Goal: Information Seeking & Learning: Learn about a topic

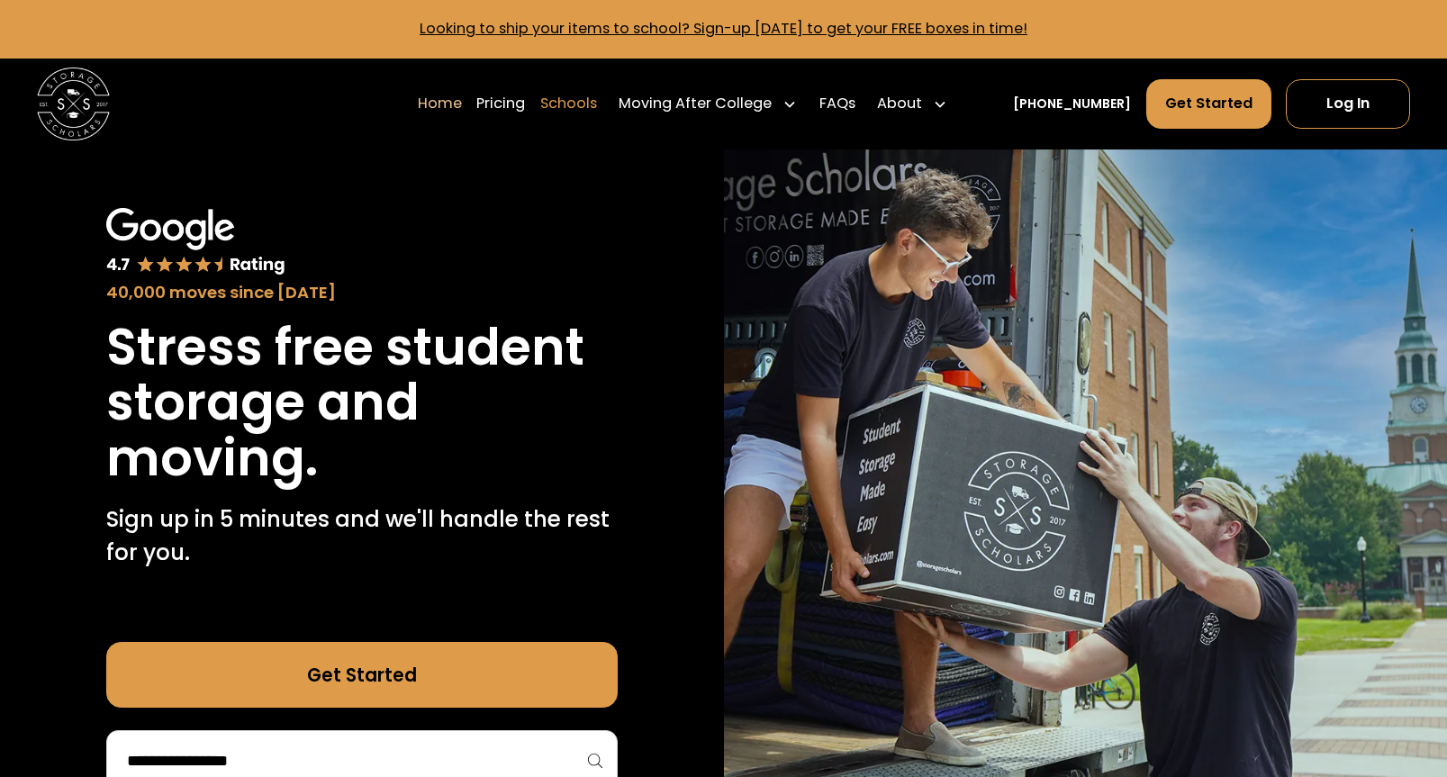
click at [595, 108] on link "Schools" at bounding box center [568, 103] width 57 height 51
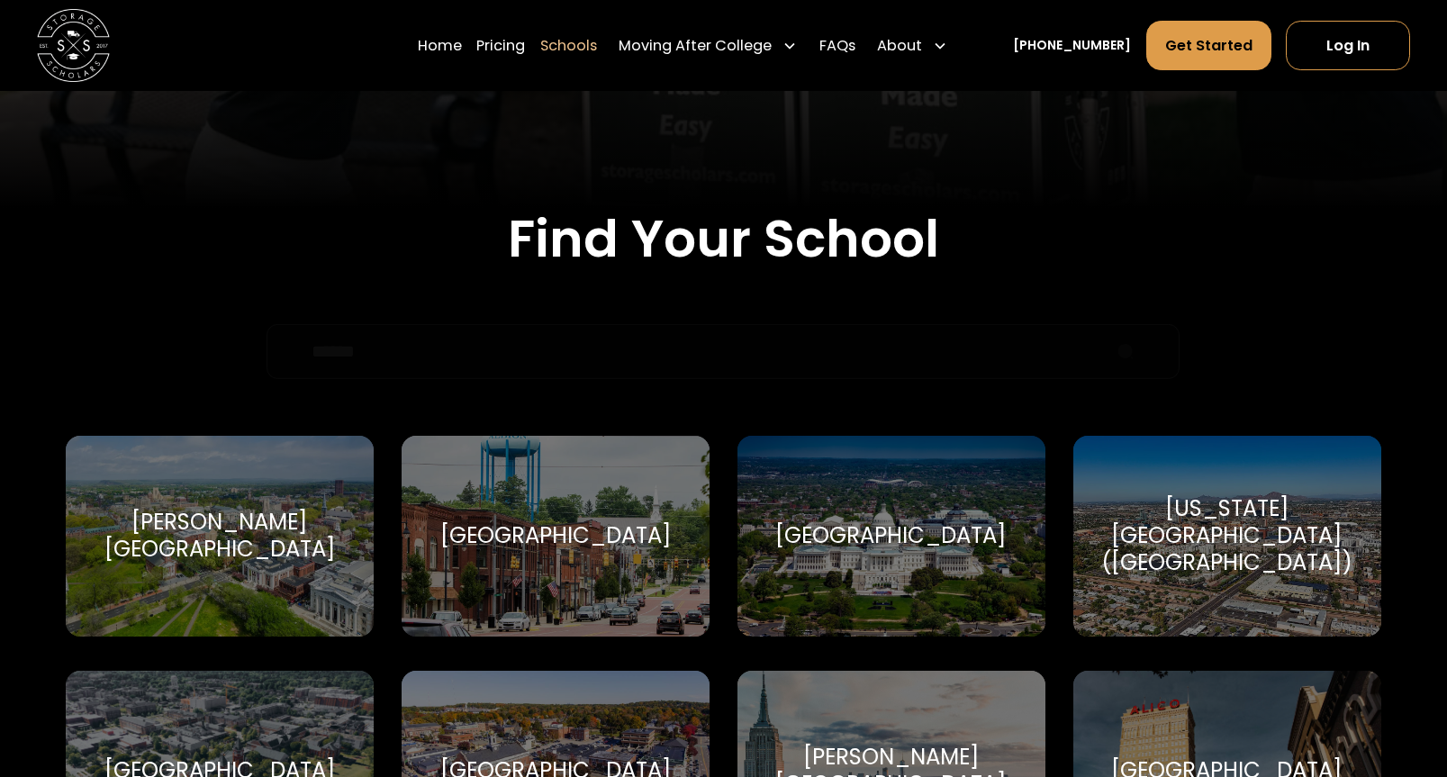
scroll to position [497, 0]
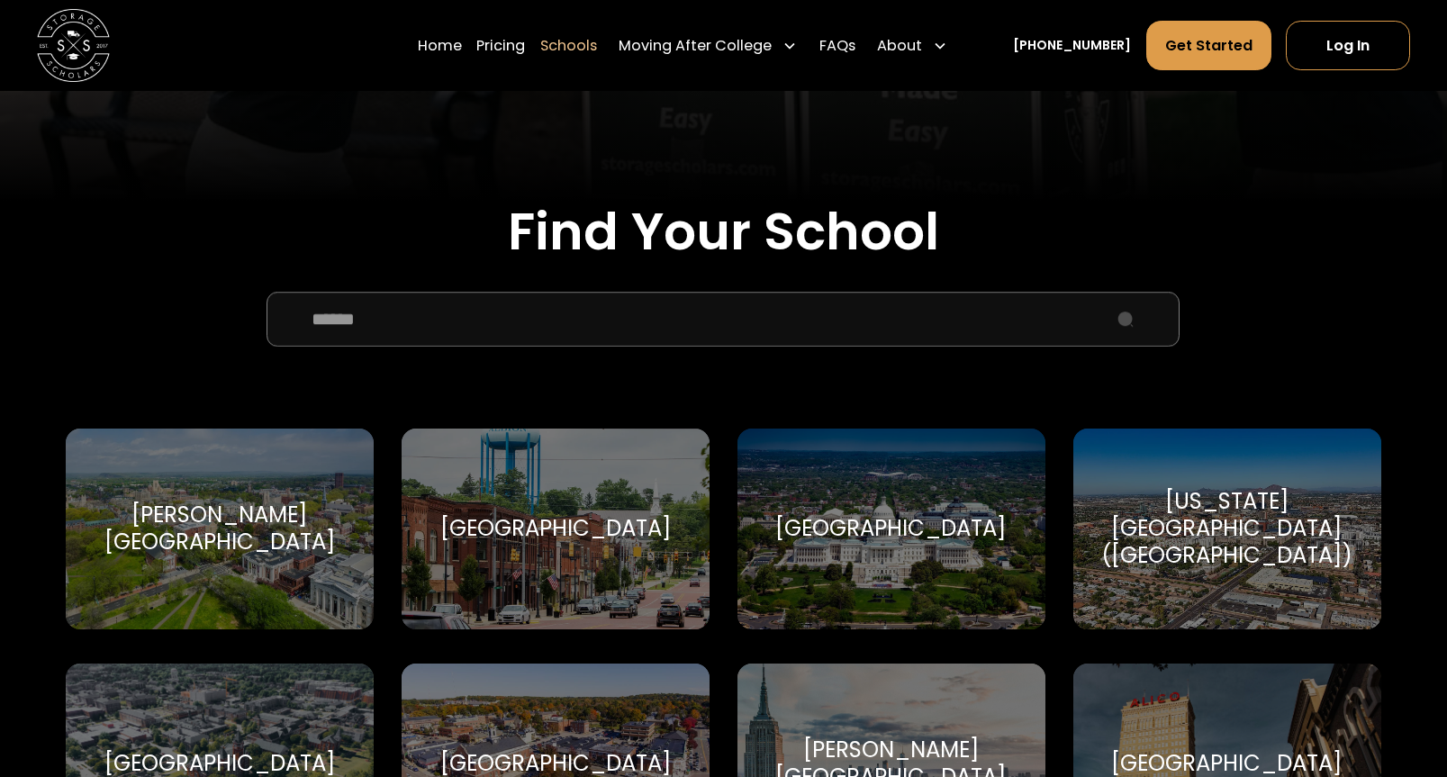
click at [594, 298] on input "School Select Form" at bounding box center [722, 319] width 913 height 55
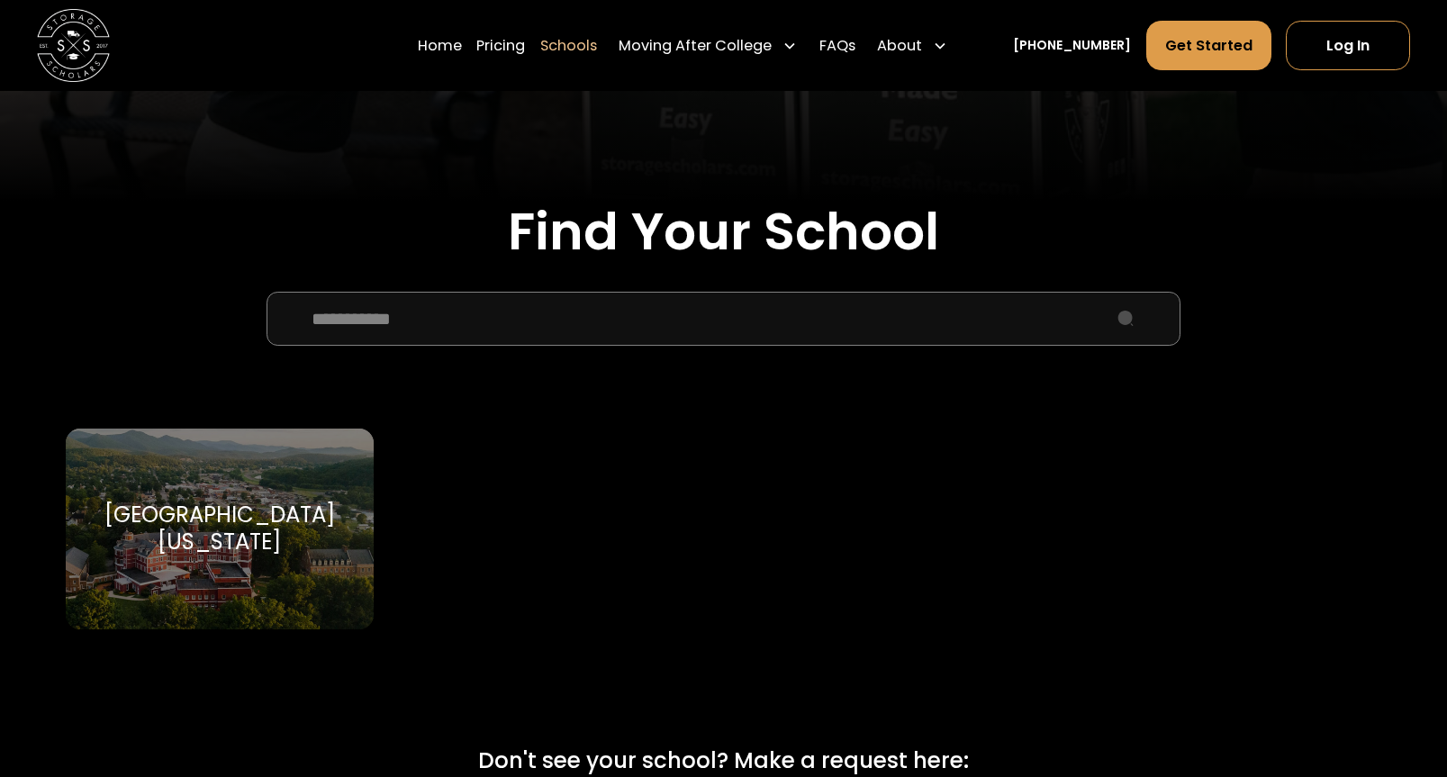
type input "**********"
click at [268, 555] on div "Southern Virginia University" at bounding box center [219, 528] width 265 height 55
click at [299, 510] on div "Southern Virginia University" at bounding box center [219, 528] width 265 height 55
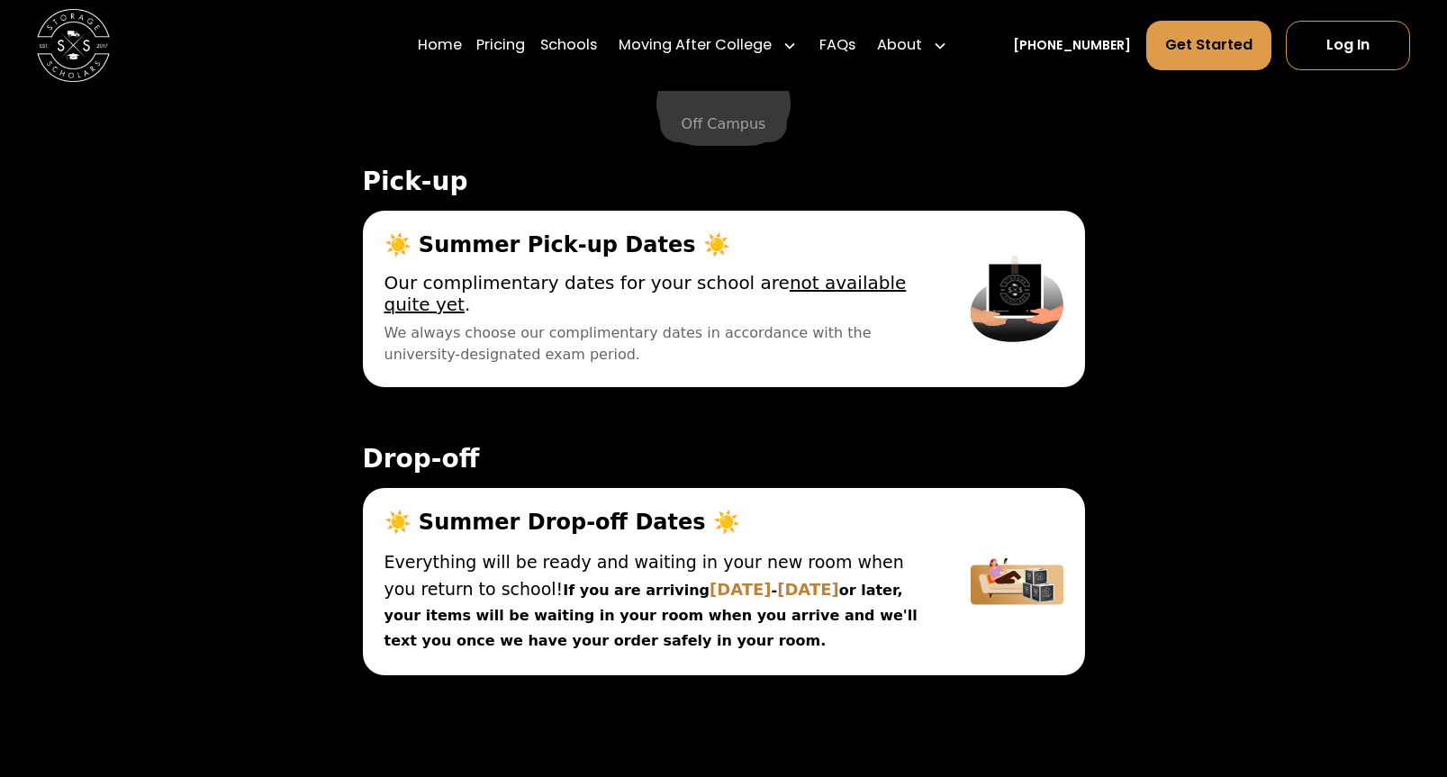
scroll to position [6118, 0]
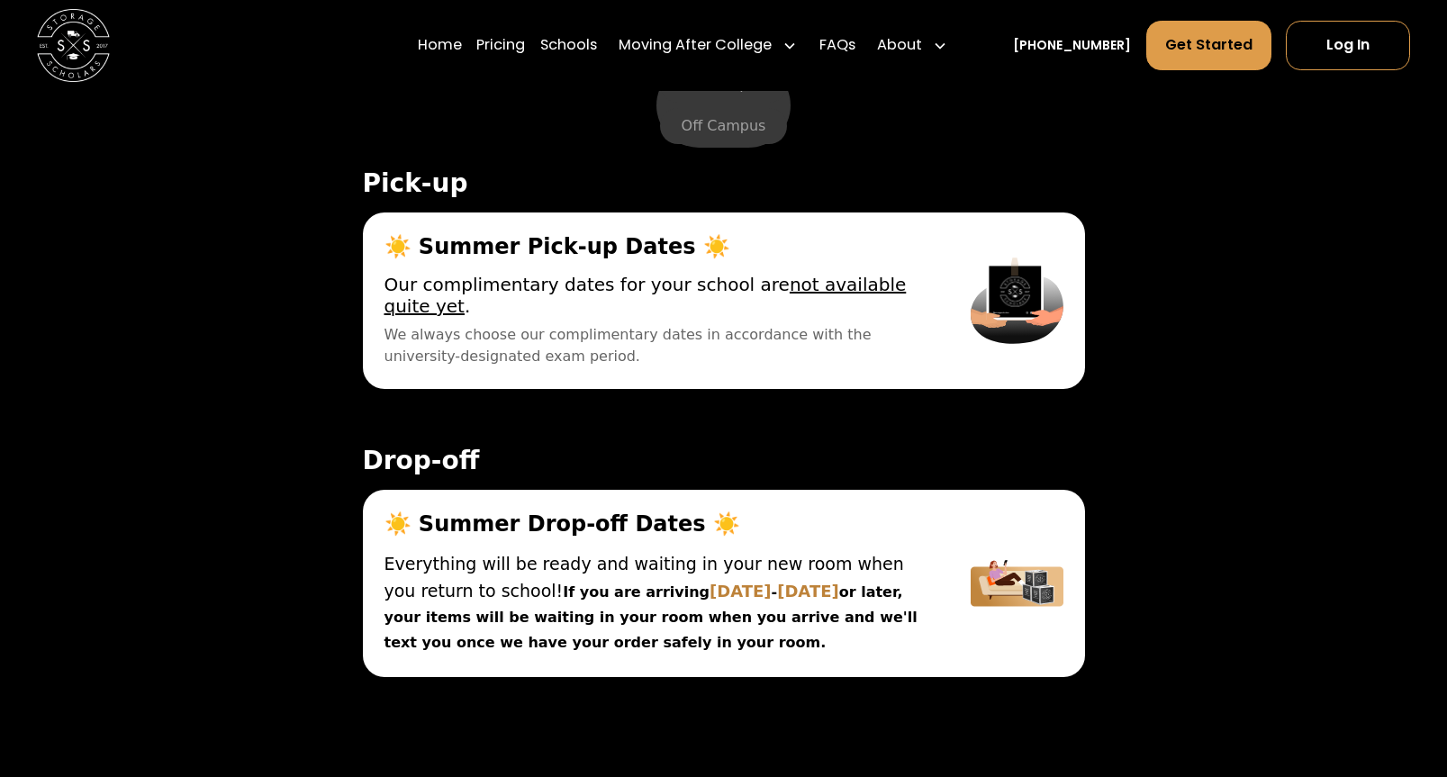
click at [721, 144] on ul "On Campus Off Campus" at bounding box center [723, 105] width 135 height 85
click at [726, 125] on label "Off Campus" at bounding box center [724, 126] width 128 height 36
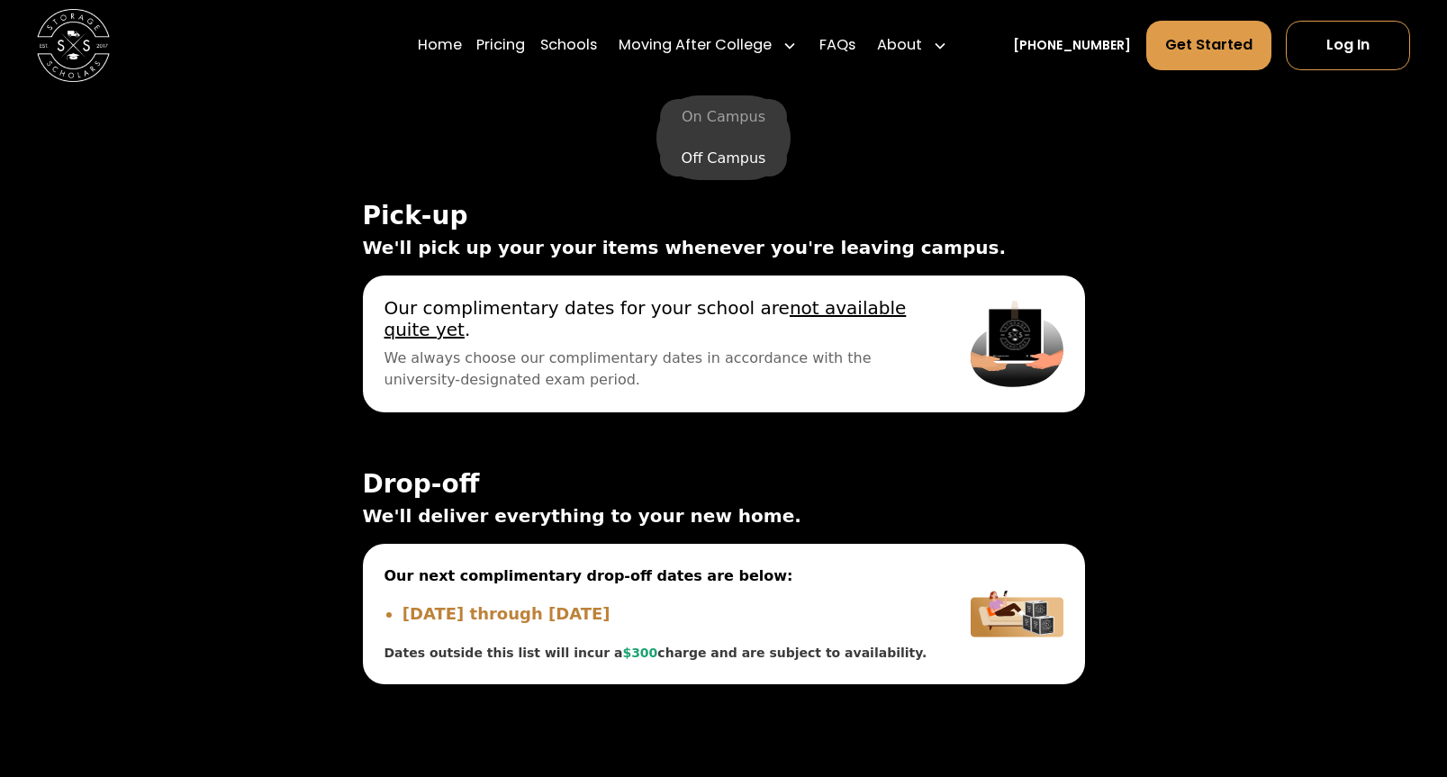
scroll to position [6080, 0]
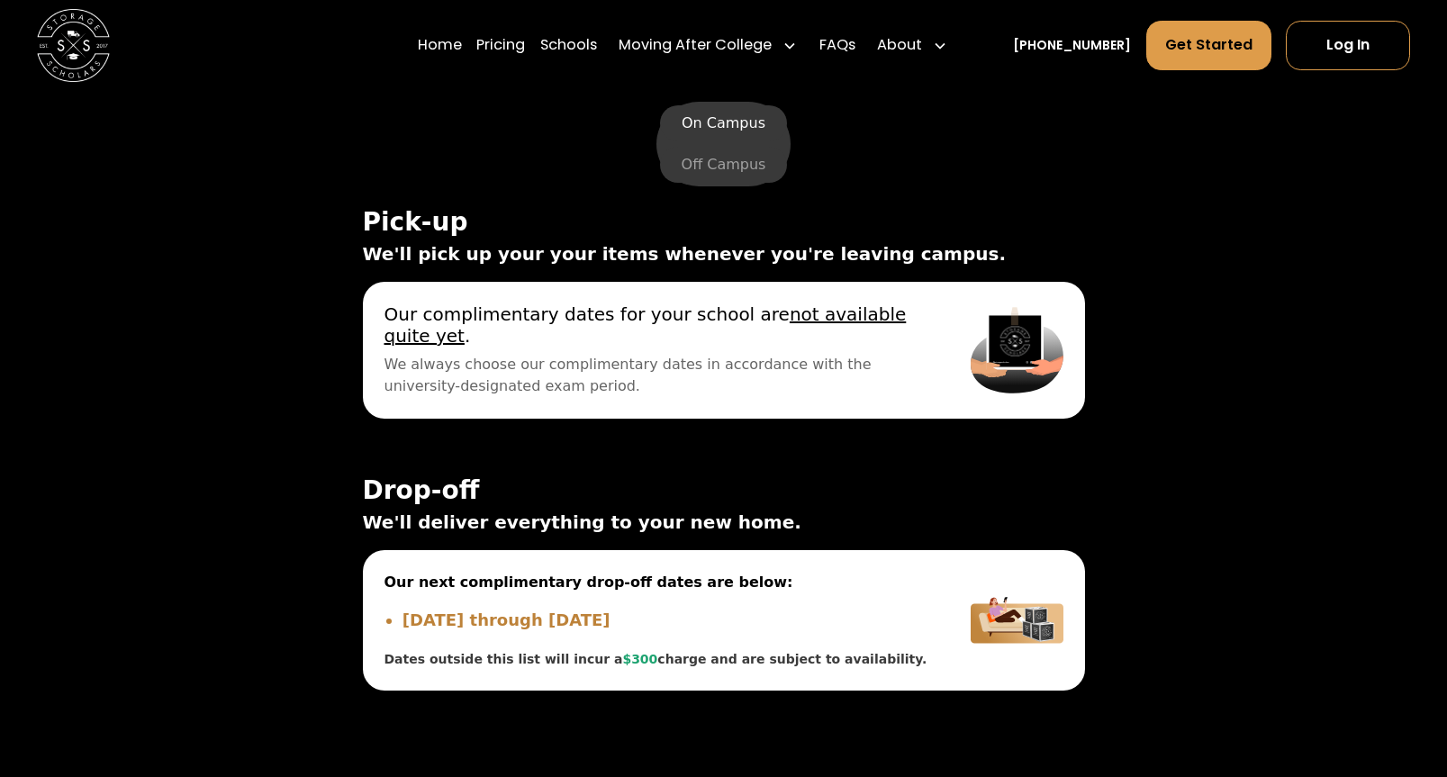
click at [729, 118] on label "On Campus" at bounding box center [723, 123] width 127 height 36
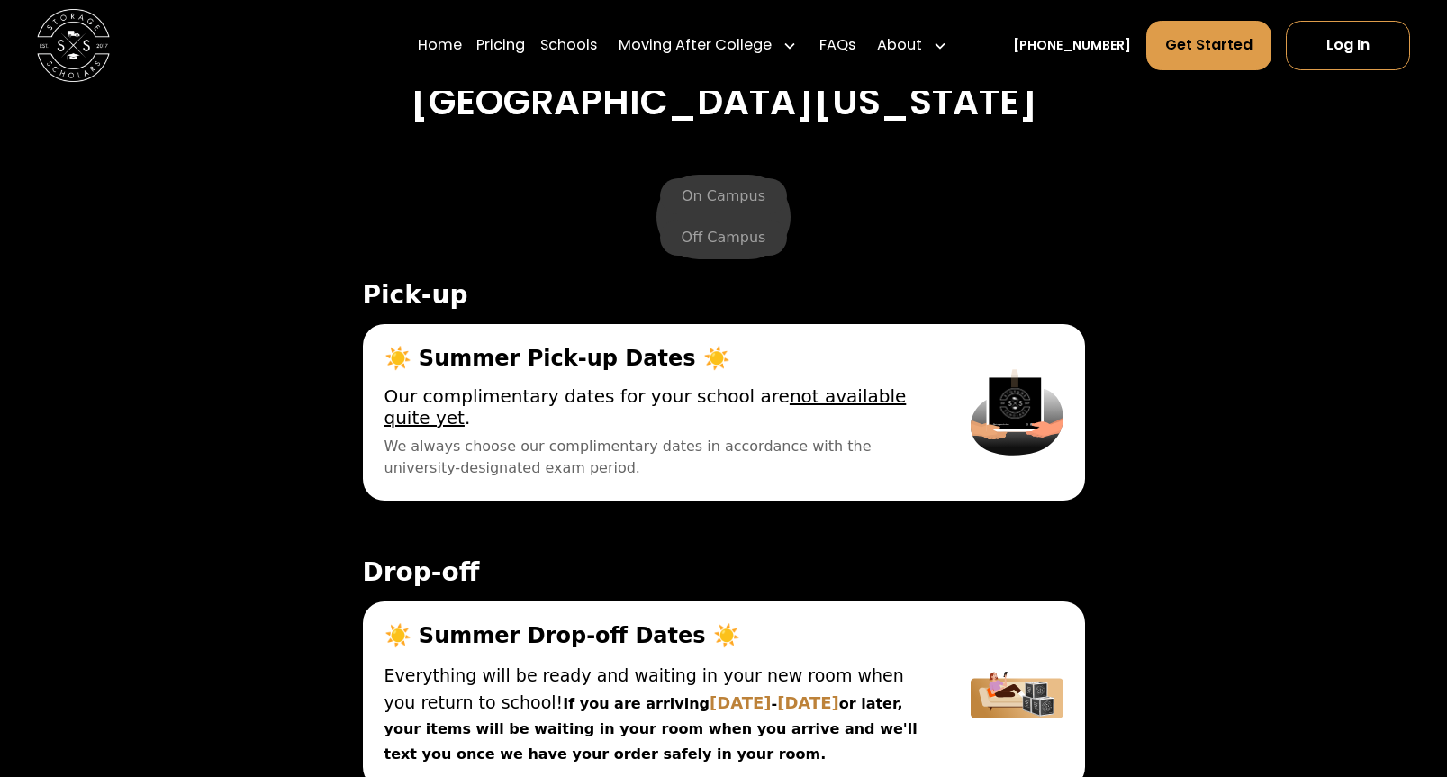
scroll to position [6001, 0]
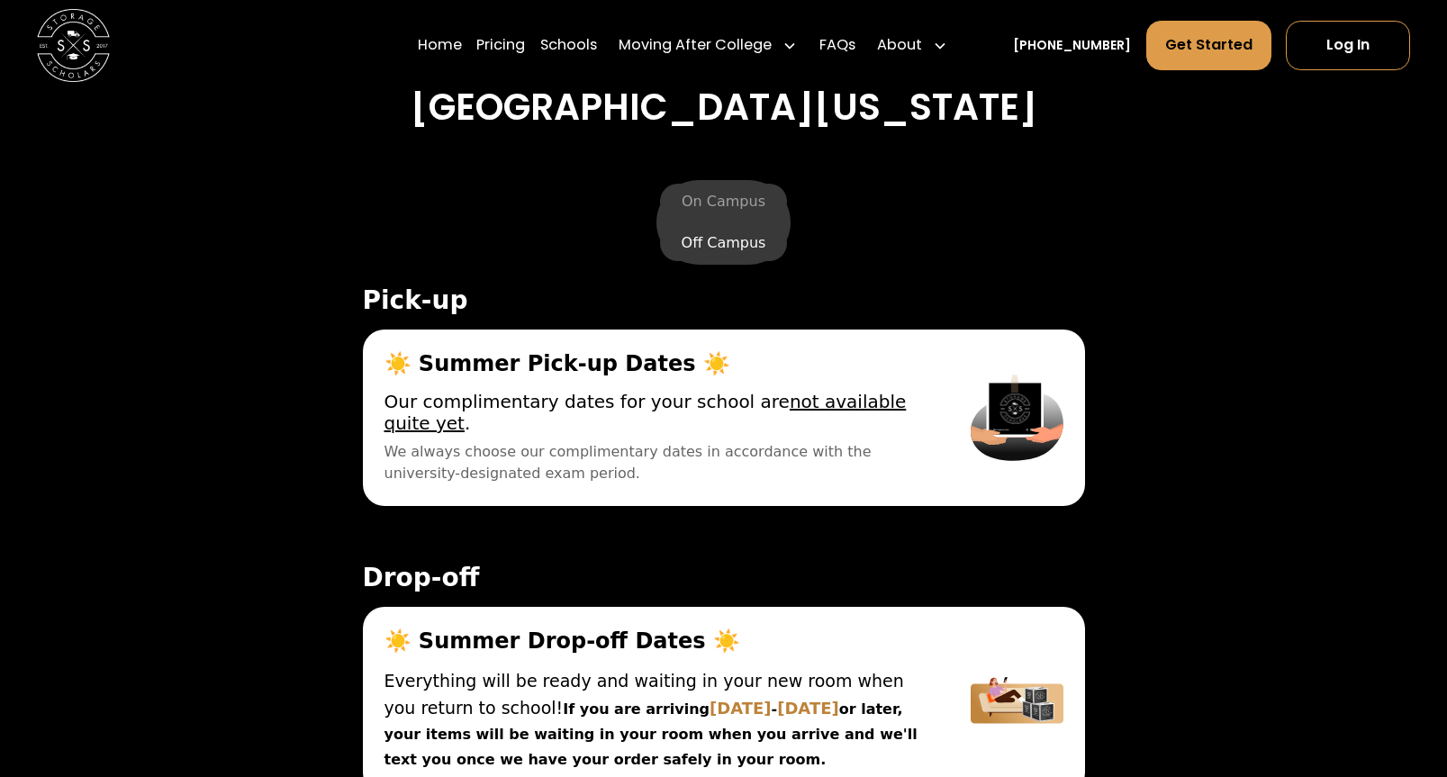
click at [719, 246] on label "Off Campus" at bounding box center [724, 243] width 128 height 36
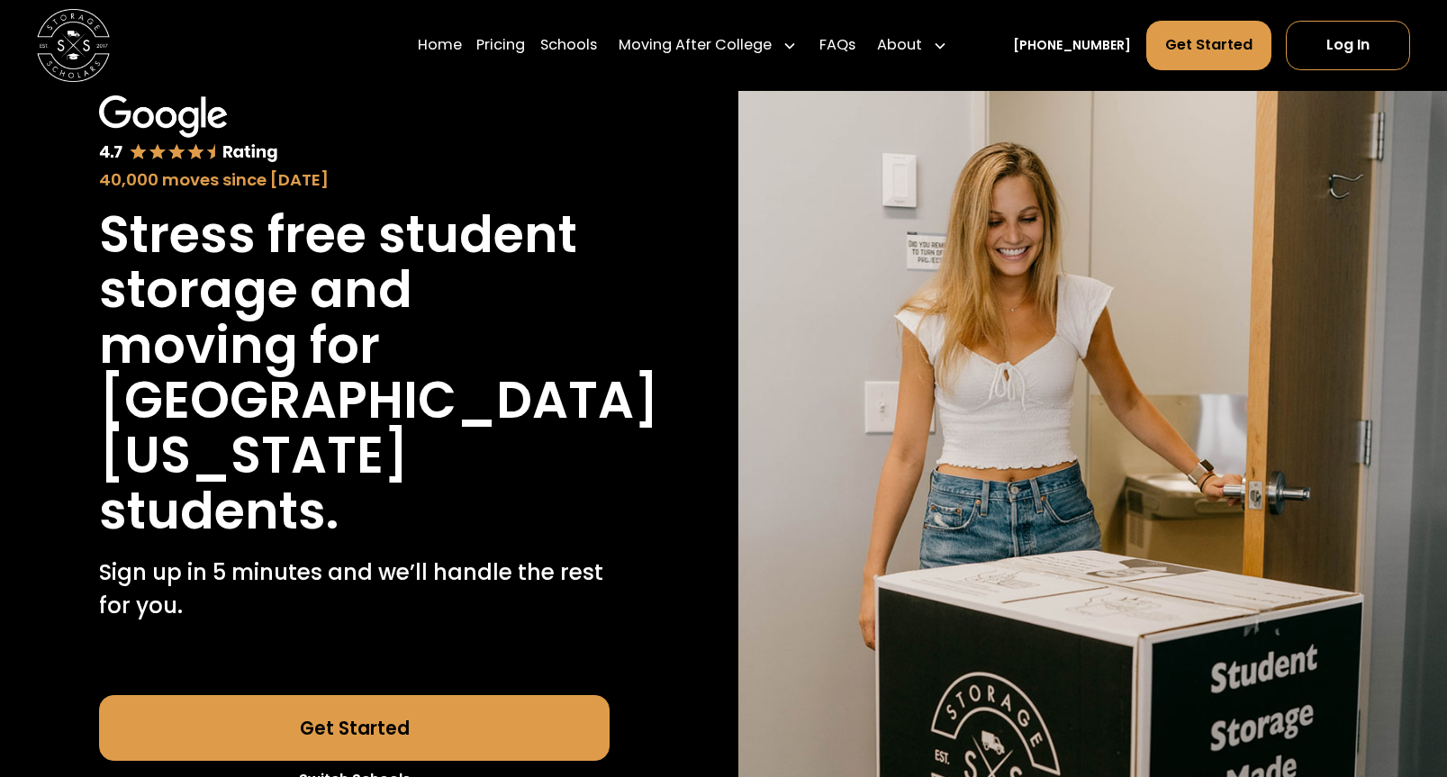
scroll to position [0, 0]
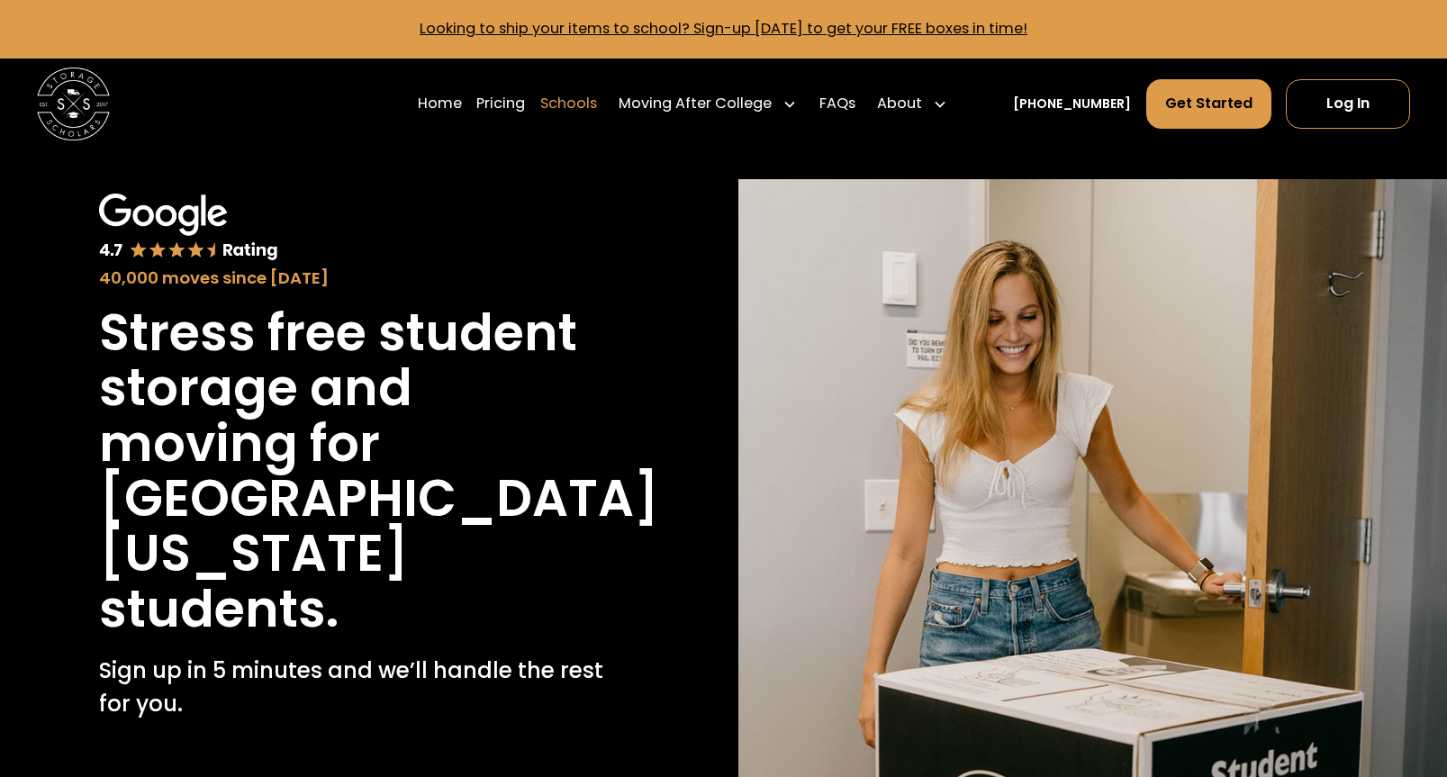
click at [582, 102] on link "Schools" at bounding box center [568, 103] width 57 height 51
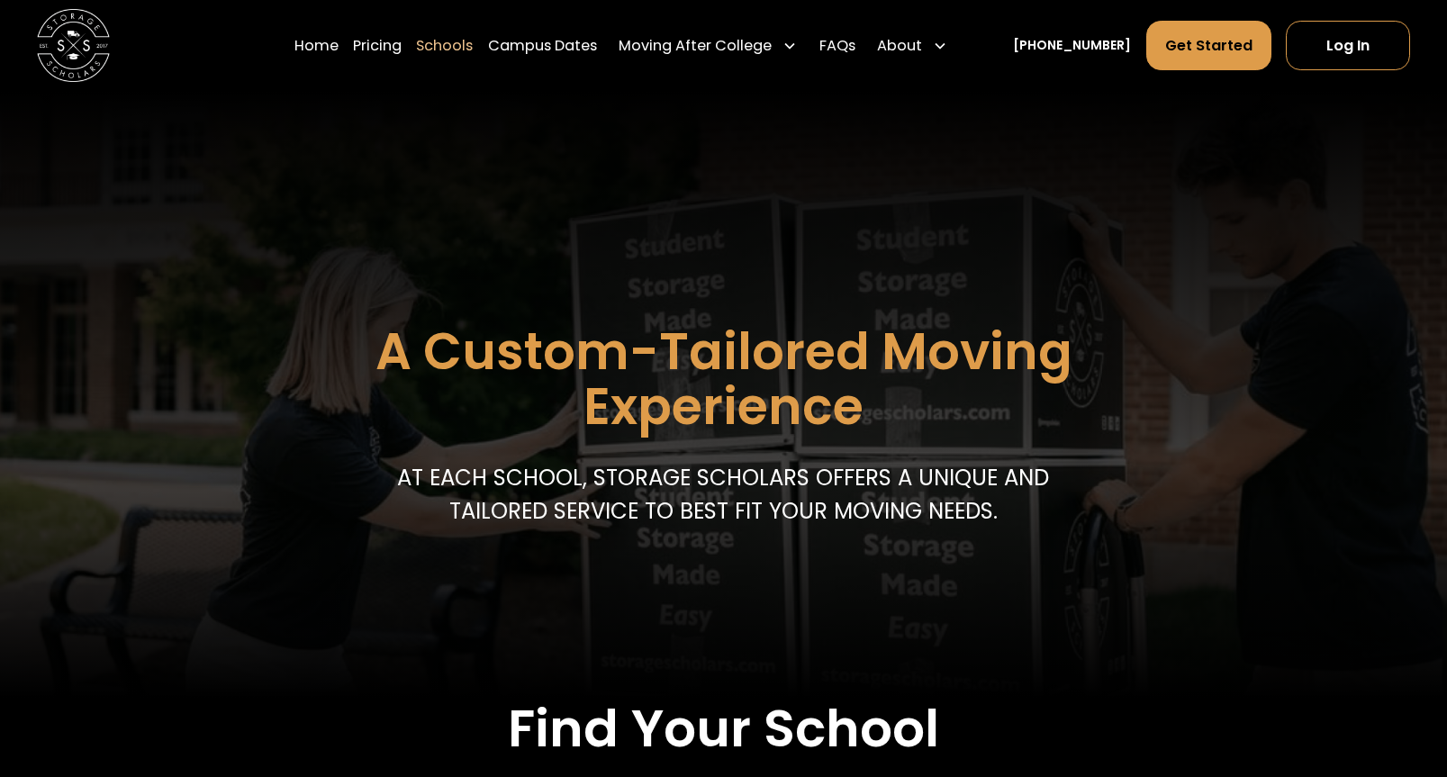
scroll to position [392, 0]
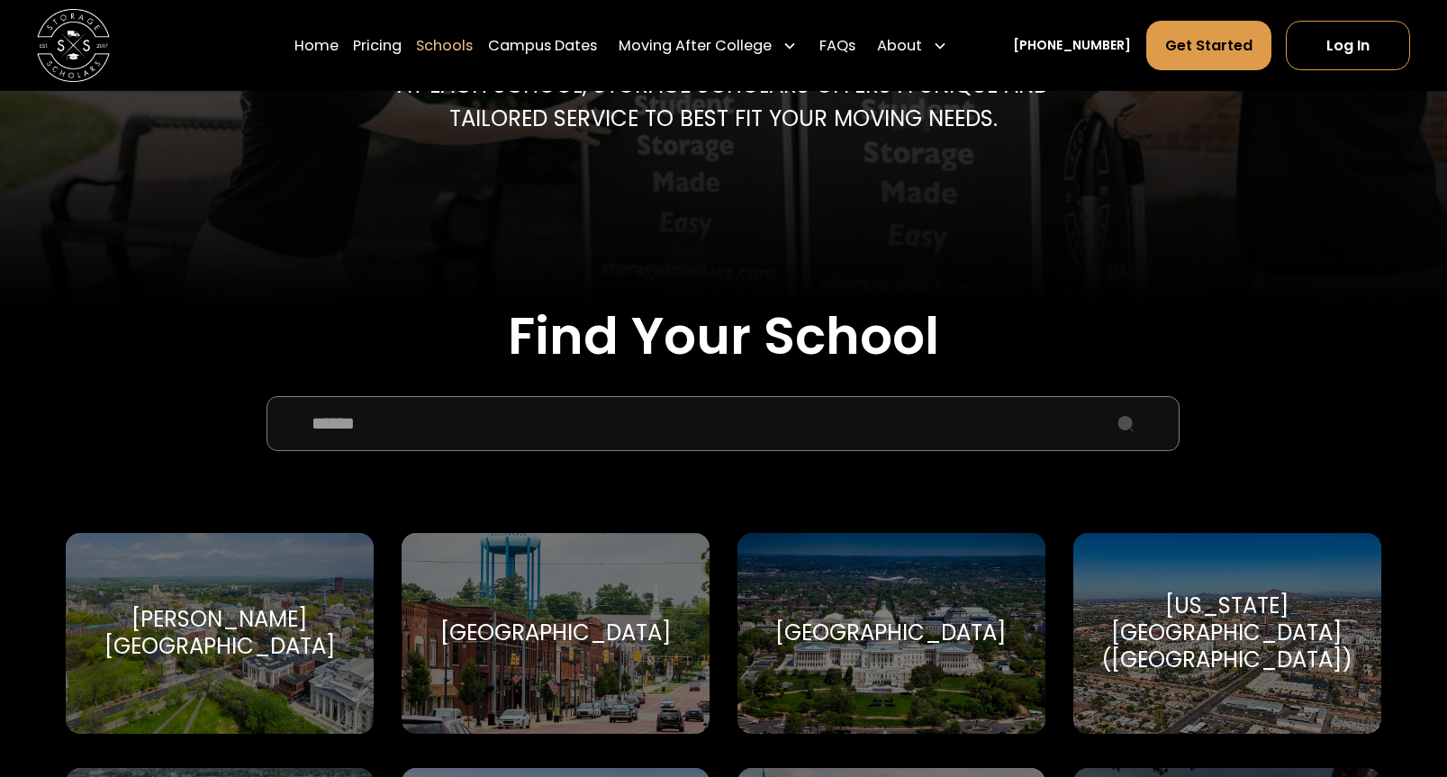
click at [604, 444] on input "School Select Form" at bounding box center [722, 423] width 913 height 55
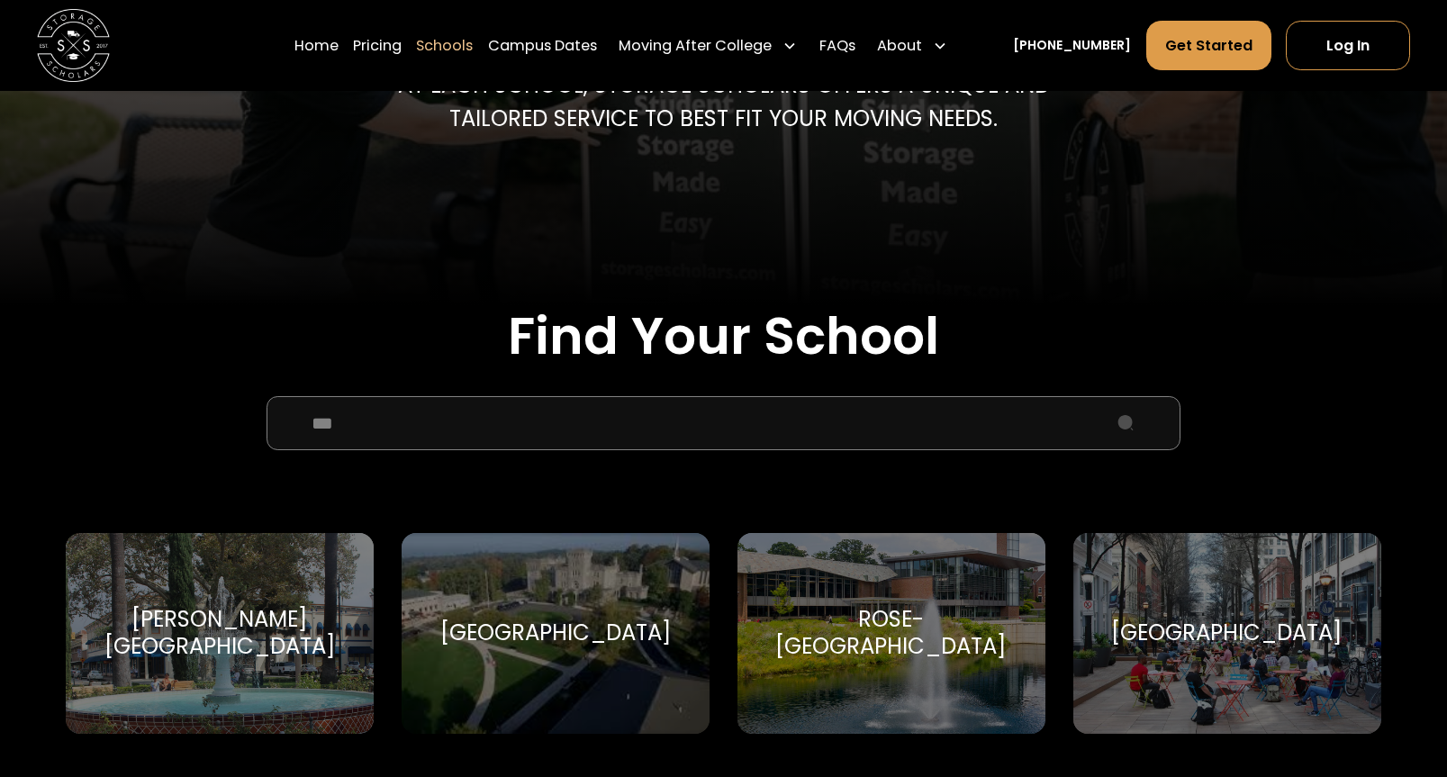
type input "***"
click at [603, 646] on div "Manhattanville University" at bounding box center [555, 632] width 231 height 27
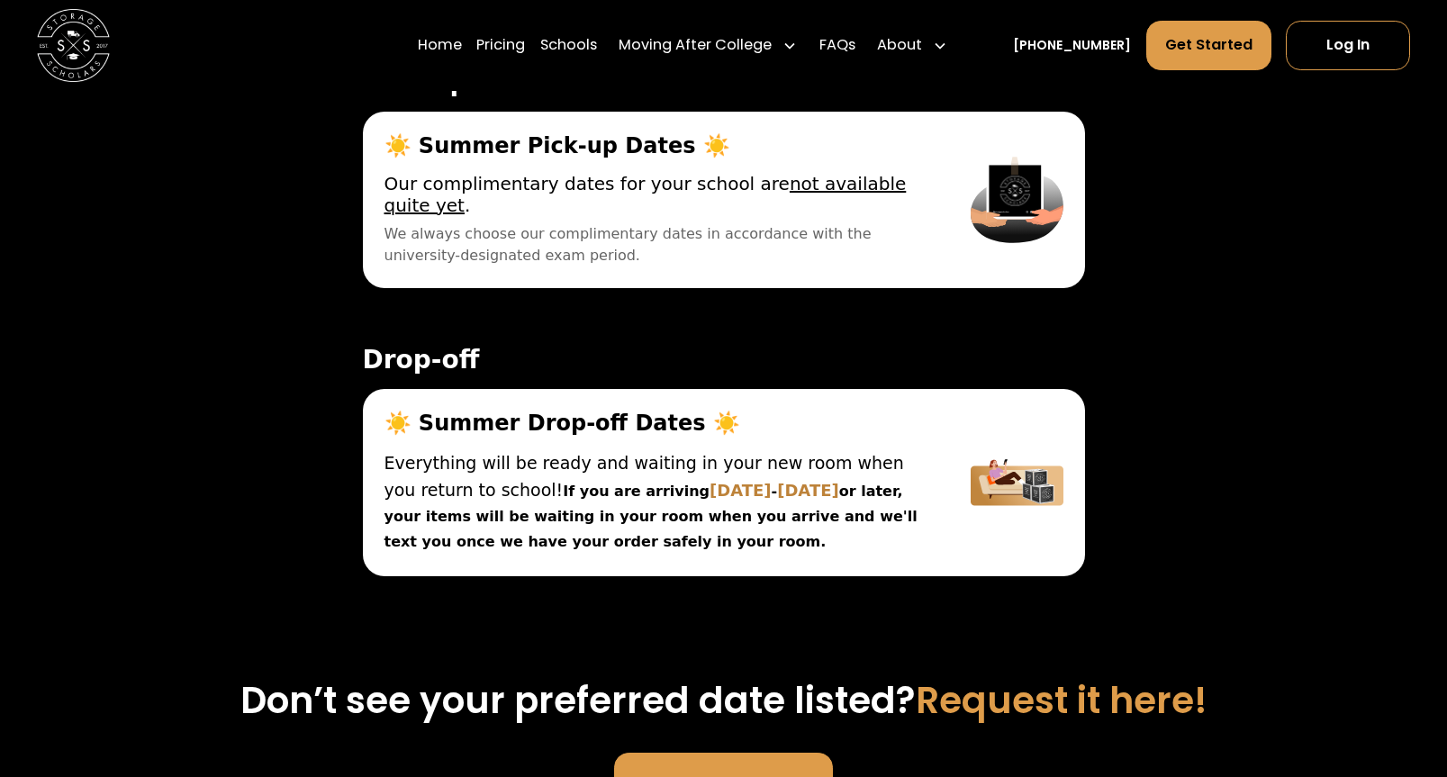
scroll to position [6117, 0]
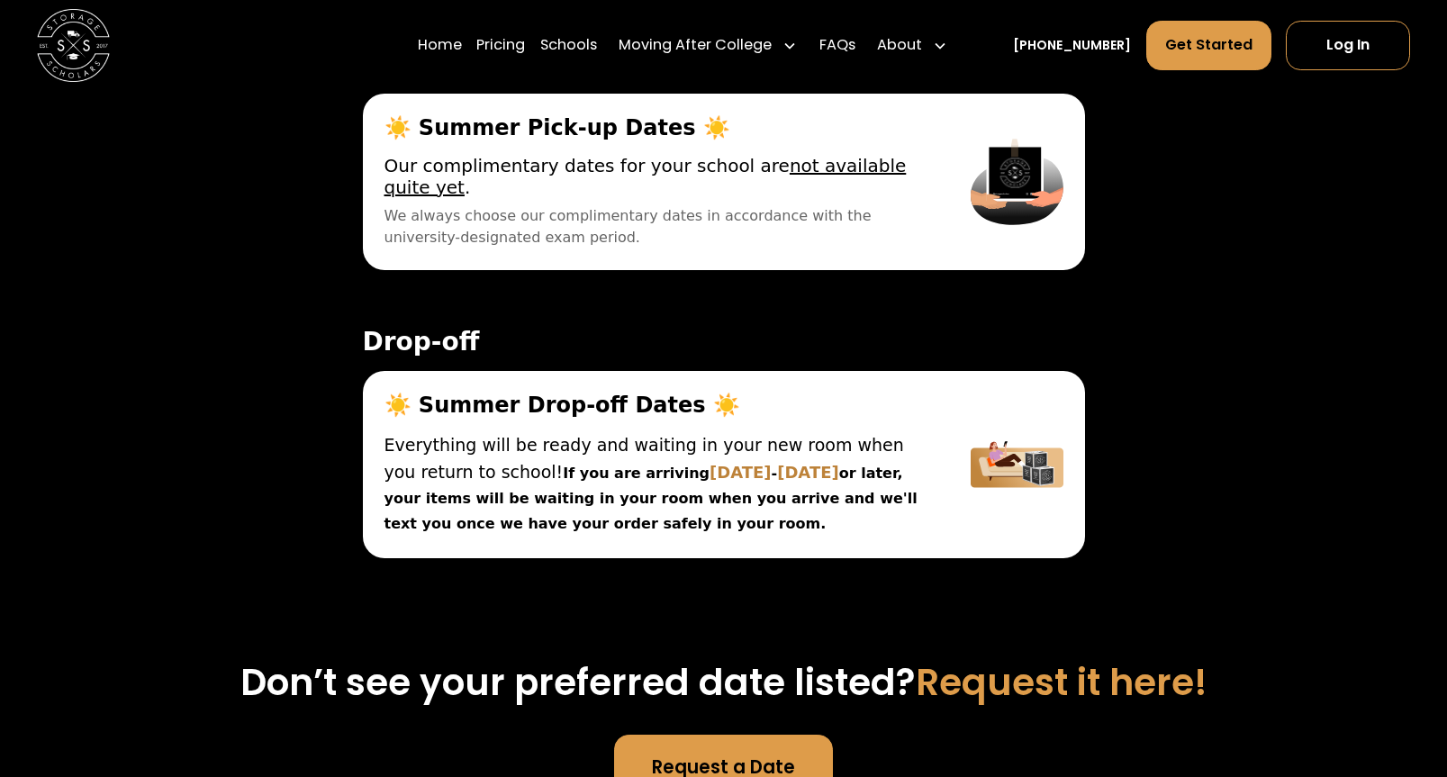
click at [725, 25] on label "Off Campus" at bounding box center [724, 7] width 128 height 36
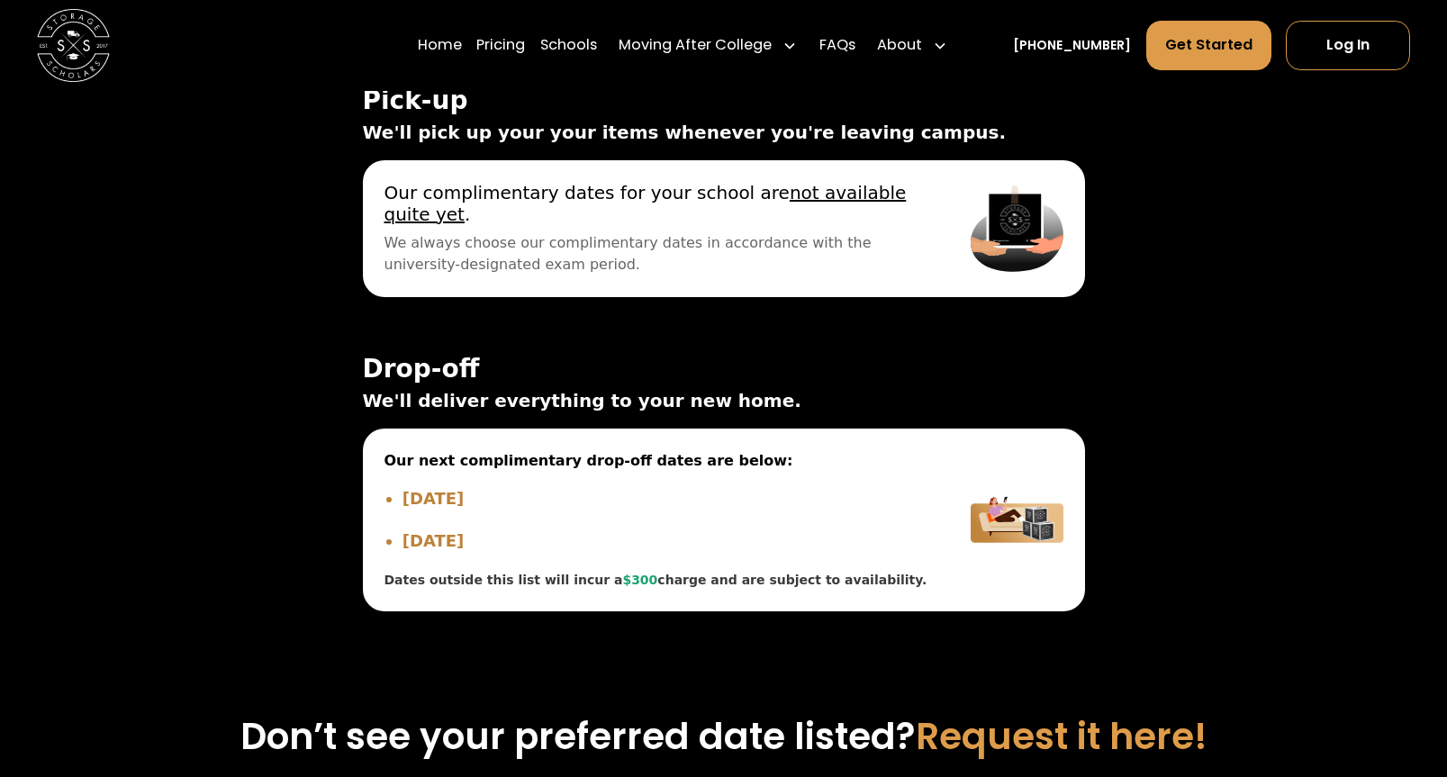
scroll to position [6079, 0]
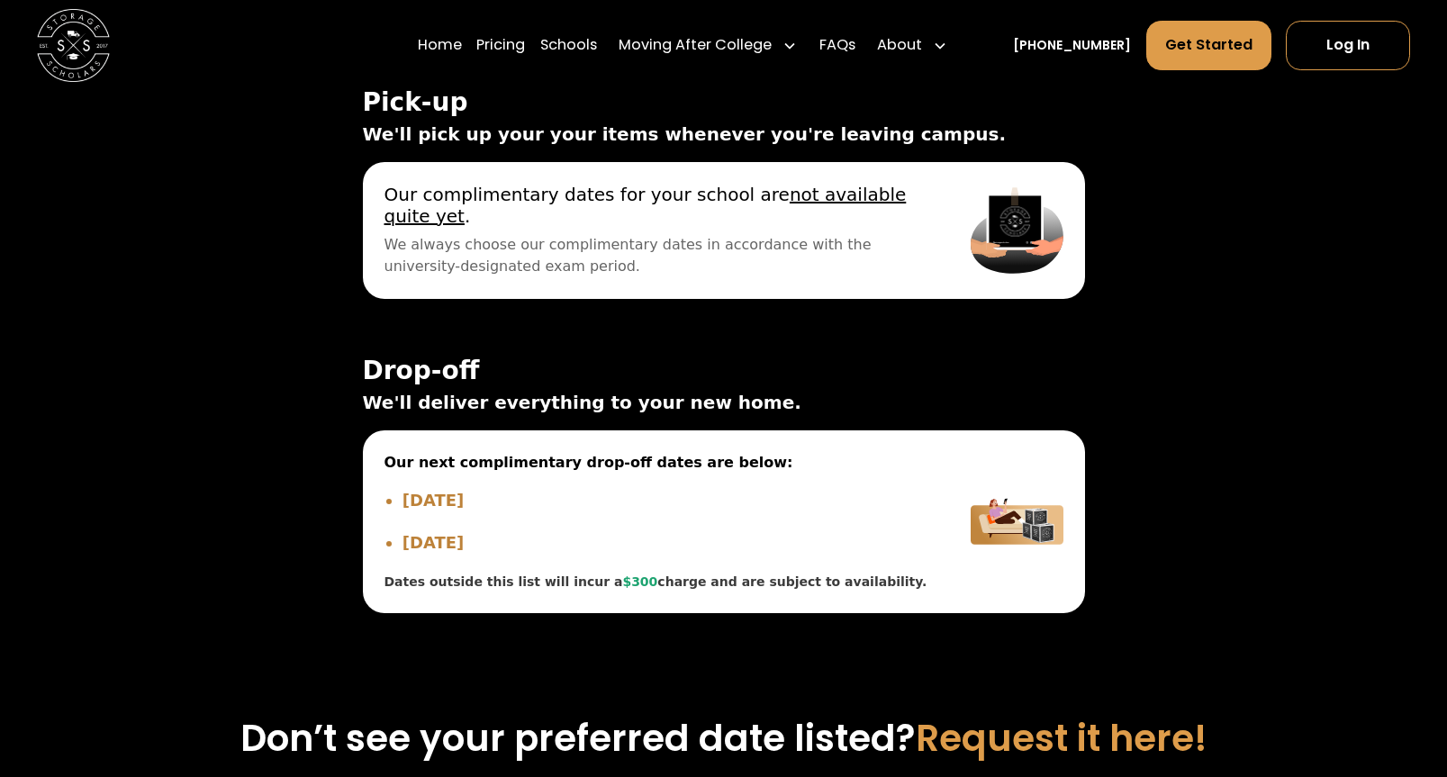
click at [724, 22] on label "On Campus" at bounding box center [723, 4] width 127 height 36
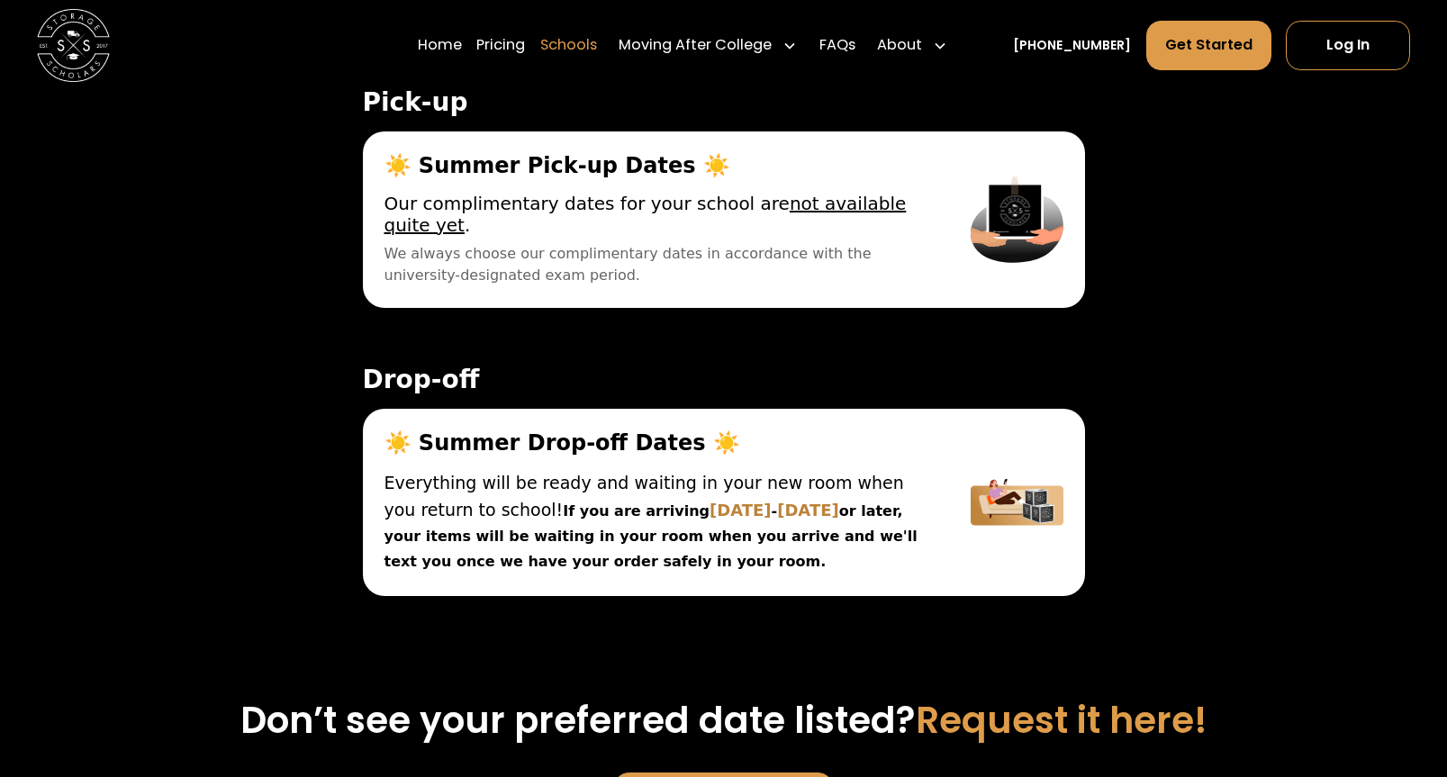
click at [597, 50] on link "Schools" at bounding box center [568, 45] width 57 height 51
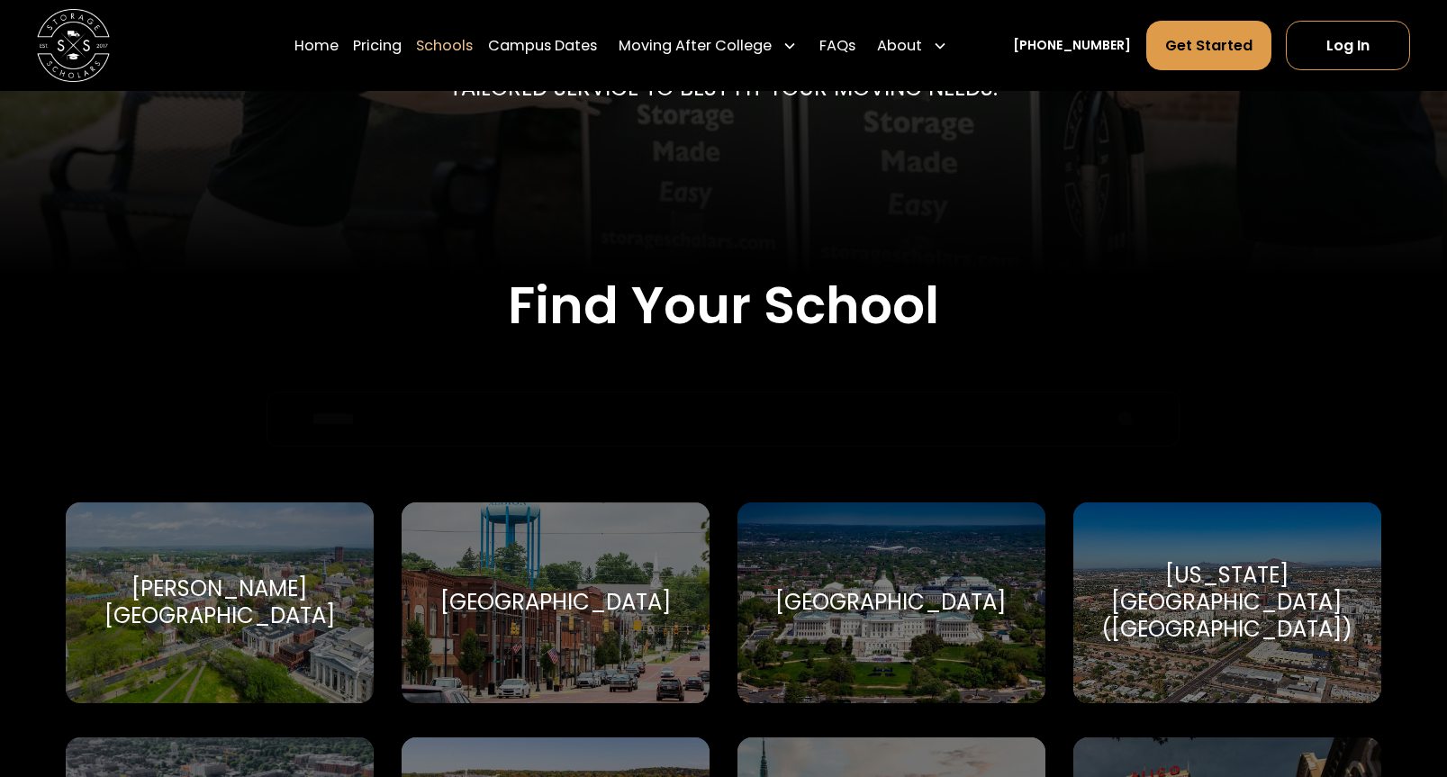
scroll to position [437, 0]
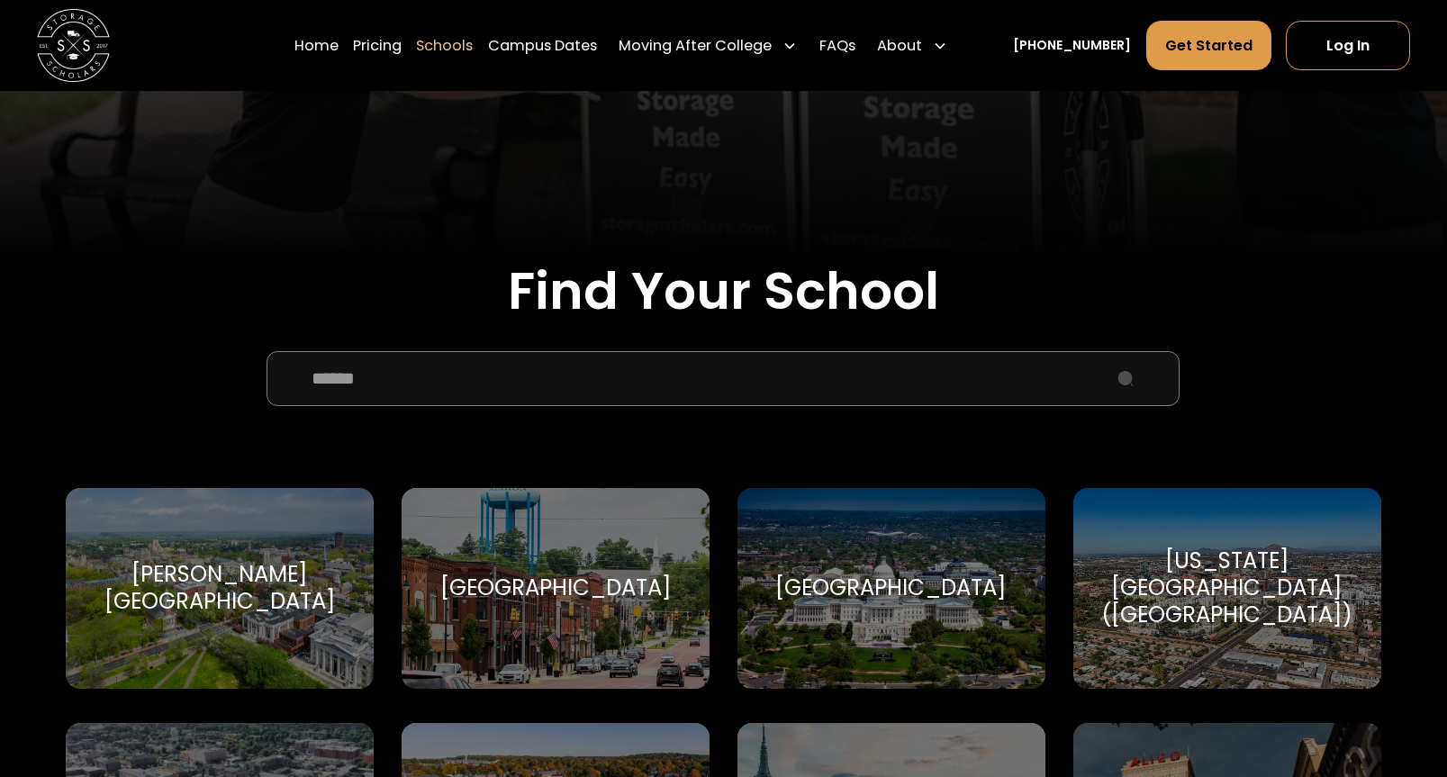
click at [550, 384] on input "School Select Form" at bounding box center [722, 378] width 913 height 55
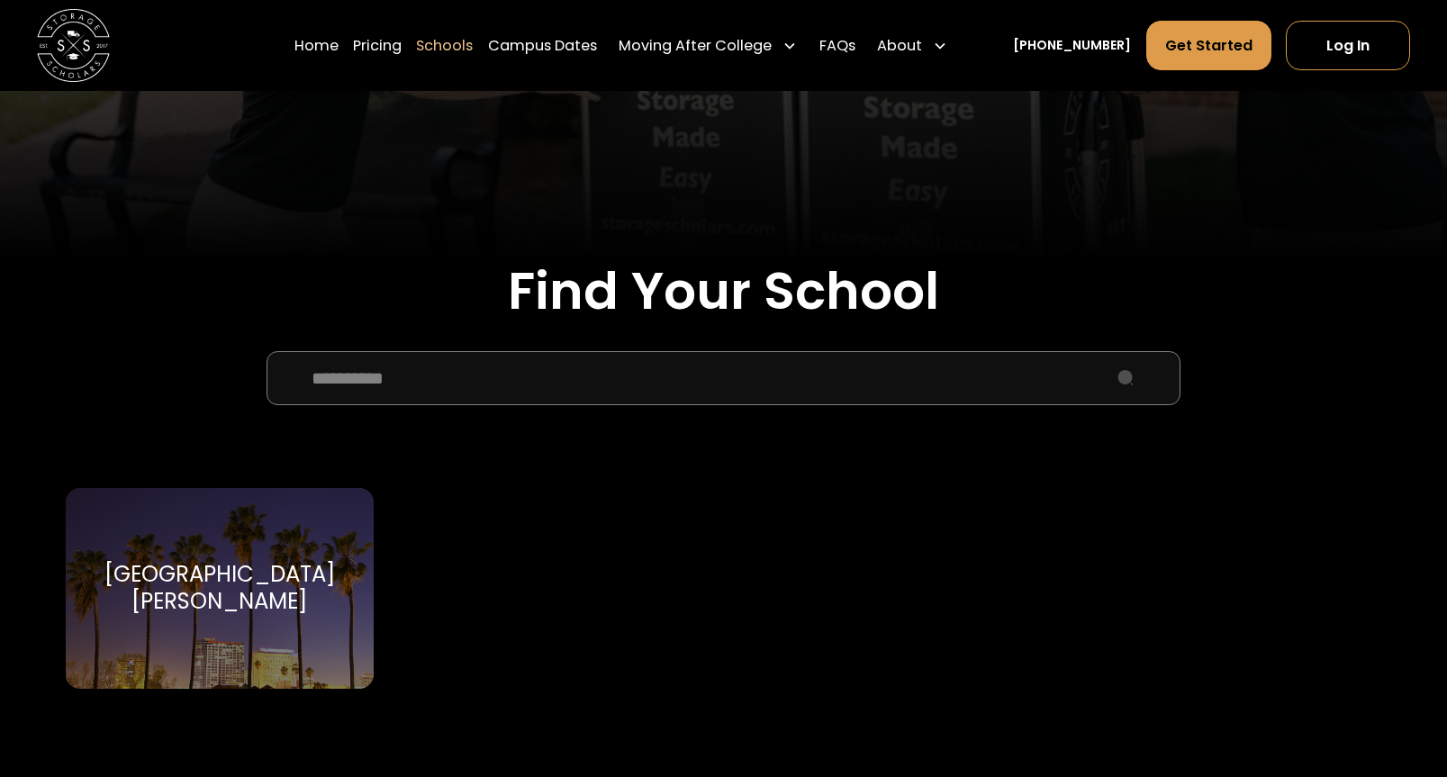
type input "**********"
click at [221, 572] on div "[GEOGRAPHIC_DATA][PERSON_NAME]" at bounding box center [219, 588] width 265 height 55
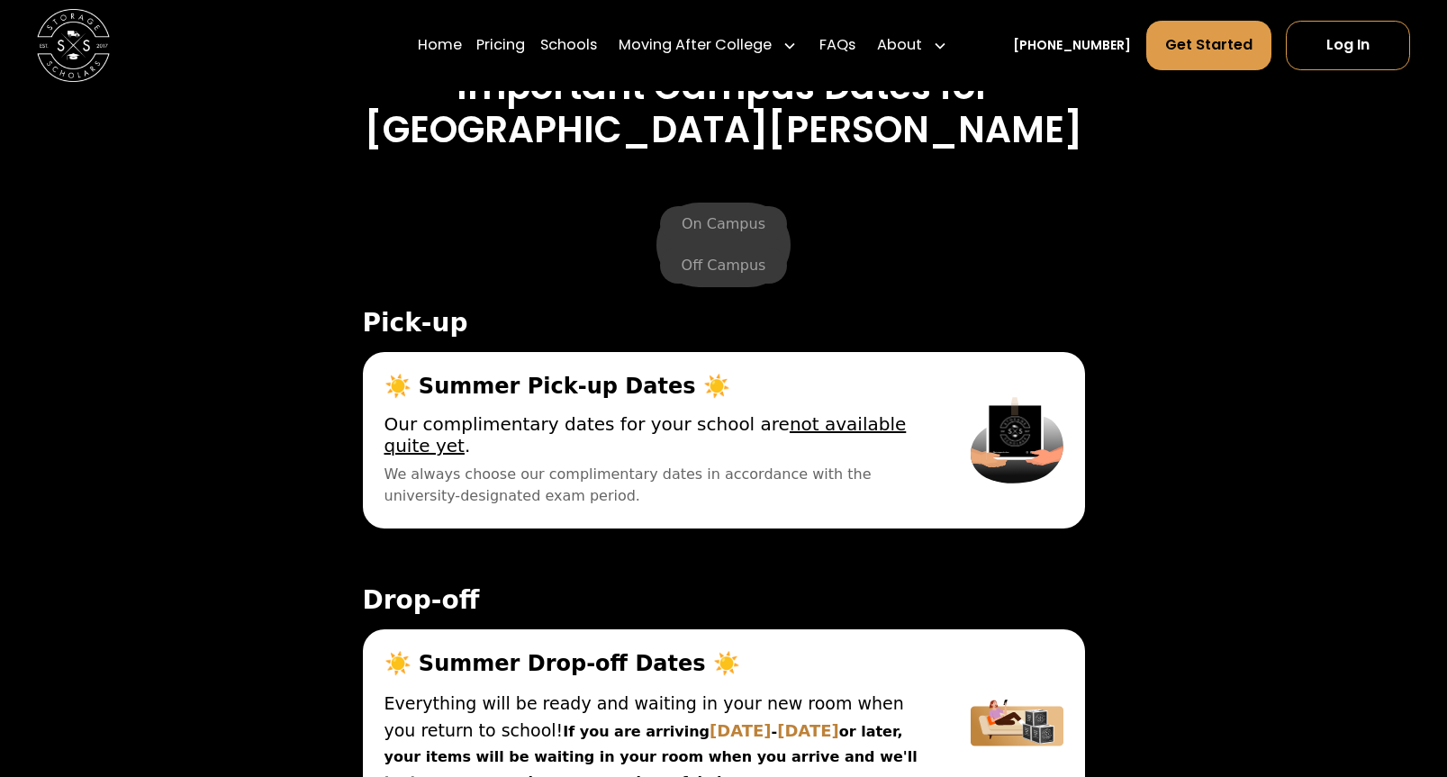
scroll to position [5913, 0]
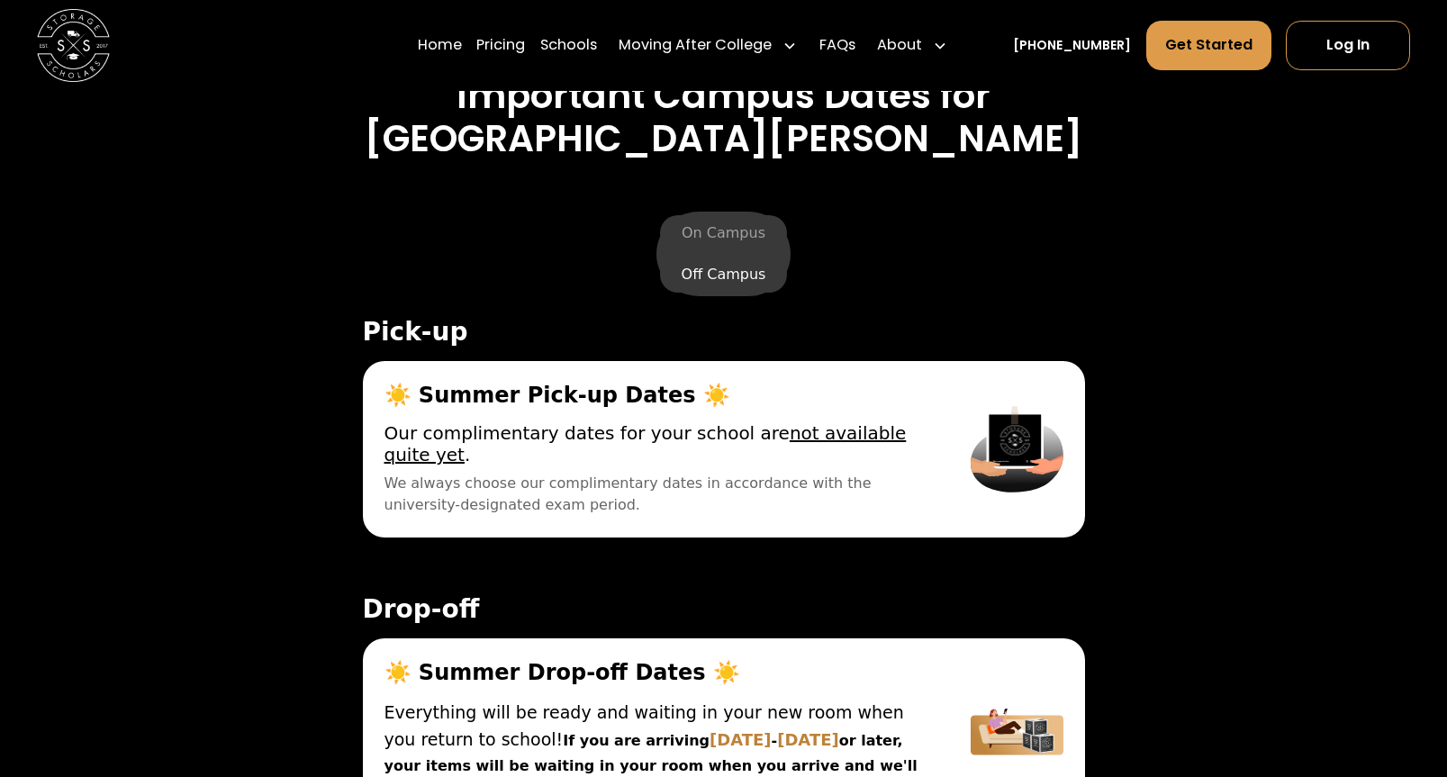
click at [737, 257] on label "Off Campus" at bounding box center [724, 275] width 128 height 36
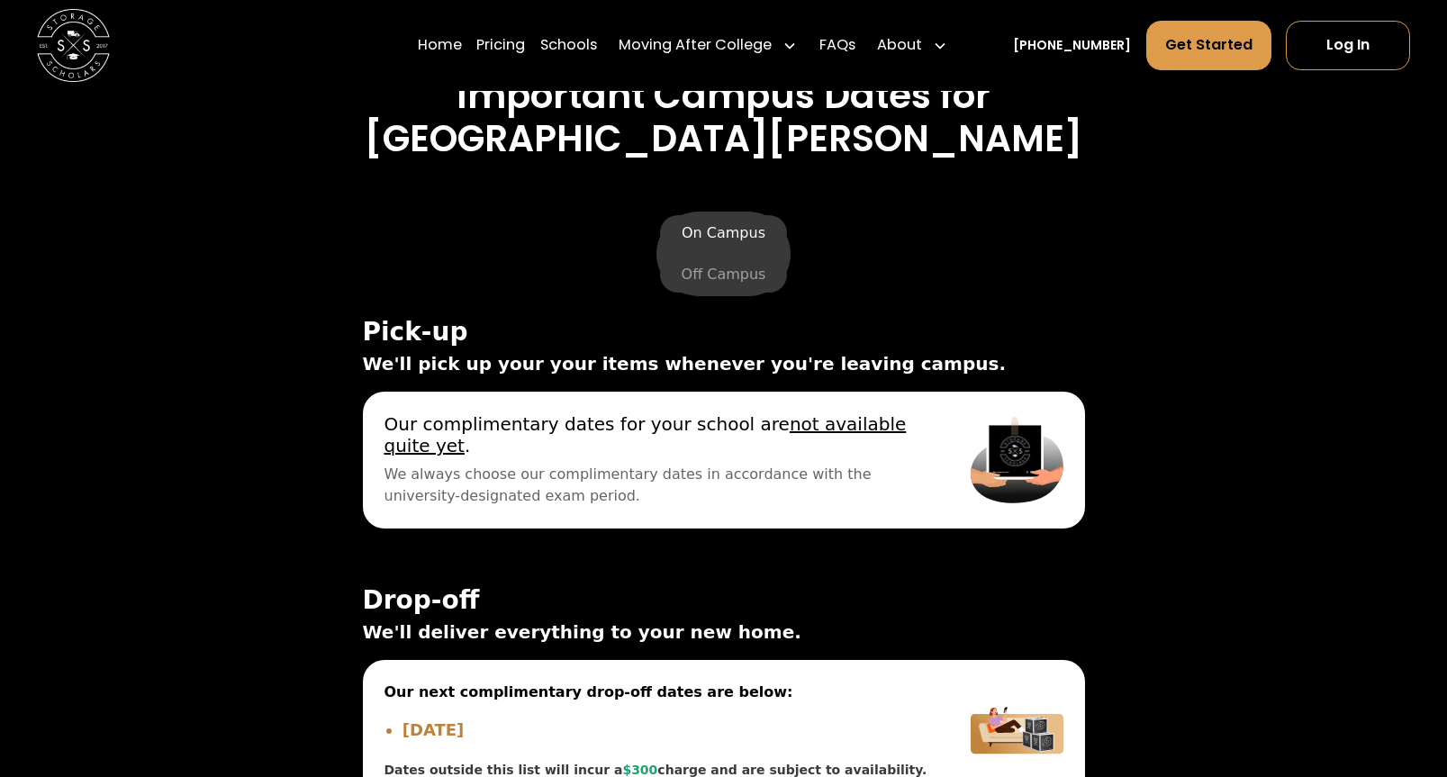
click at [727, 215] on label "On Campus" at bounding box center [723, 233] width 127 height 36
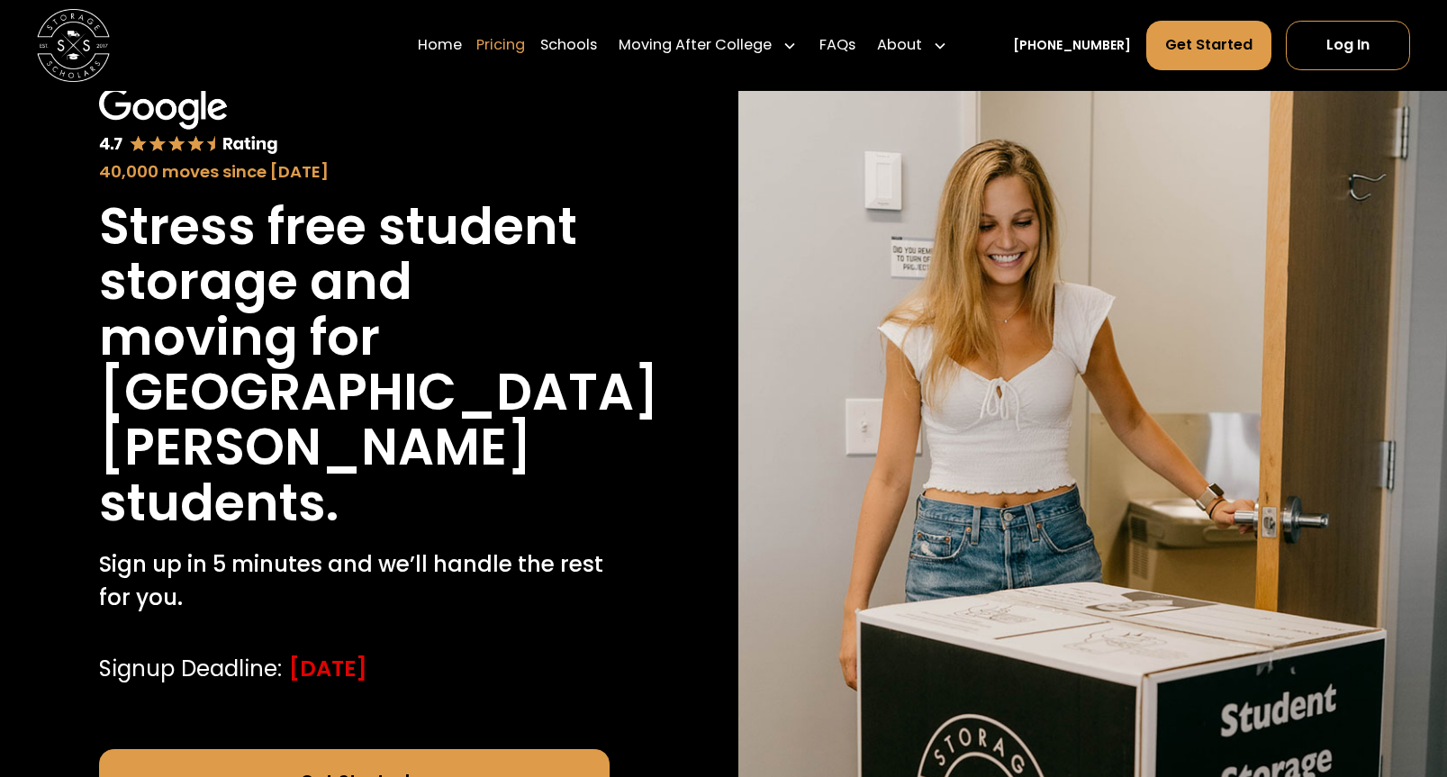
click at [514, 43] on link "Pricing" at bounding box center [500, 45] width 49 height 51
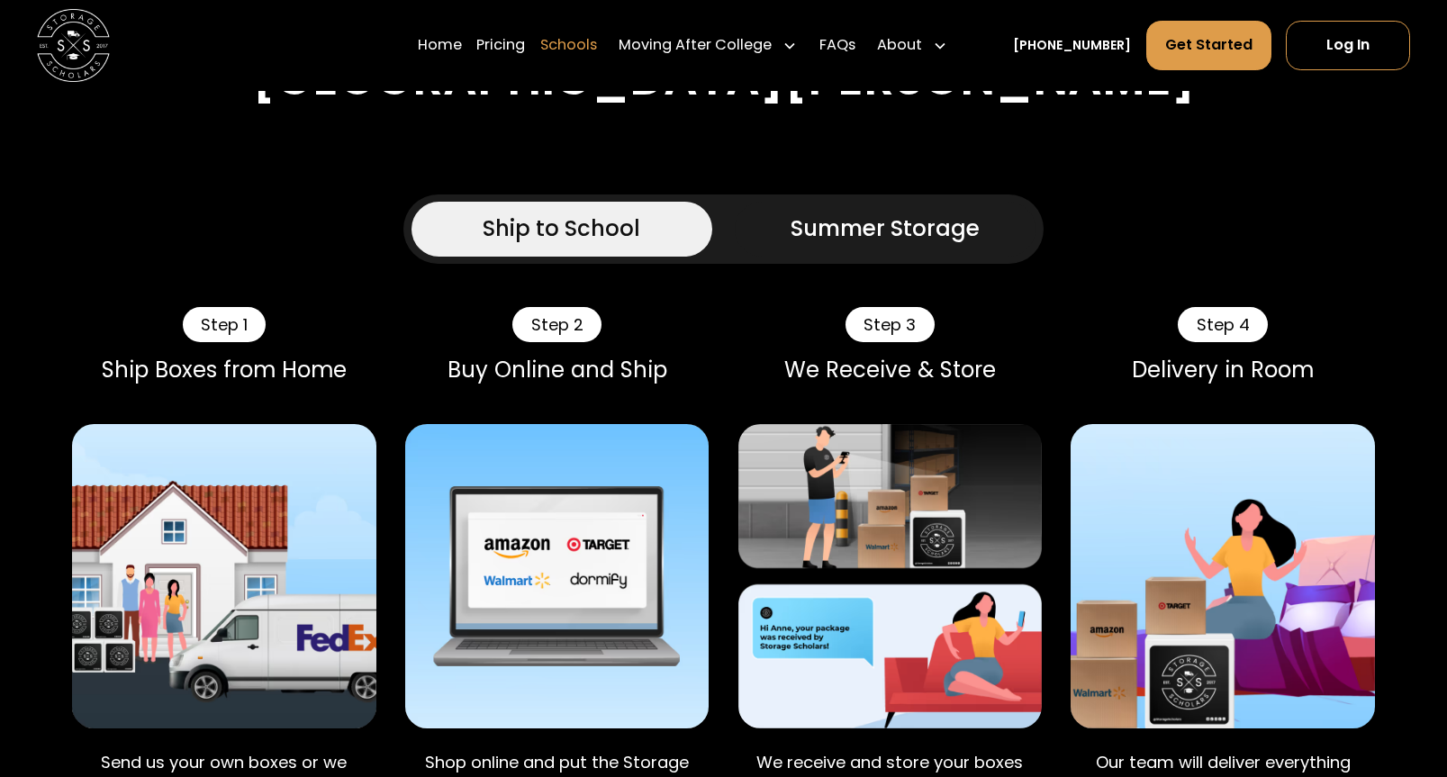
click at [591, 39] on link "Schools" at bounding box center [568, 45] width 57 height 51
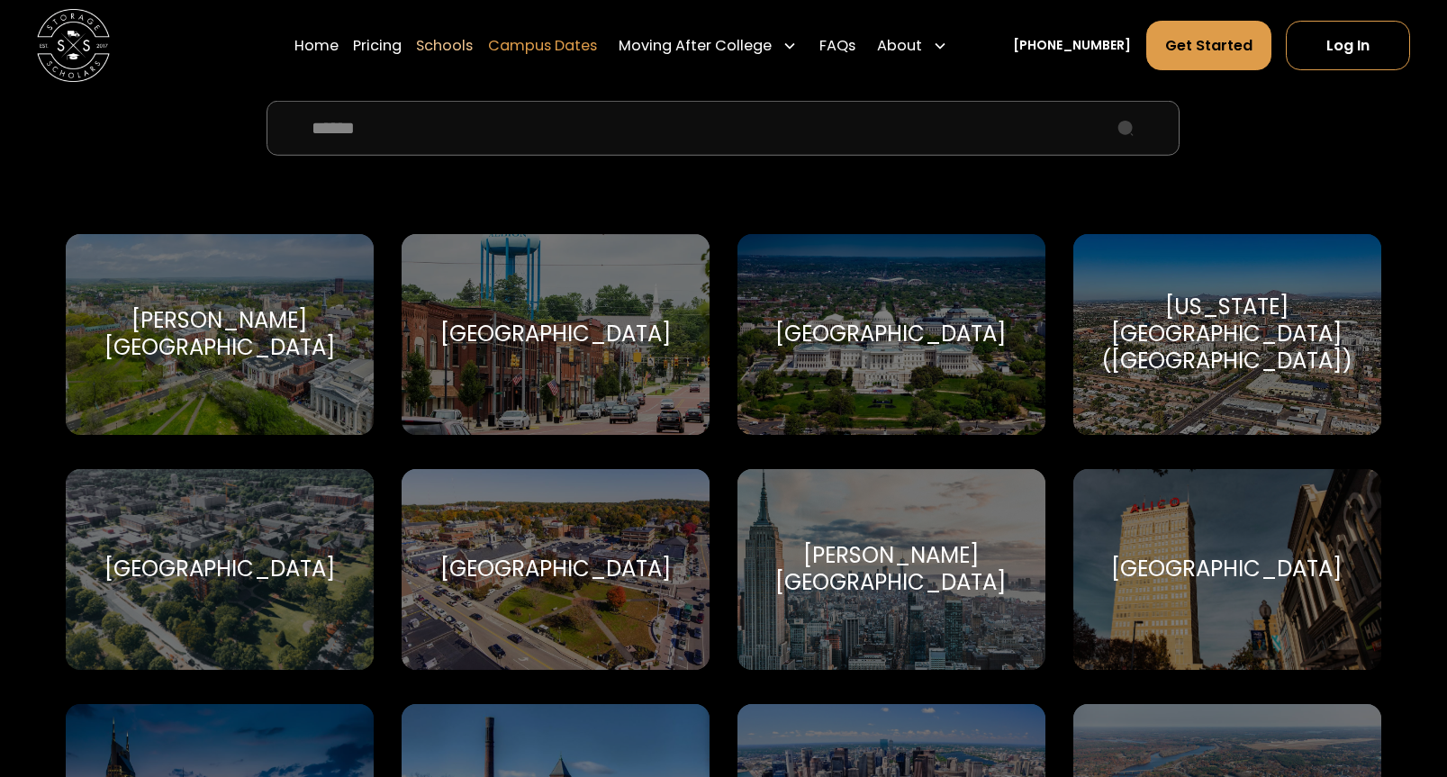
scroll to position [610, 0]
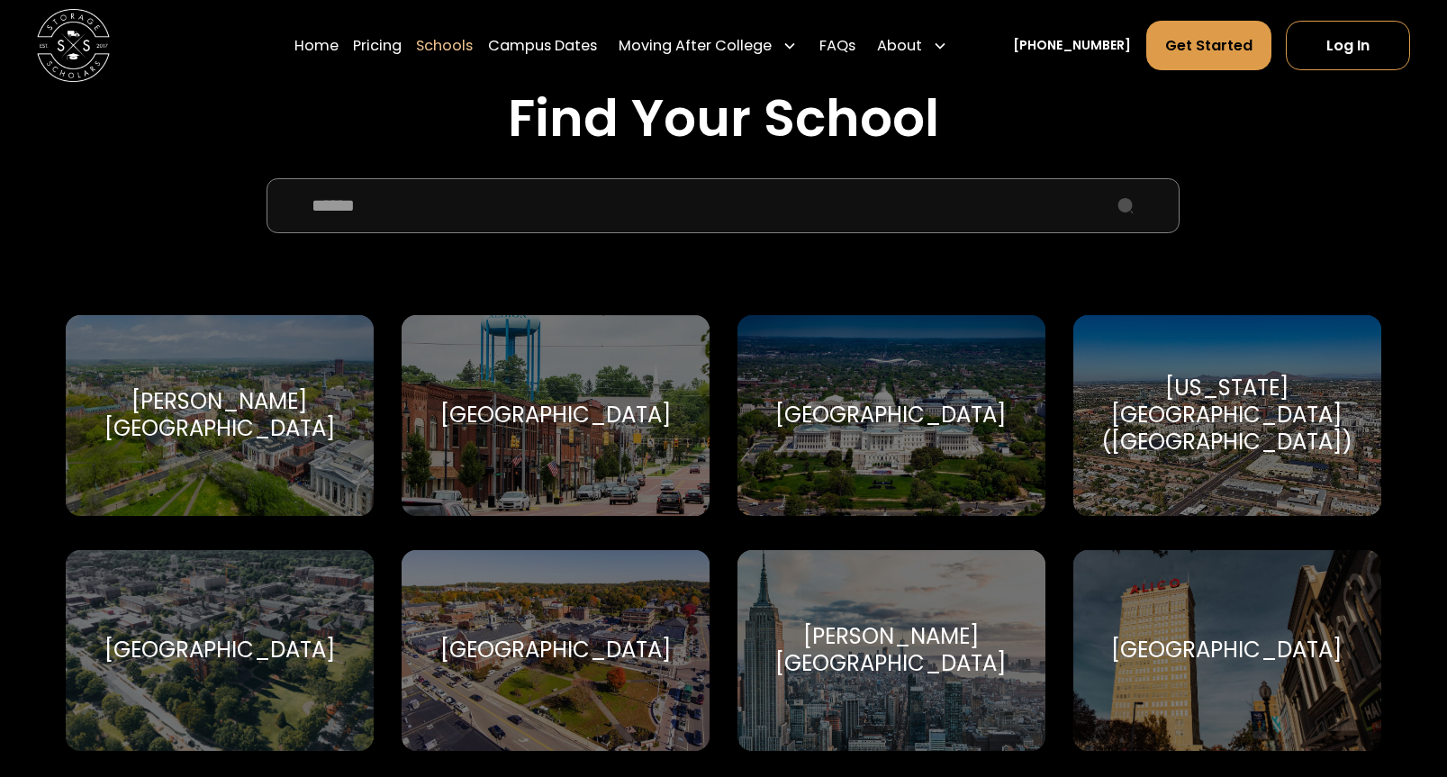
click at [485, 220] on input "School Select Form" at bounding box center [722, 205] width 913 height 55
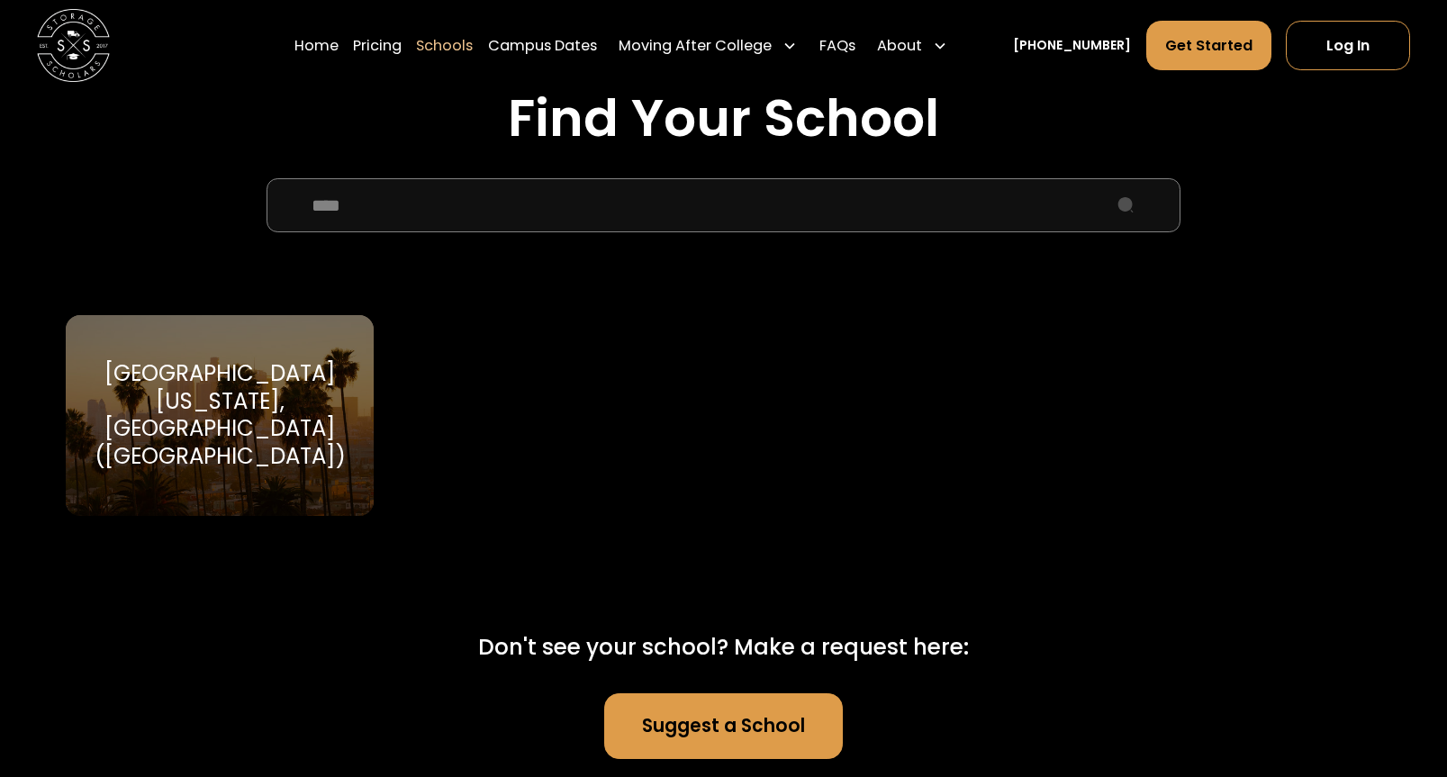
type input "****"
click at [260, 392] on div "University of California, Los Angeles (UCLA)" at bounding box center [219, 415] width 265 height 110
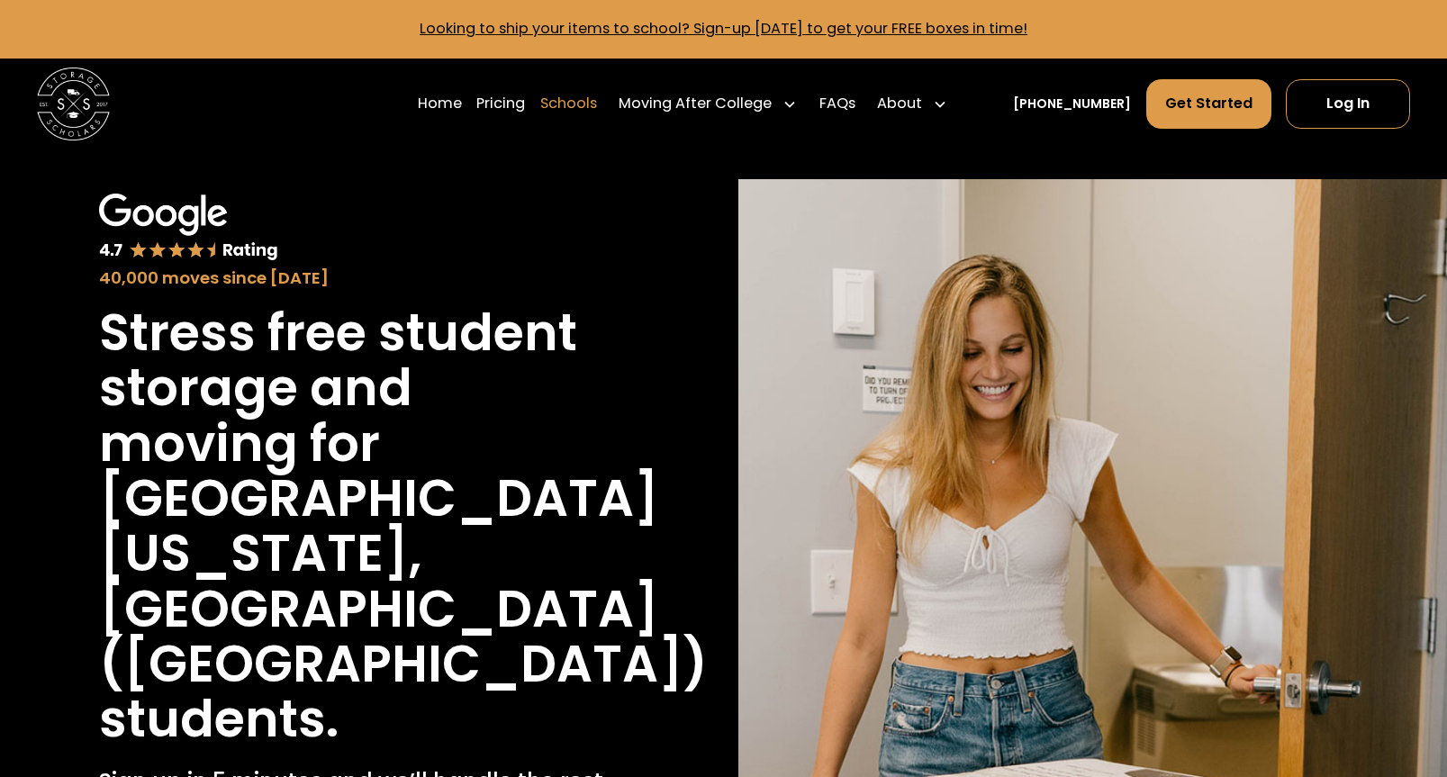
click at [591, 96] on link "Schools" at bounding box center [568, 103] width 57 height 51
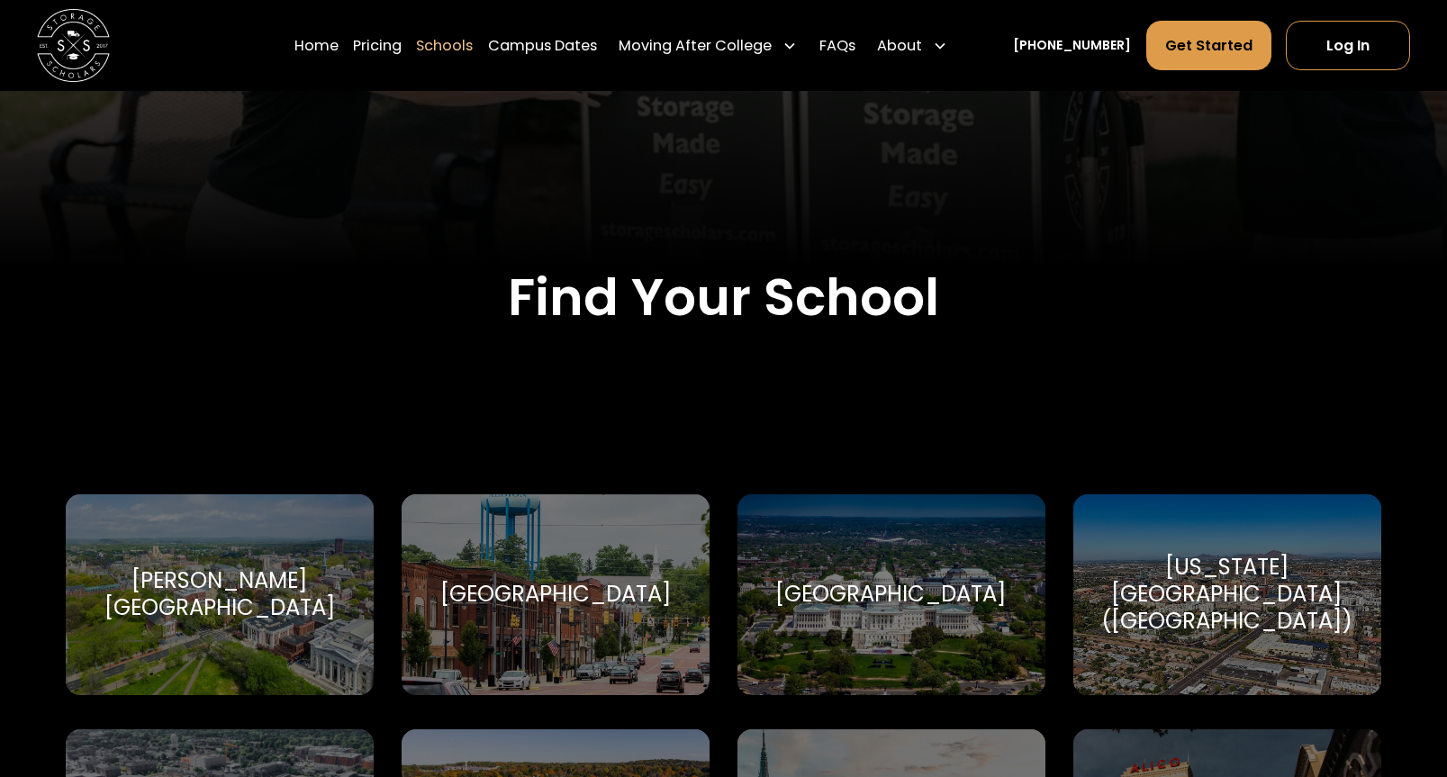
scroll to position [449, 0]
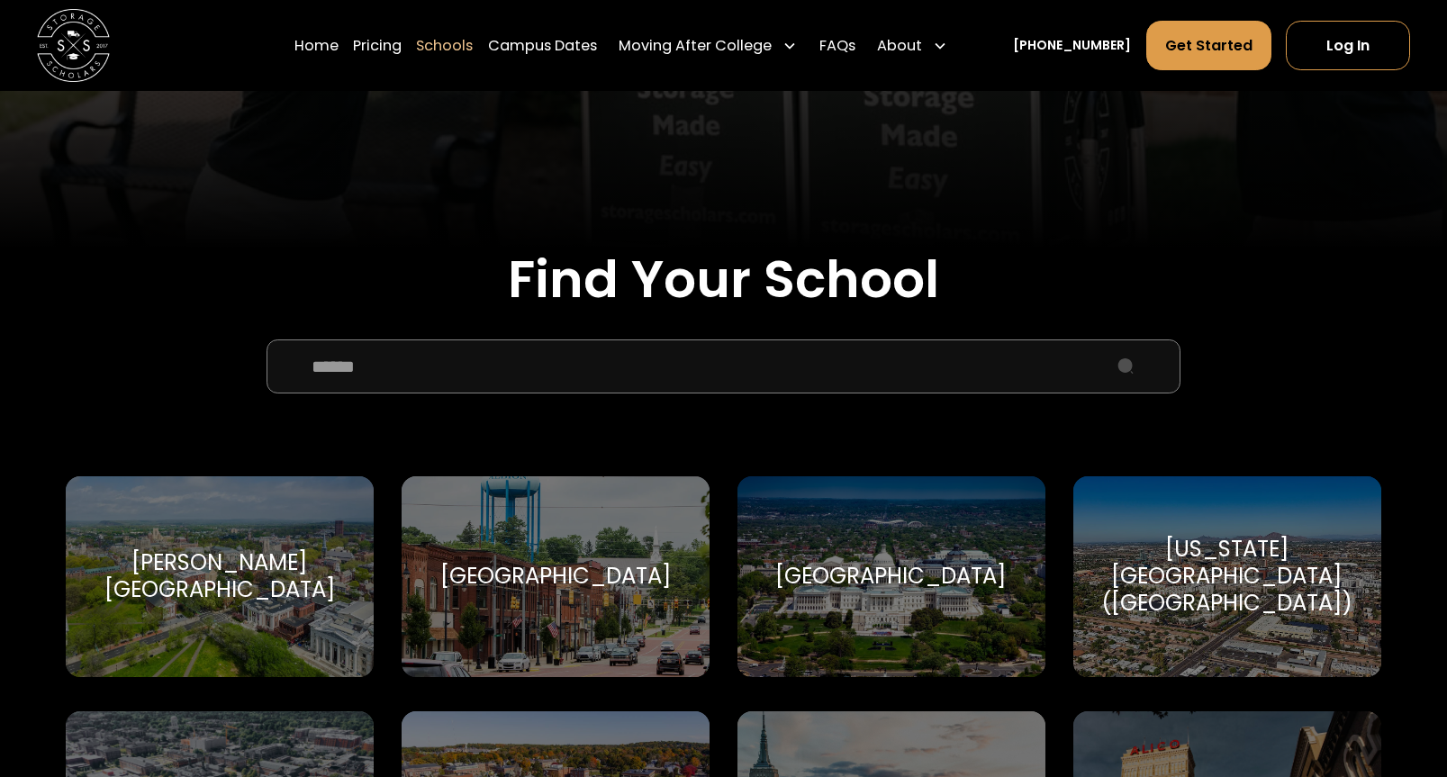
click at [521, 389] on input "School Select Form" at bounding box center [722, 366] width 913 height 55
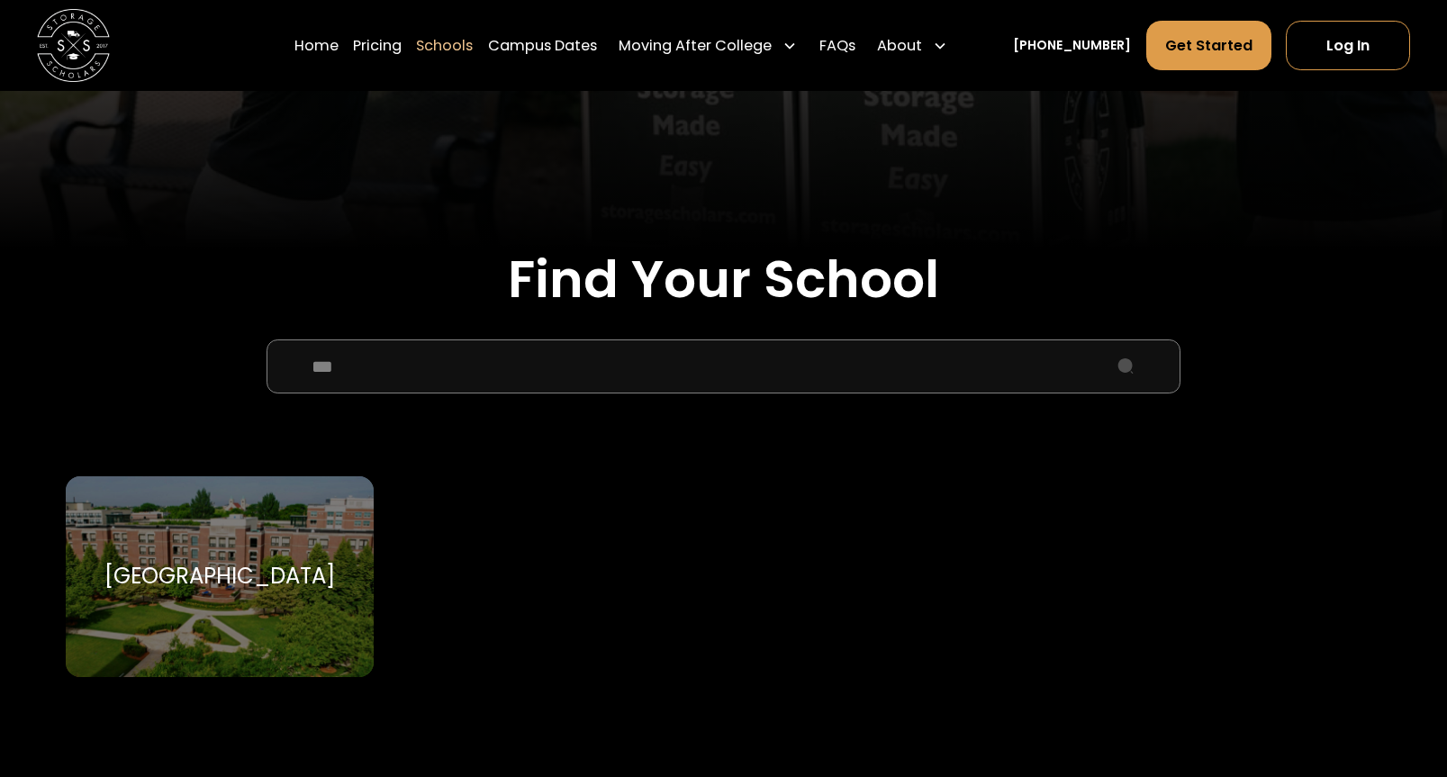
type input "***"
click at [140, 532] on div "DePaul University DePaul University" at bounding box center [220, 576] width 308 height 201
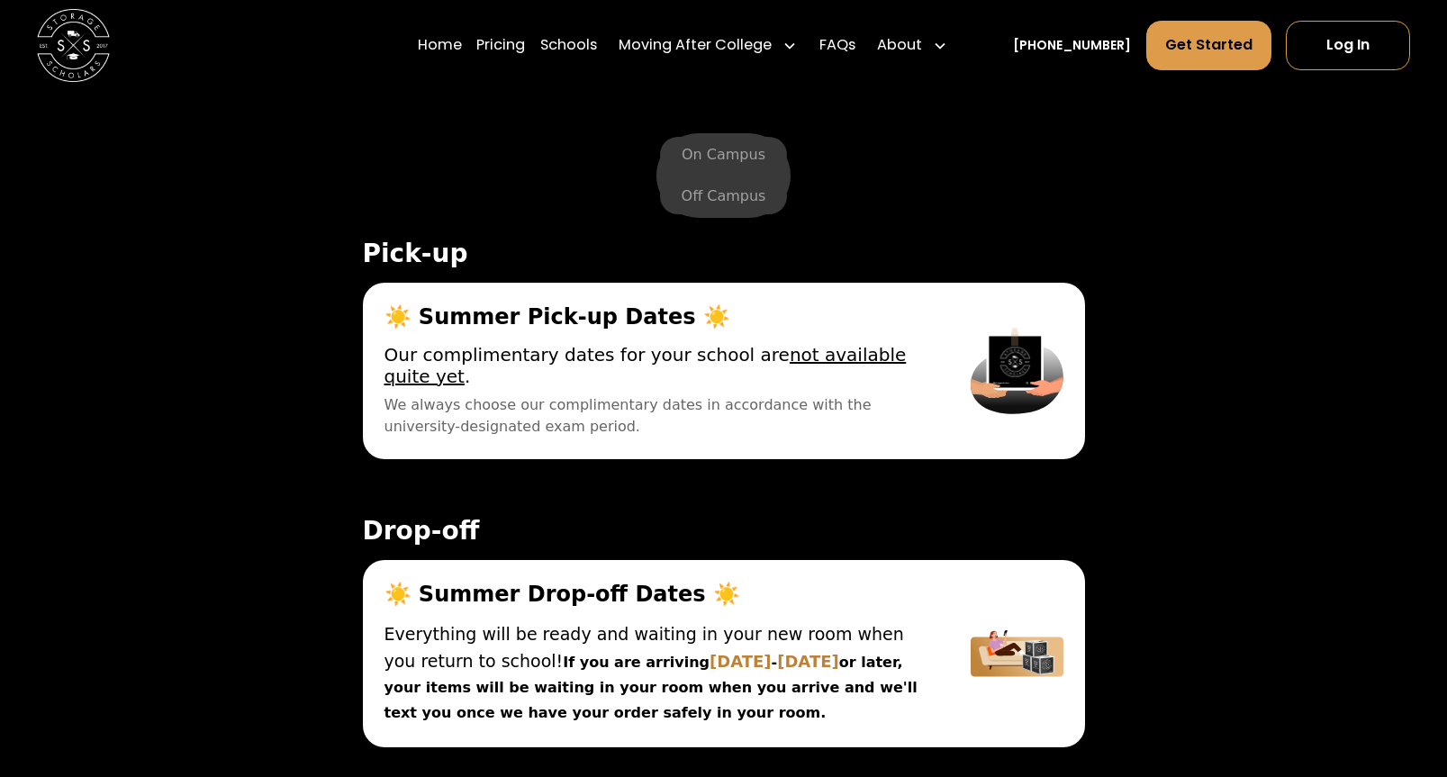
scroll to position [5915, 0]
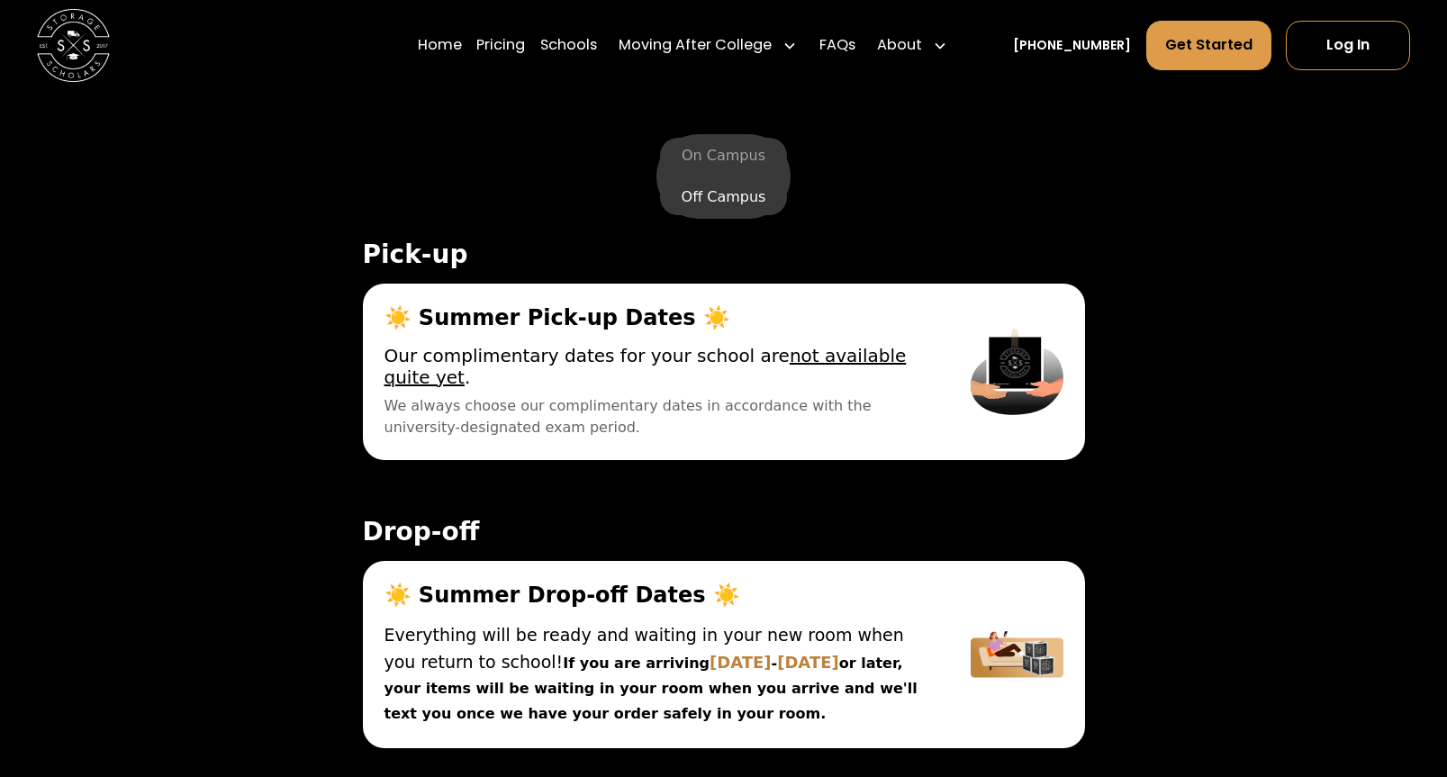
click at [743, 196] on label "Off Campus" at bounding box center [724, 197] width 128 height 36
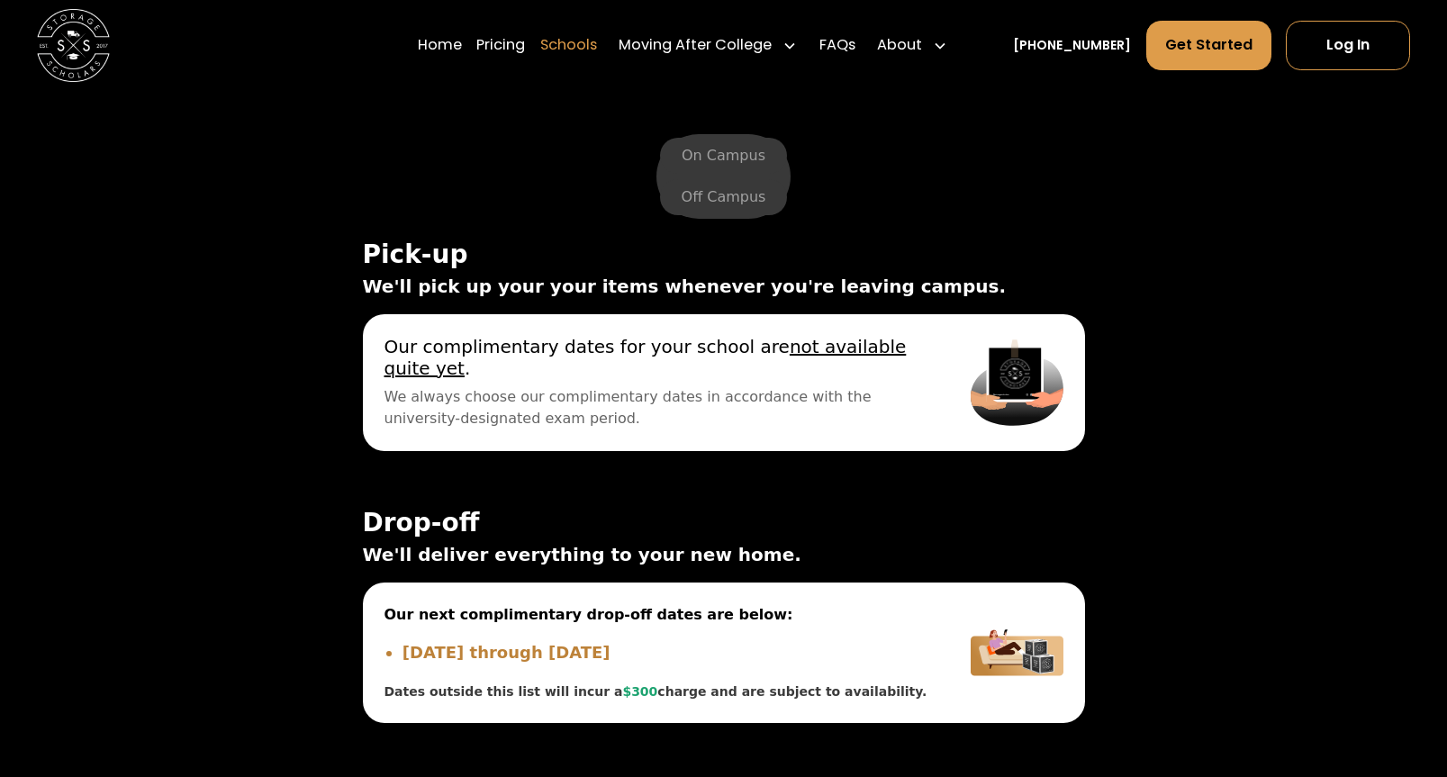
click at [597, 43] on link "Schools" at bounding box center [568, 45] width 57 height 51
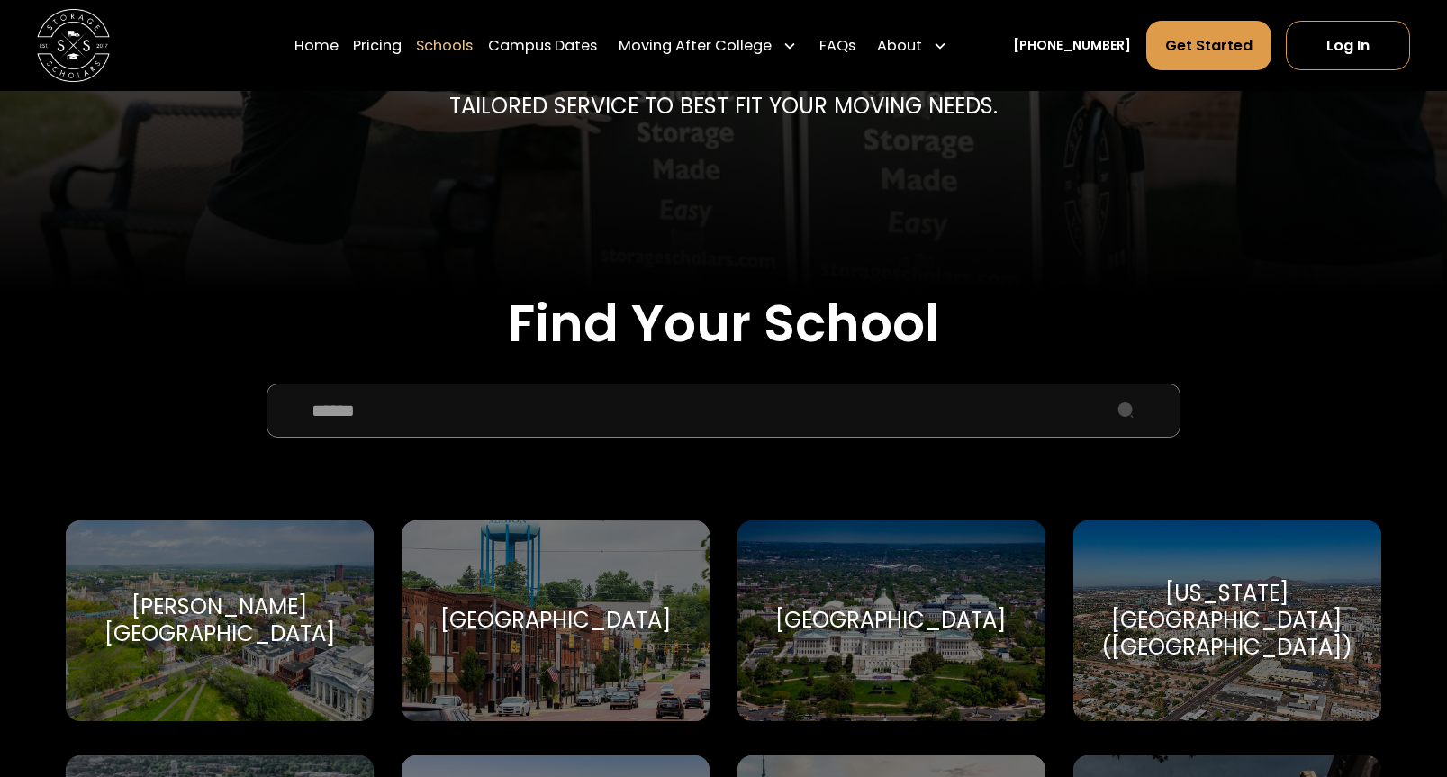
click at [600, 423] on input "School Select Form" at bounding box center [722, 410] width 913 height 55
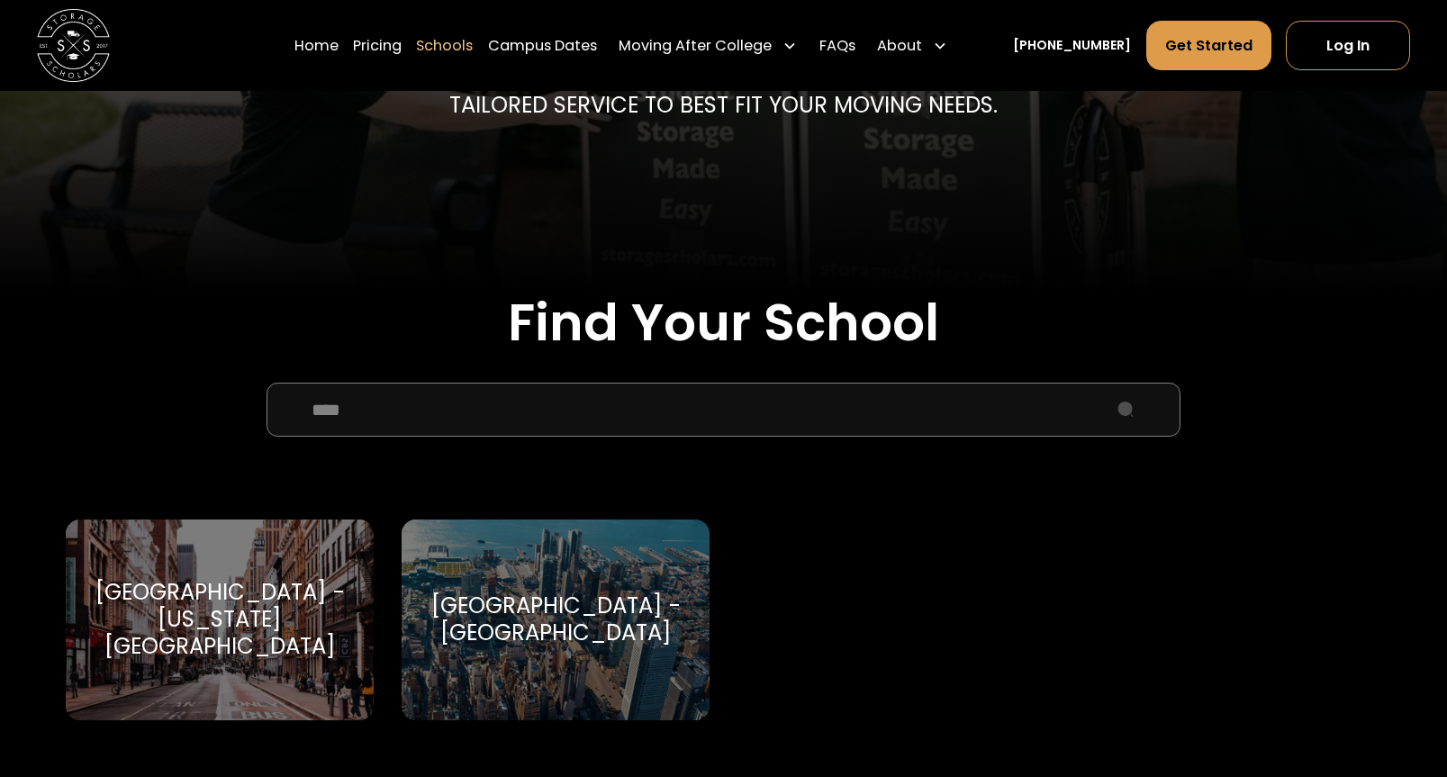
type input "****"
click at [311, 652] on div "Pace University - New York City Pace University" at bounding box center [220, 619] width 308 height 201
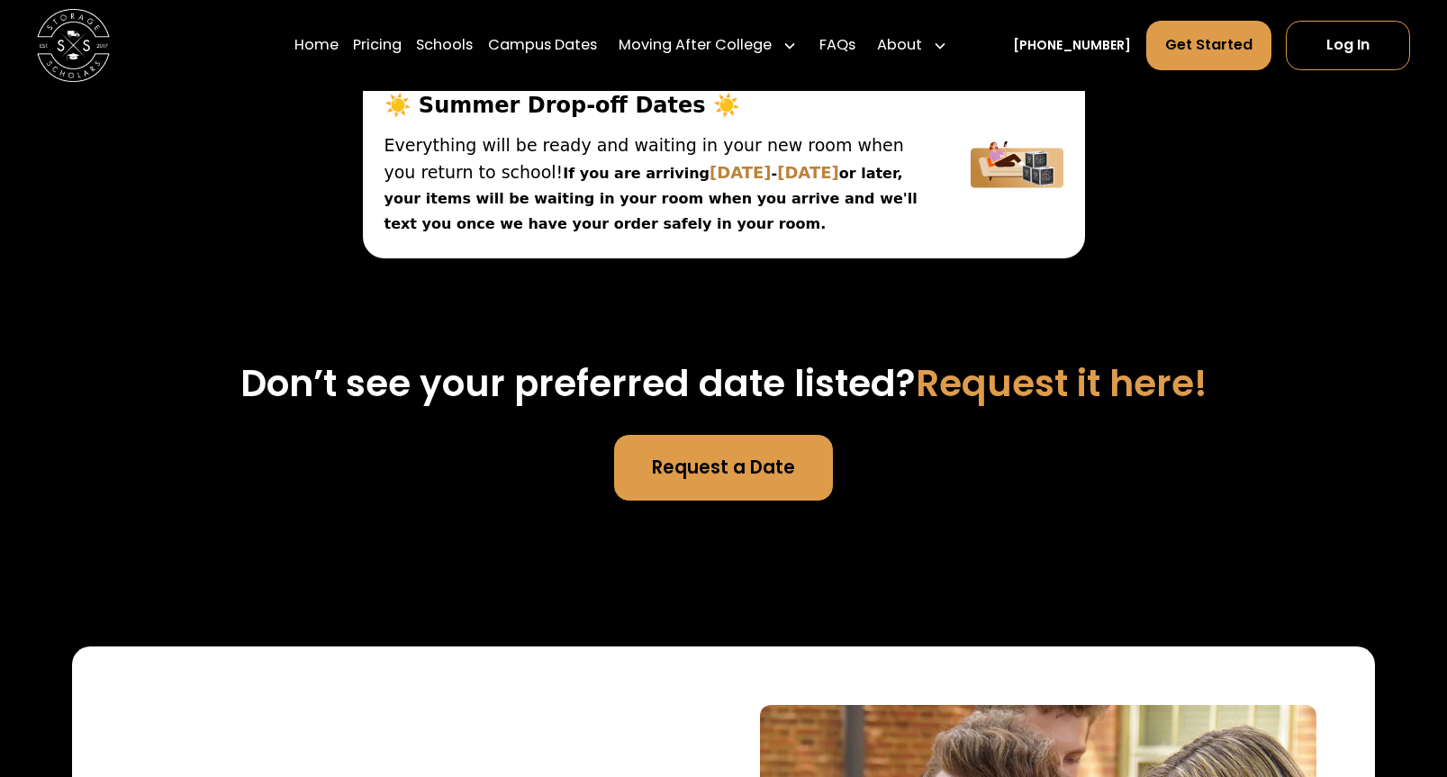
scroll to position [5906, 0]
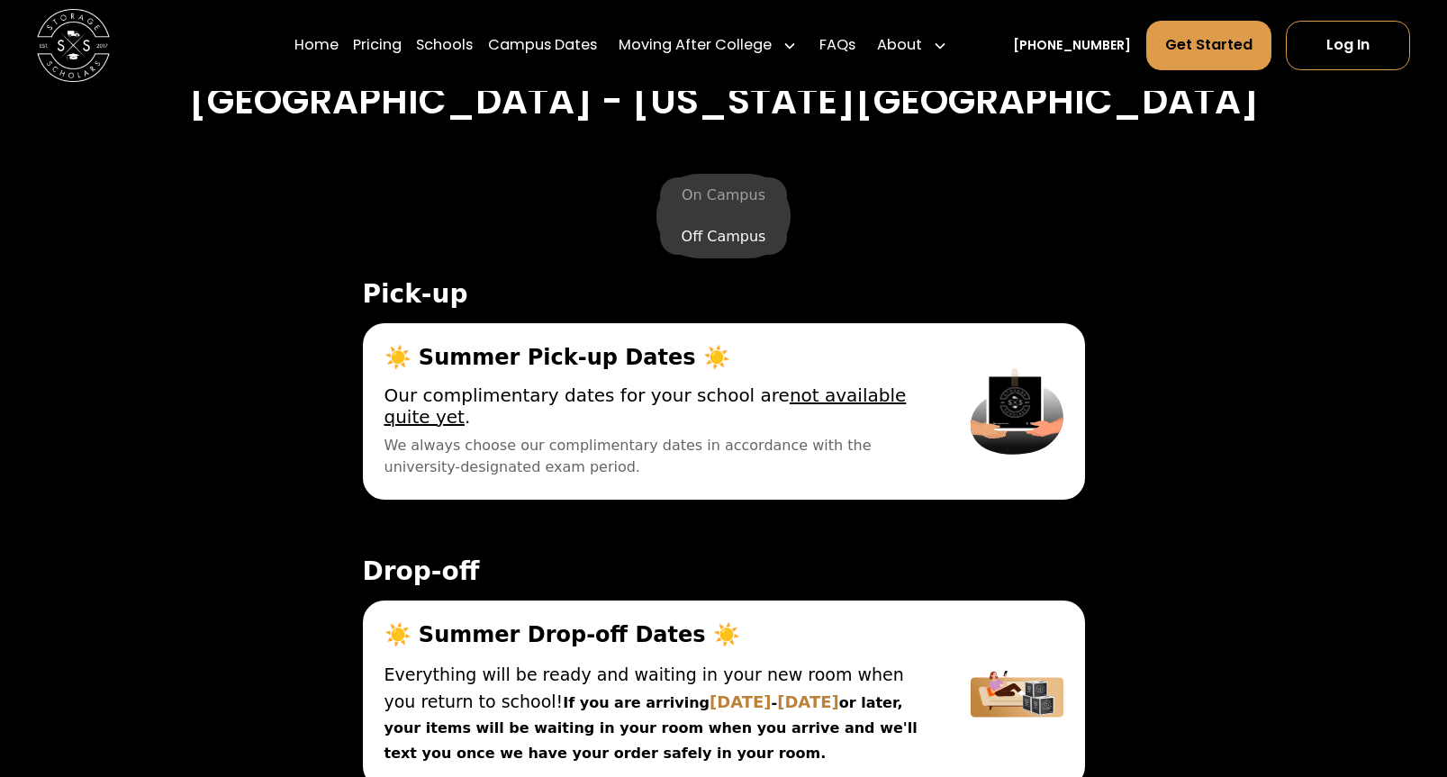
click at [726, 219] on label "Off Campus" at bounding box center [724, 237] width 128 height 36
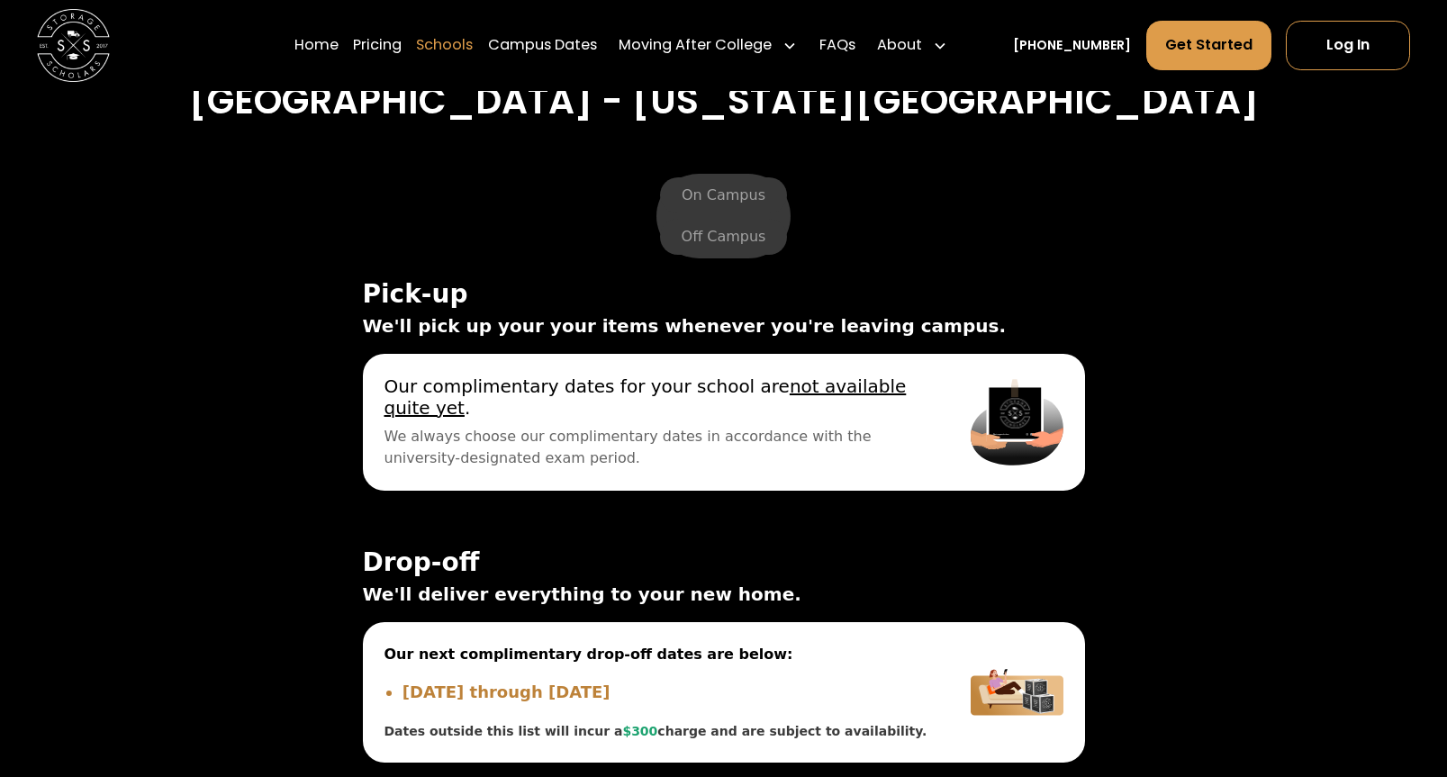
click at [473, 43] on link "Schools" at bounding box center [444, 45] width 57 height 51
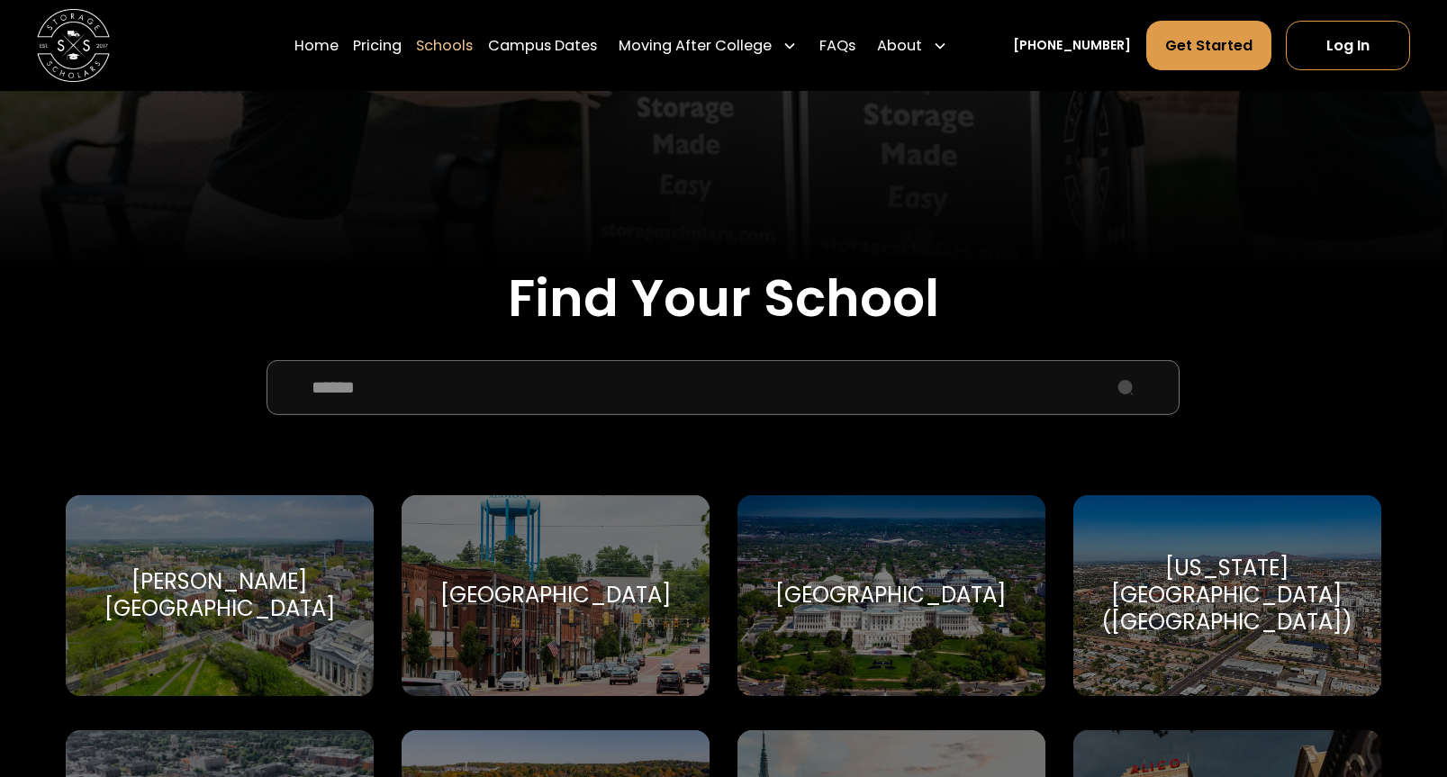
scroll to position [437, 0]
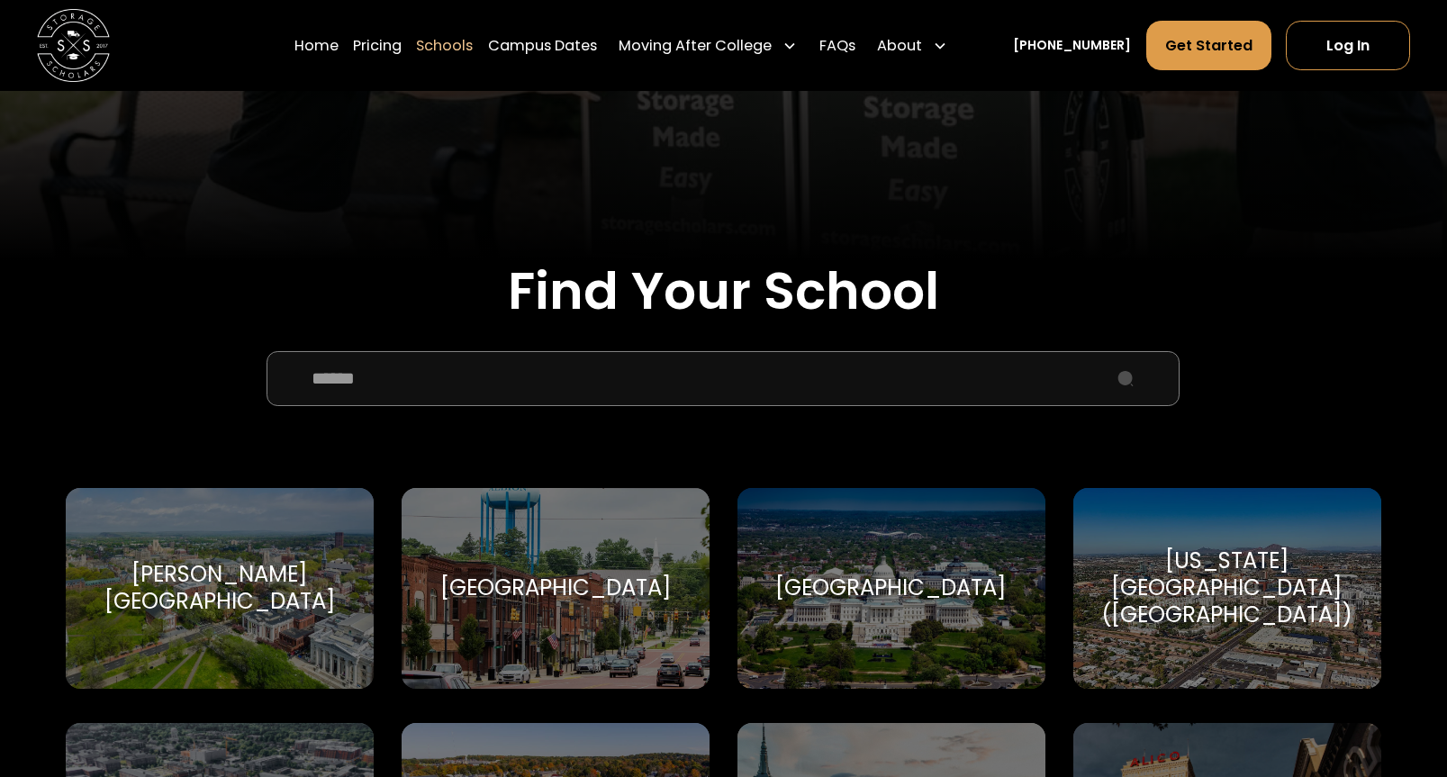
click at [567, 392] on input "School Select Form" at bounding box center [722, 378] width 913 height 55
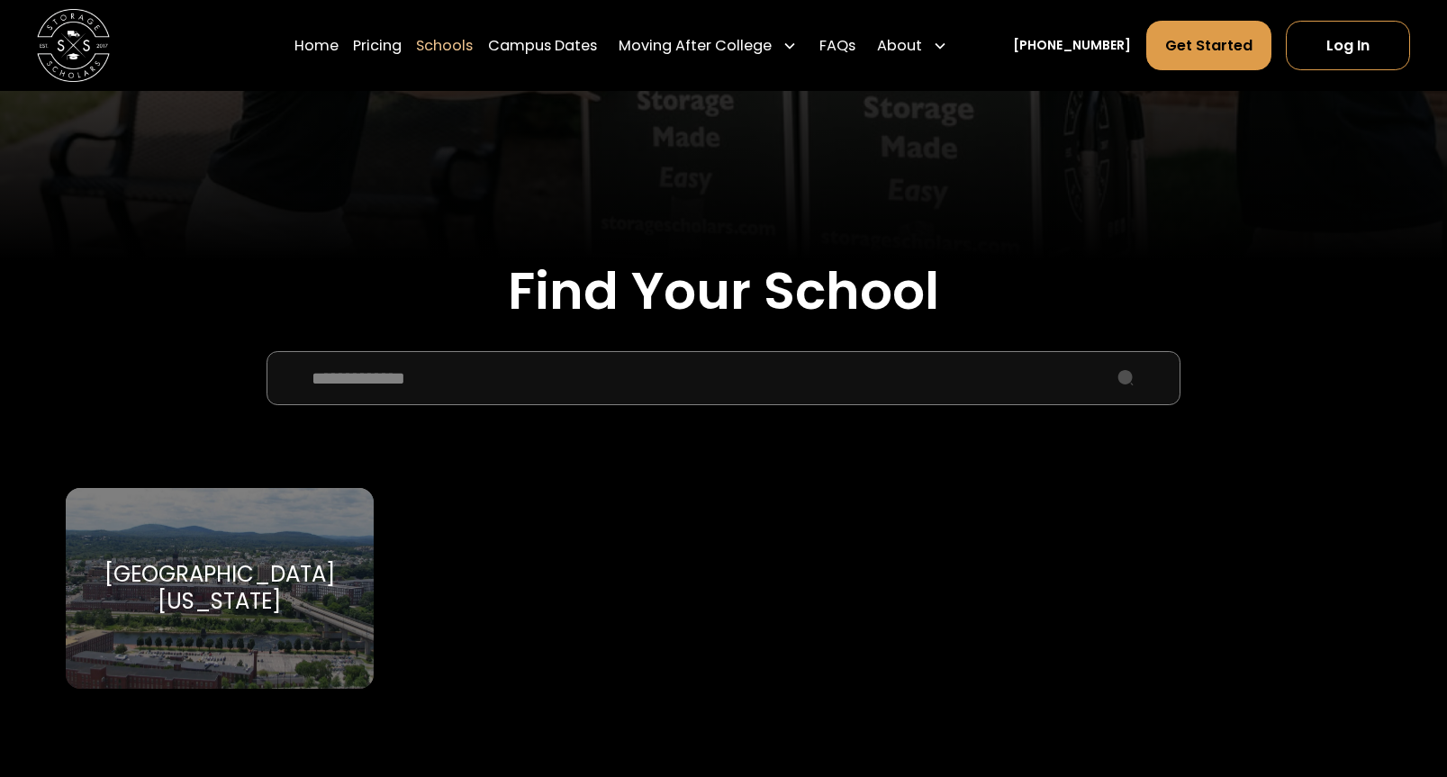
type input "**********"
click at [174, 634] on div "[GEOGRAPHIC_DATA][US_STATE] [GEOGRAPHIC_DATA][US_STATE]" at bounding box center [220, 588] width 308 height 201
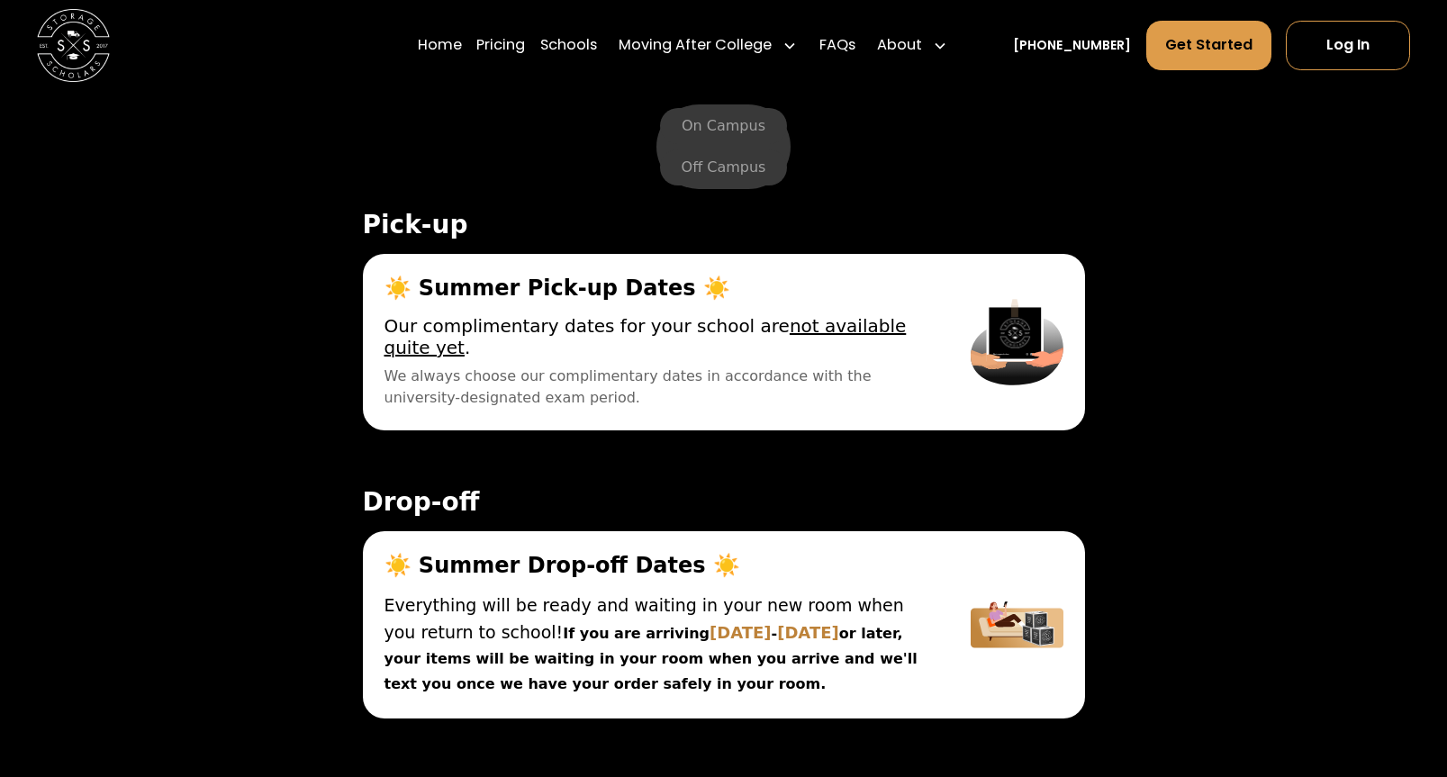
scroll to position [5931, 0]
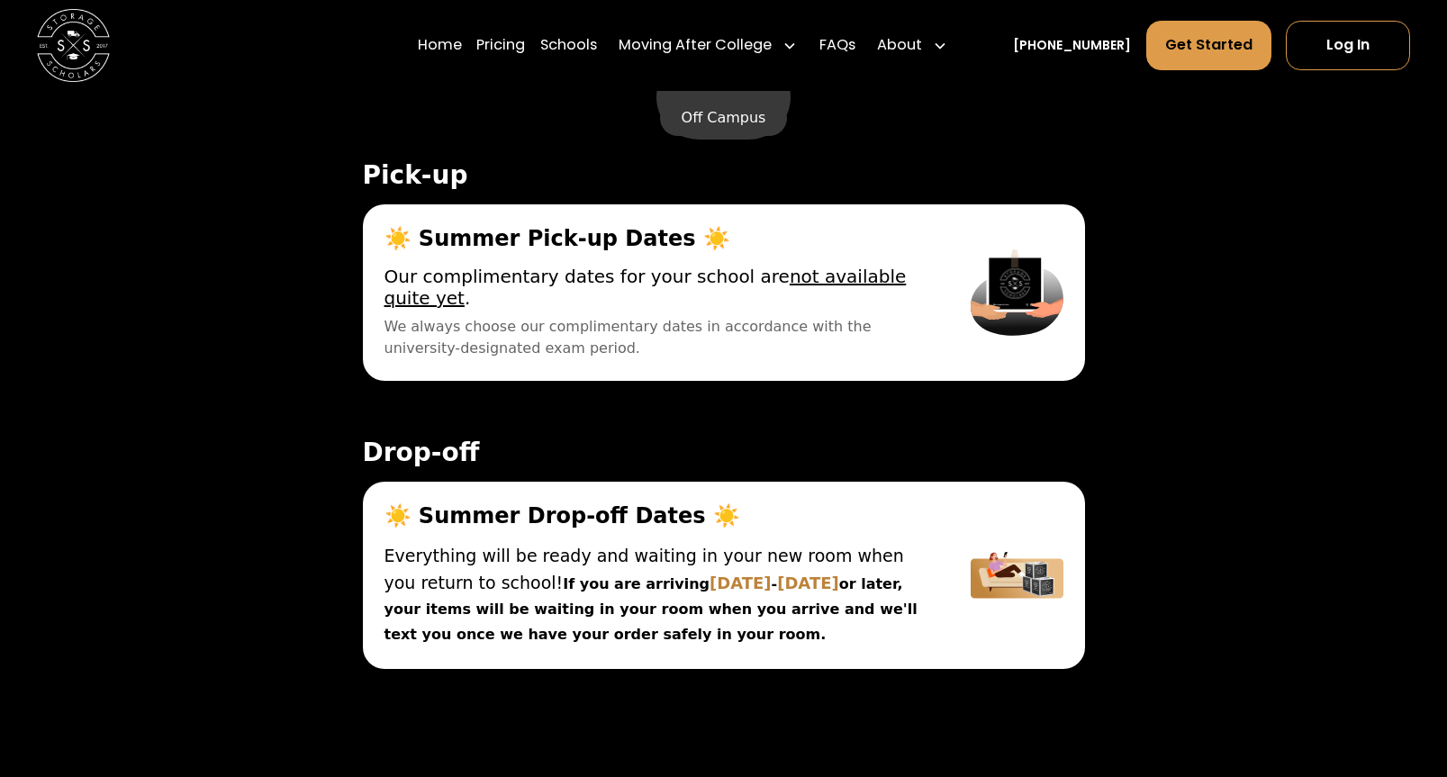
click at [720, 136] on label "Off Campus" at bounding box center [724, 118] width 128 height 36
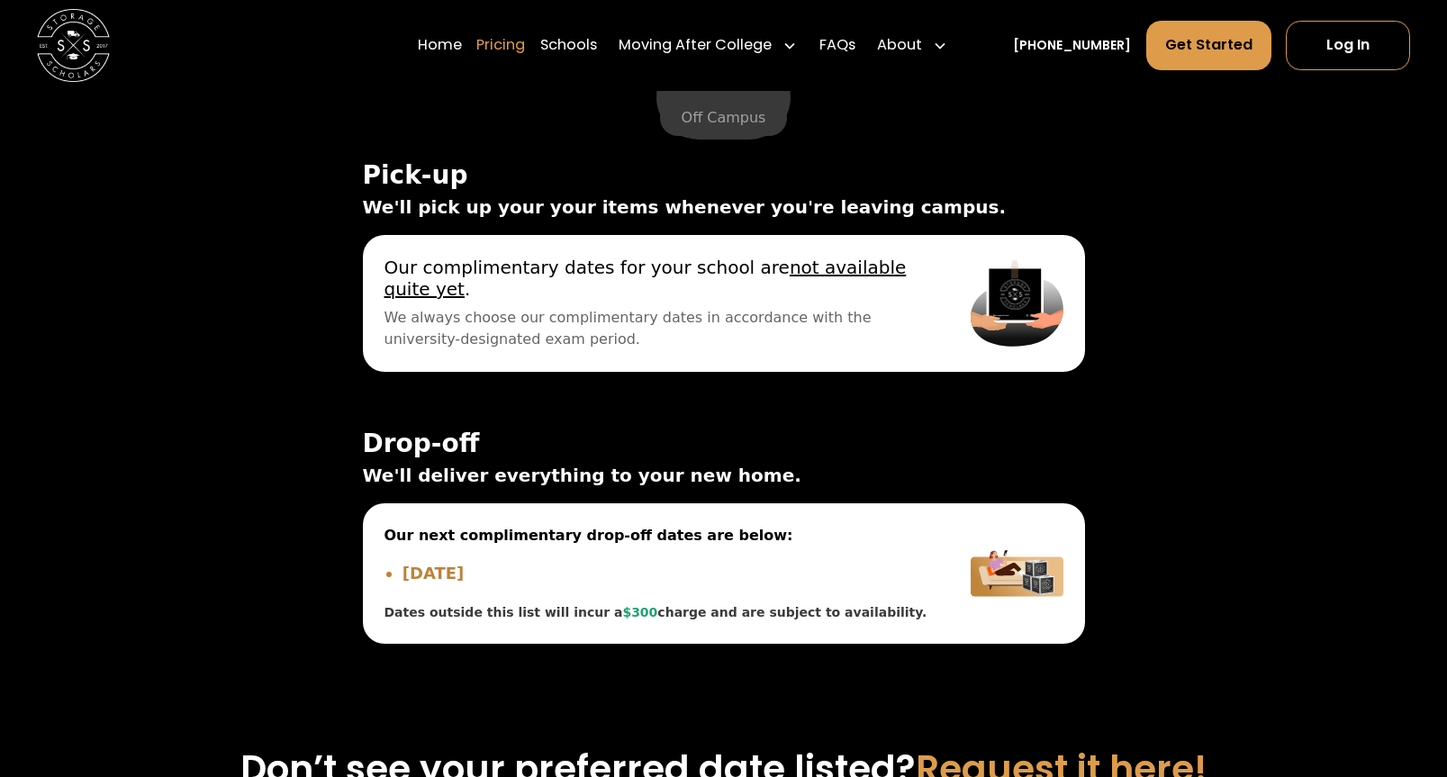
click at [525, 39] on link "Pricing" at bounding box center [500, 45] width 49 height 51
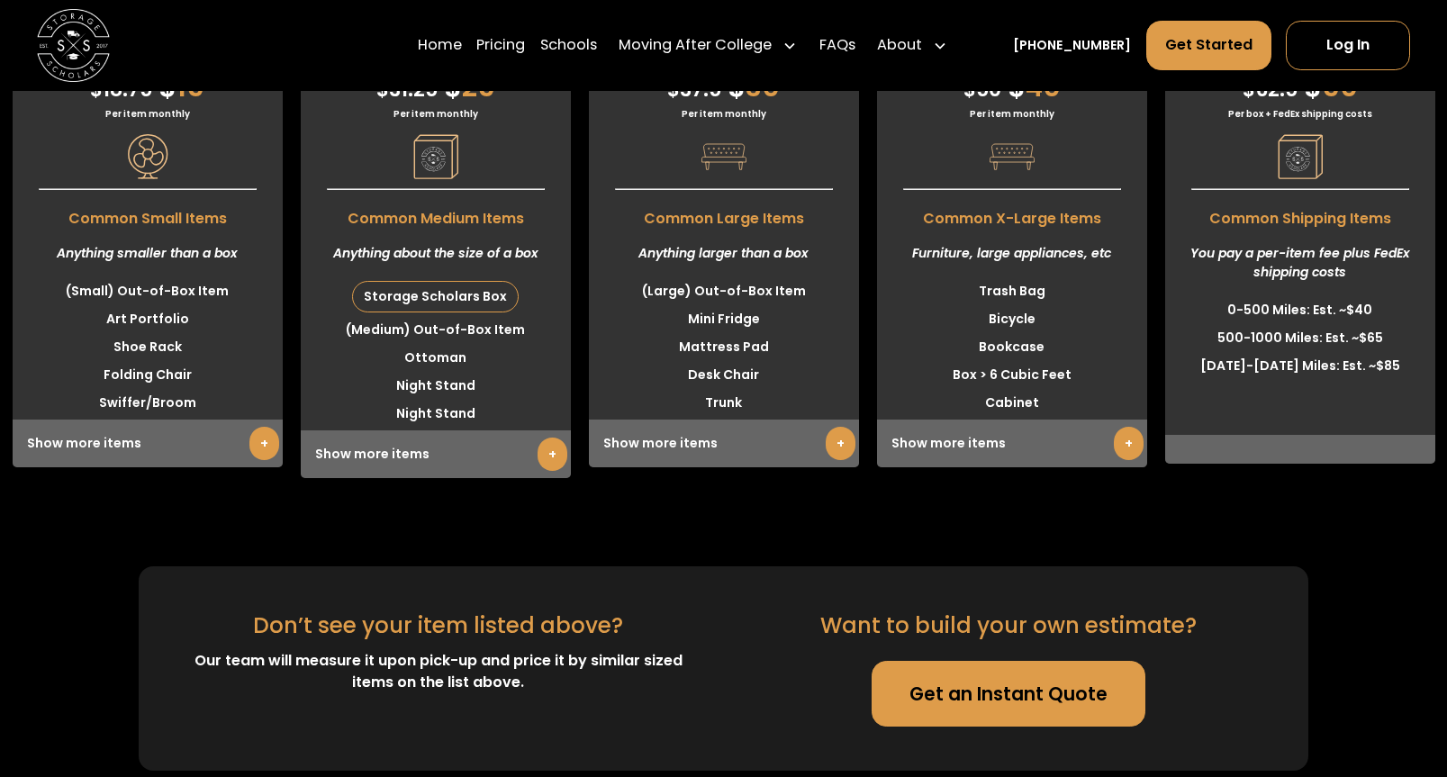
scroll to position [4930, 0]
click at [597, 58] on link "Schools" at bounding box center [568, 45] width 57 height 51
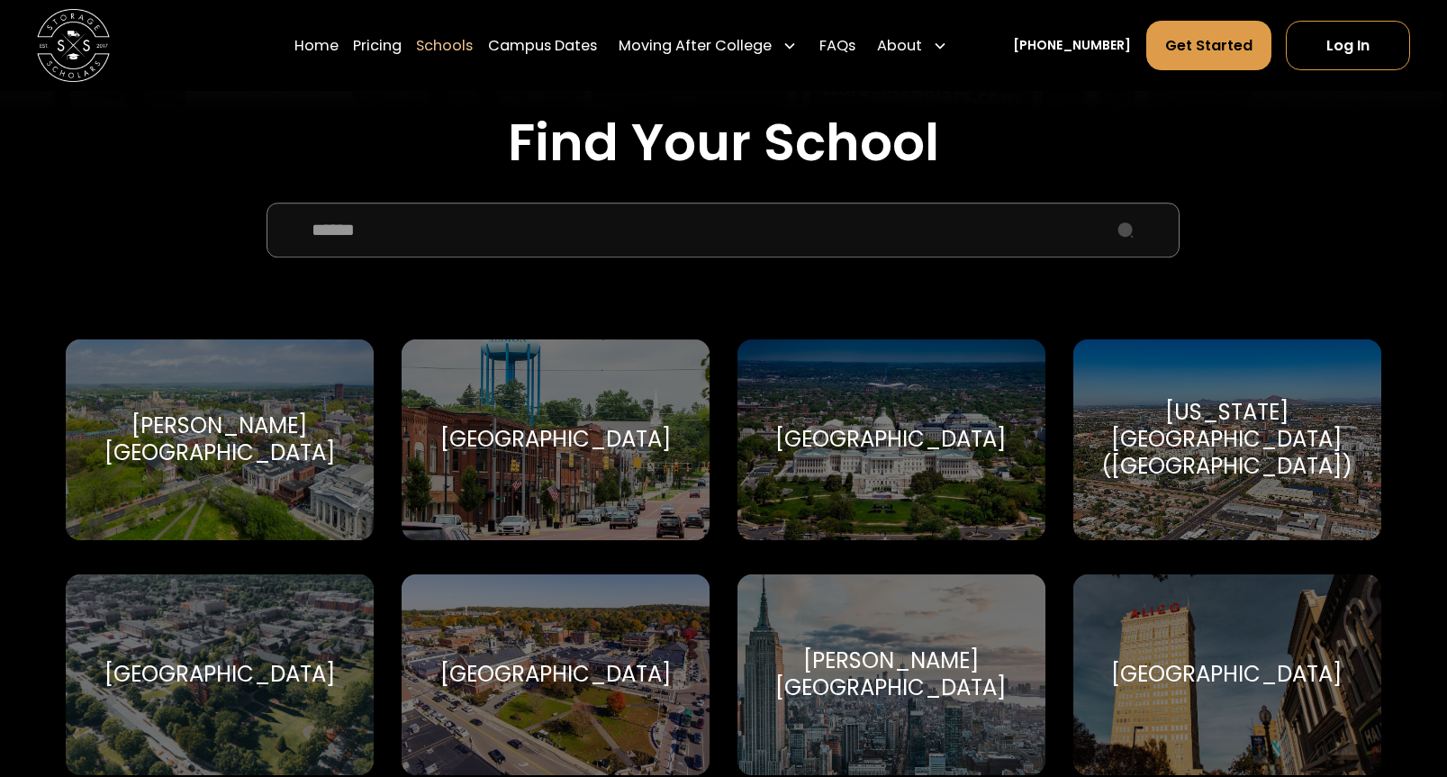
scroll to position [584, 0]
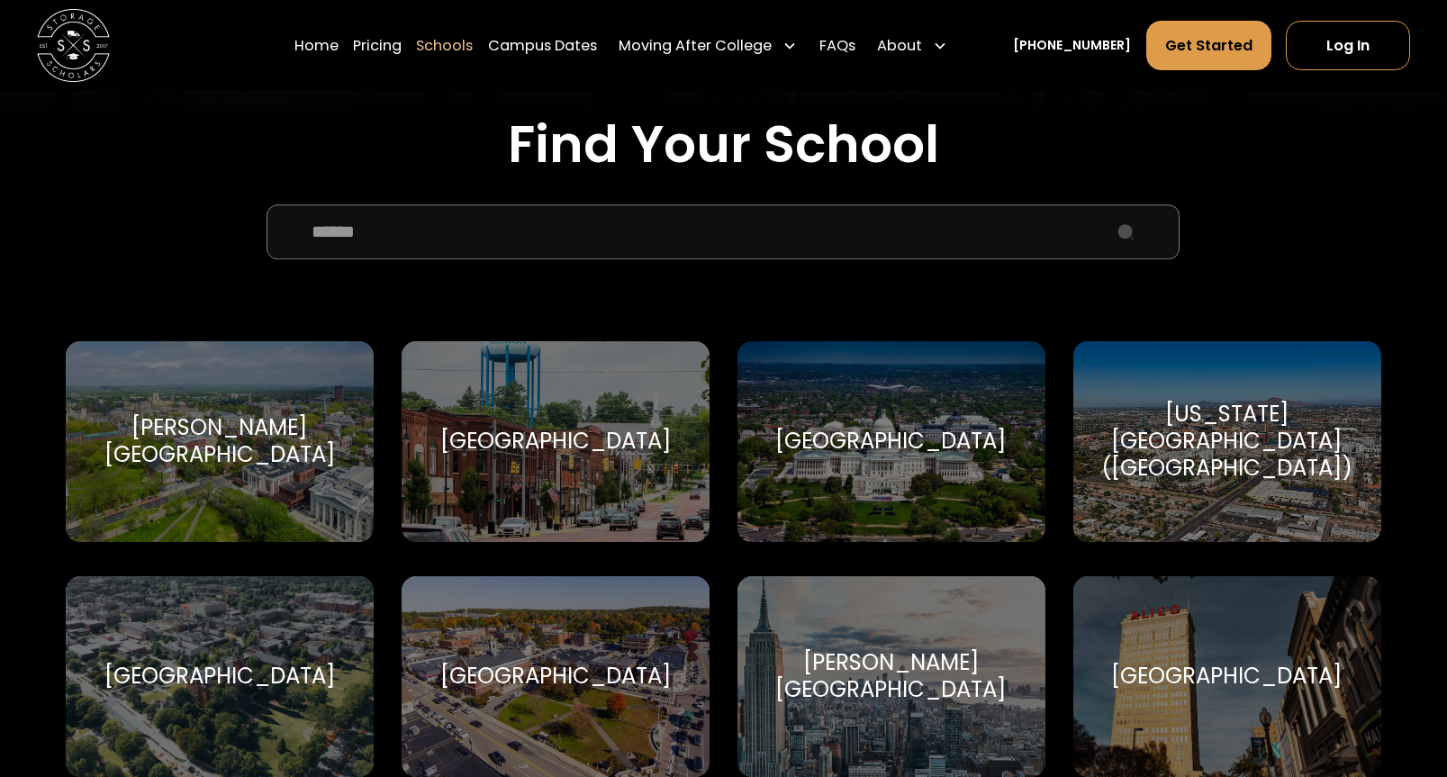
click at [491, 229] on input "School Select Form" at bounding box center [722, 231] width 913 height 55
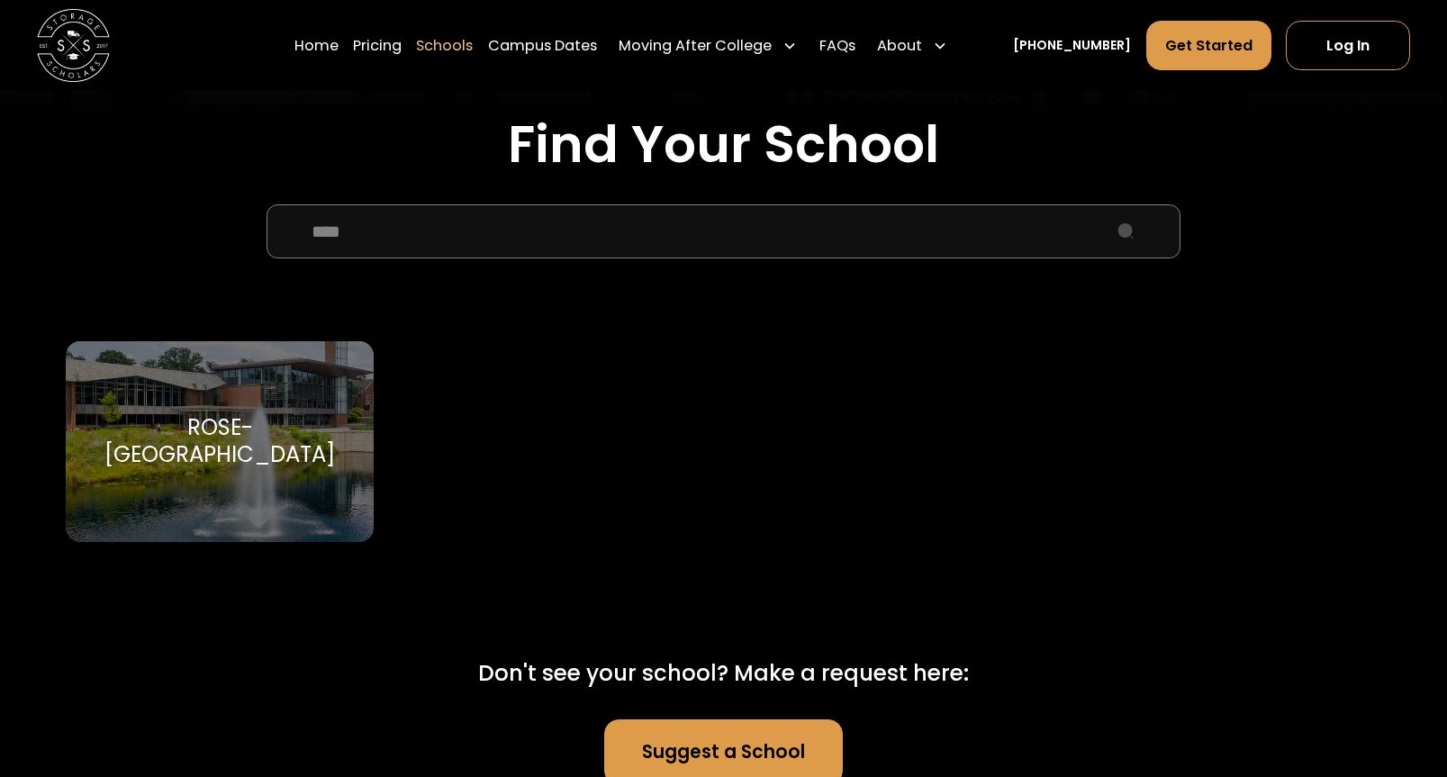
type input "****"
click at [299, 430] on div "Rose-[GEOGRAPHIC_DATA]" at bounding box center [219, 441] width 265 height 55
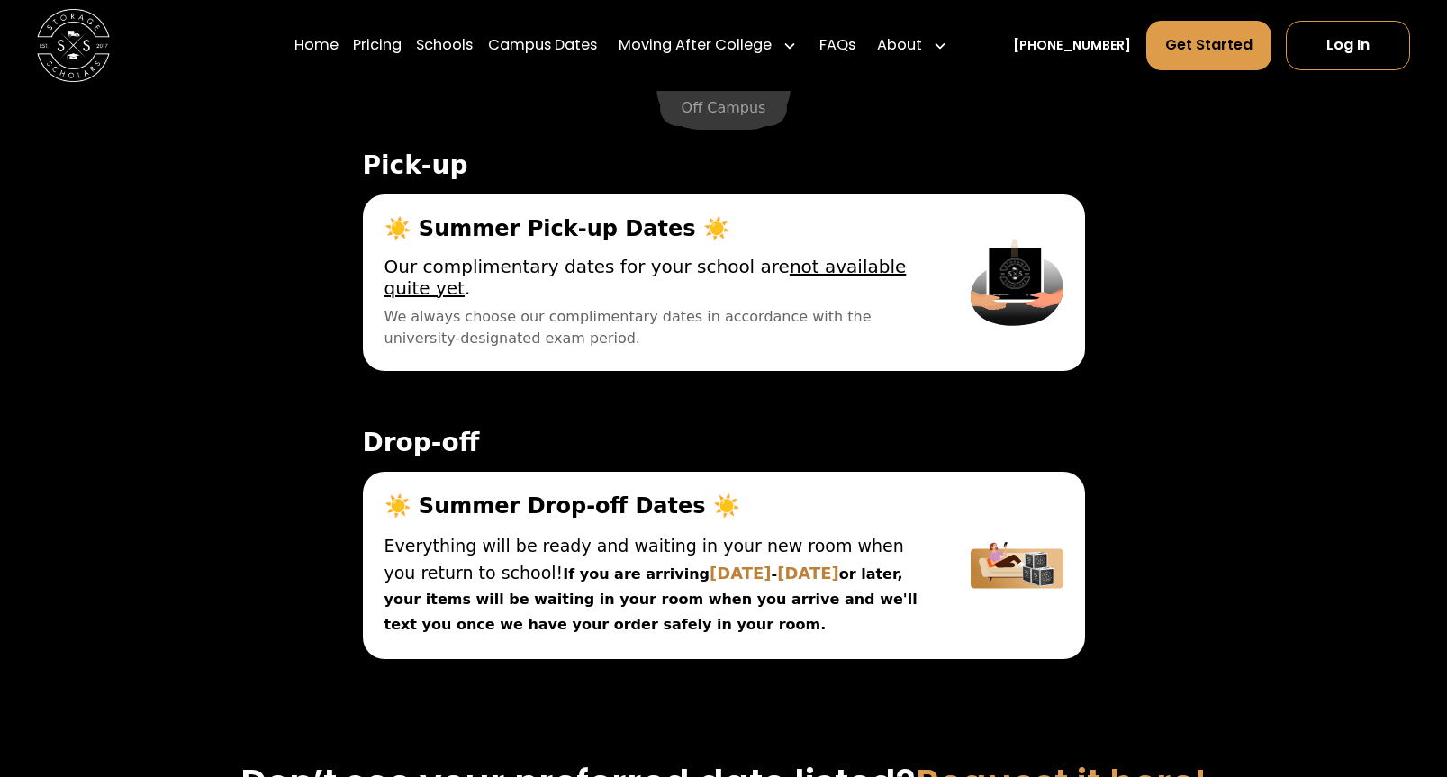
scroll to position [6020, 0]
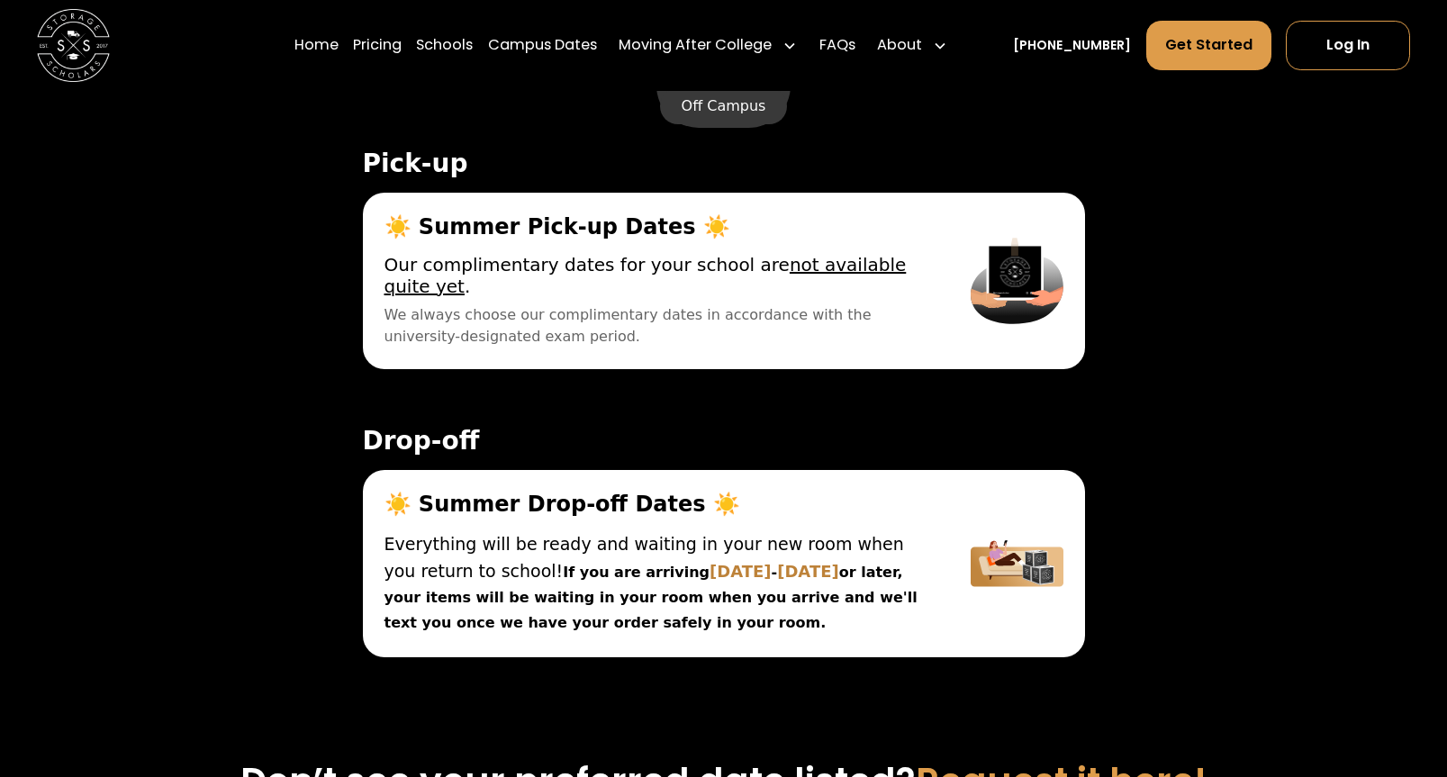
click at [726, 124] on label "Off Campus" at bounding box center [724, 106] width 128 height 36
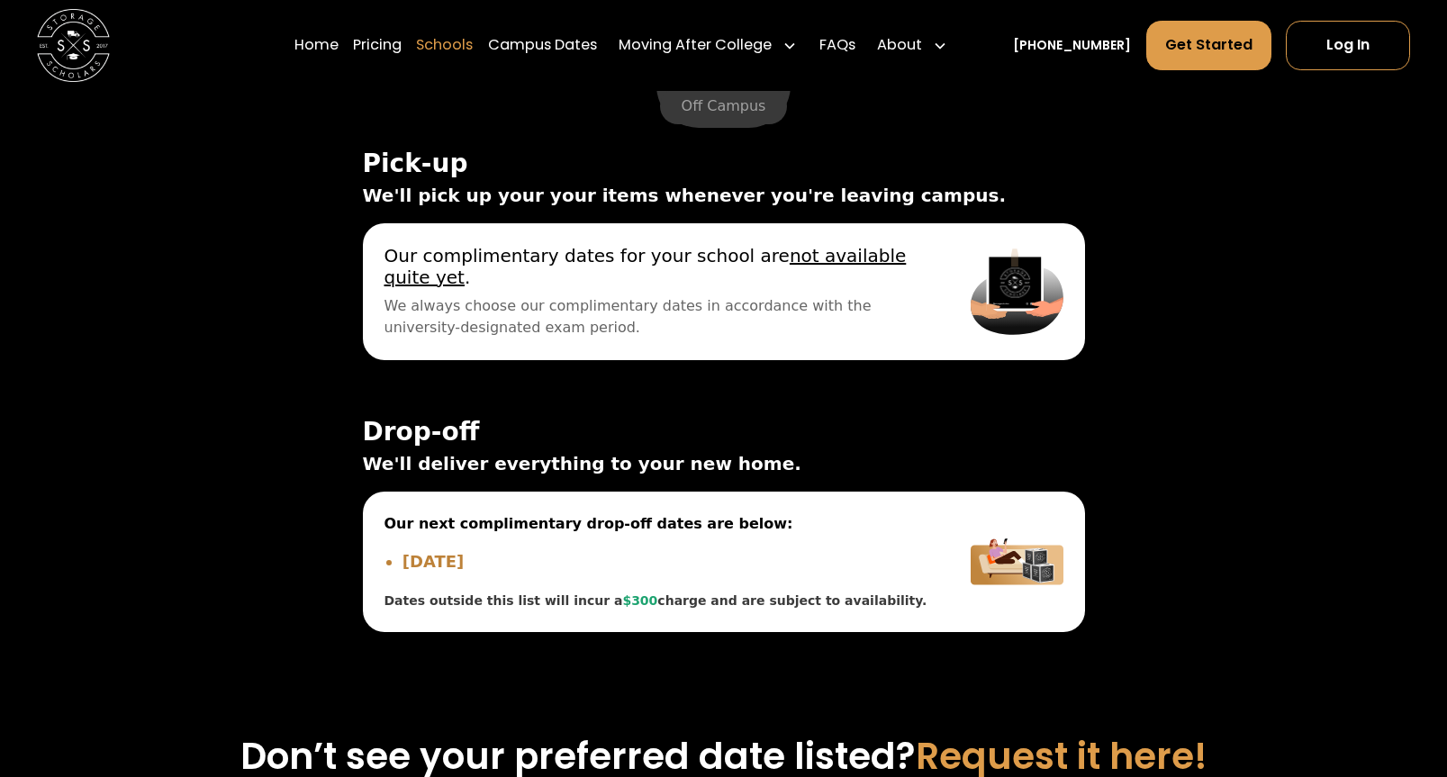
click at [455, 51] on link "Schools" at bounding box center [444, 45] width 57 height 51
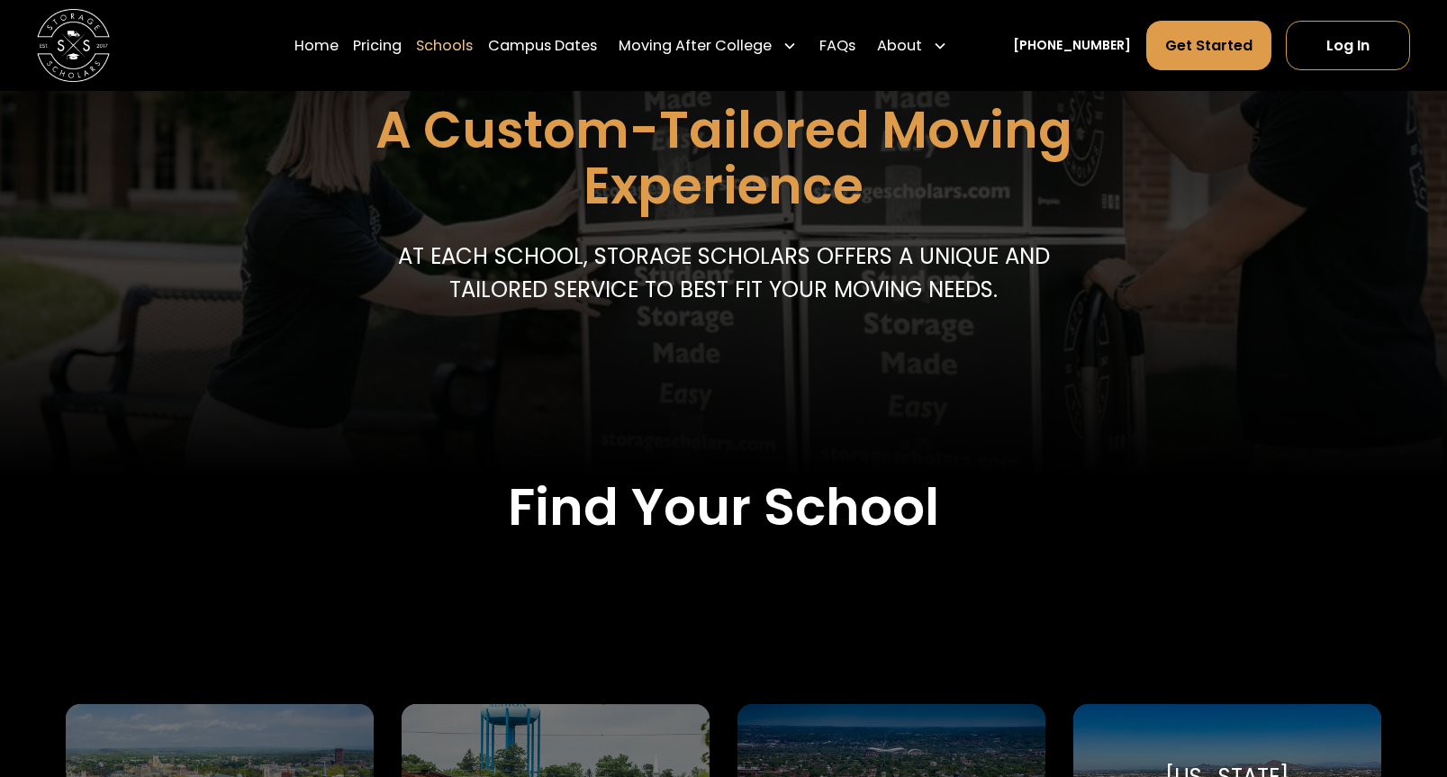
scroll to position [528, 0]
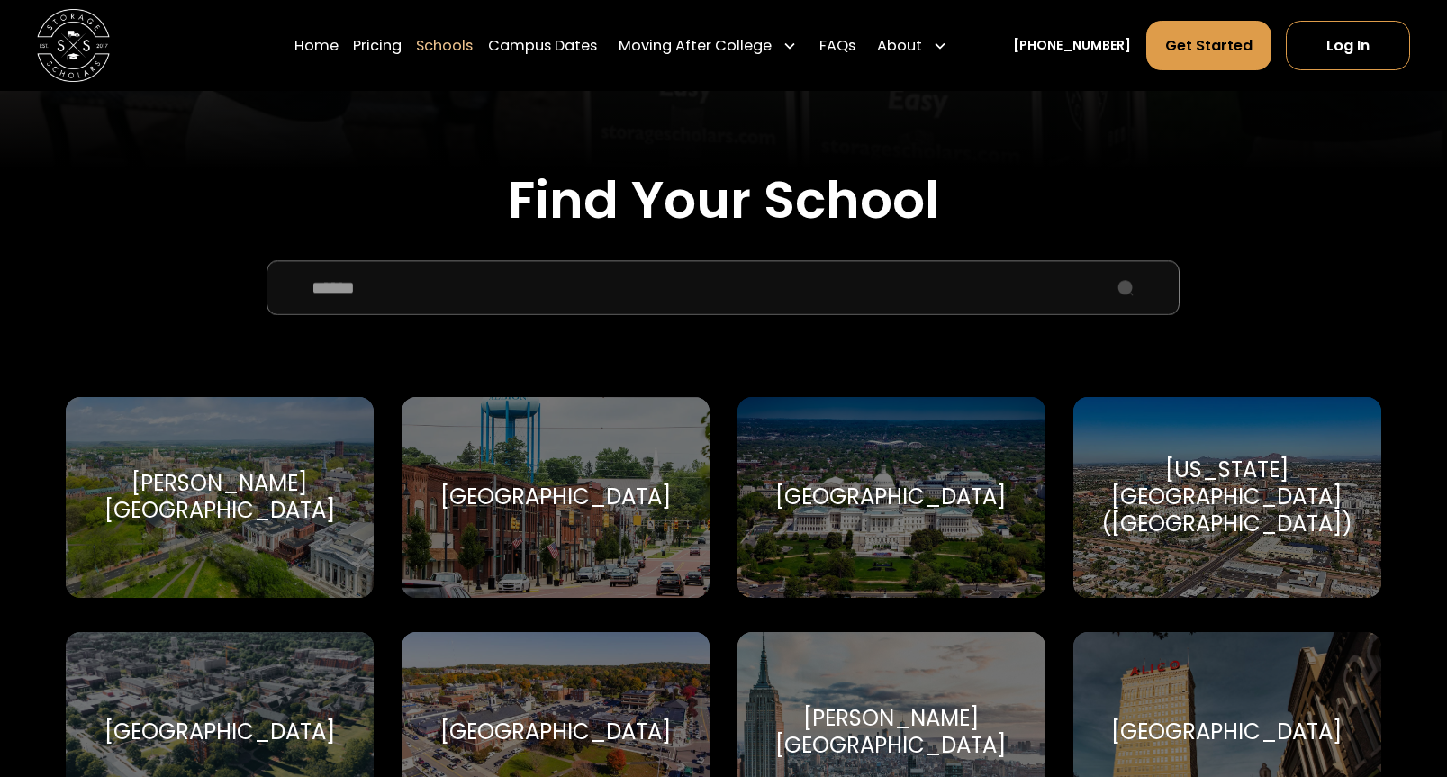
click at [538, 293] on input "School Select Form" at bounding box center [722, 287] width 913 height 55
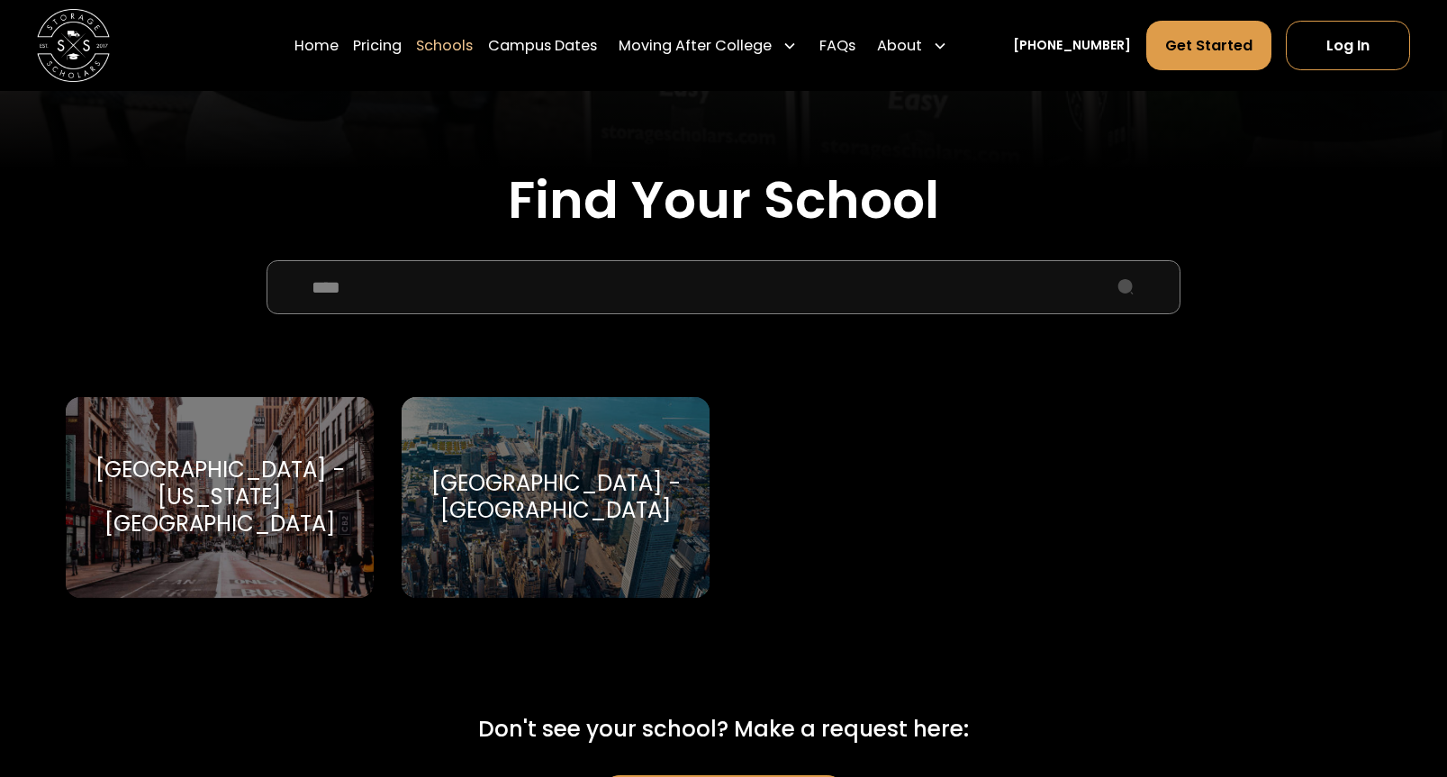
type input "****"
click at [609, 465] on div "[GEOGRAPHIC_DATA] - [GEOGRAPHIC_DATA]" at bounding box center [555, 497] width 308 height 201
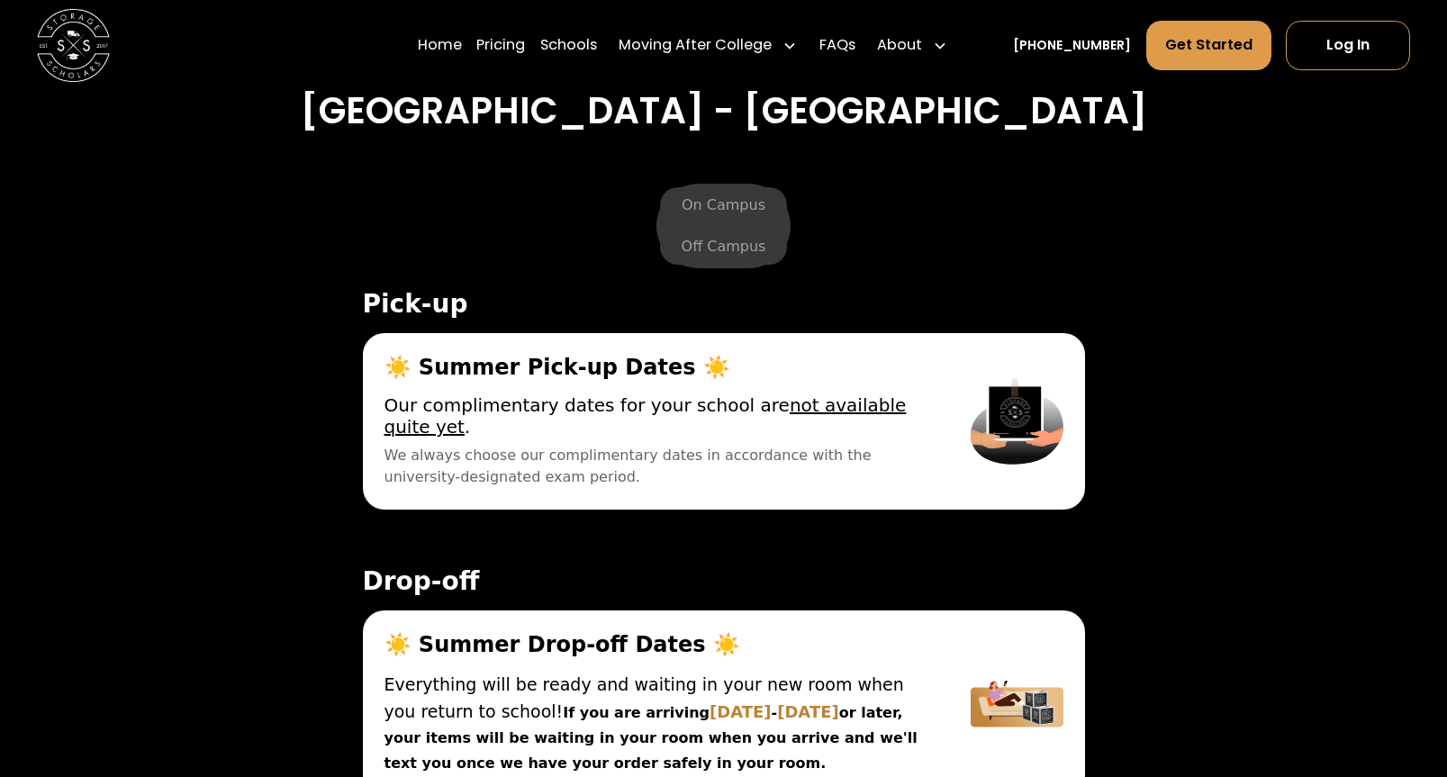
scroll to position [6041, 0]
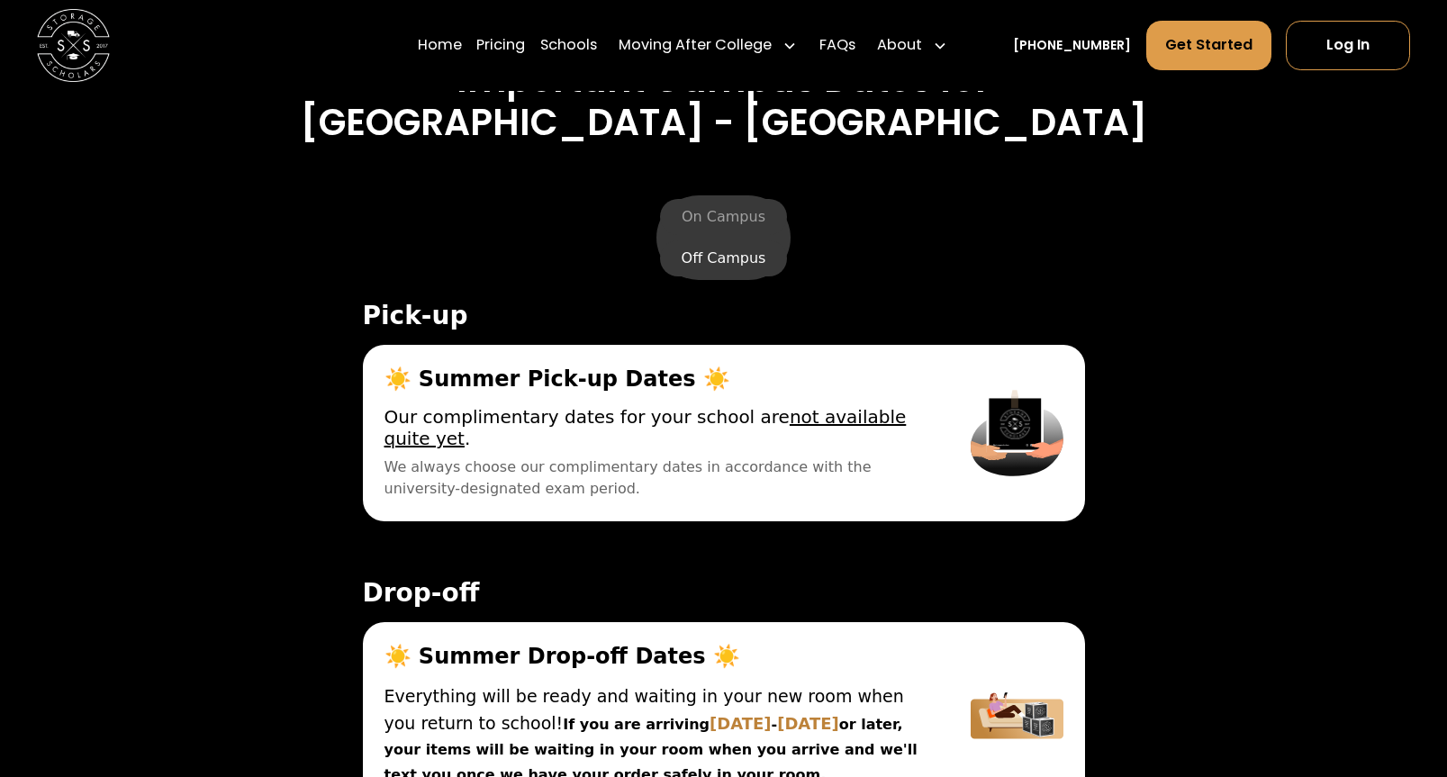
click at [750, 240] on label "Off Campus" at bounding box center [724, 258] width 128 height 36
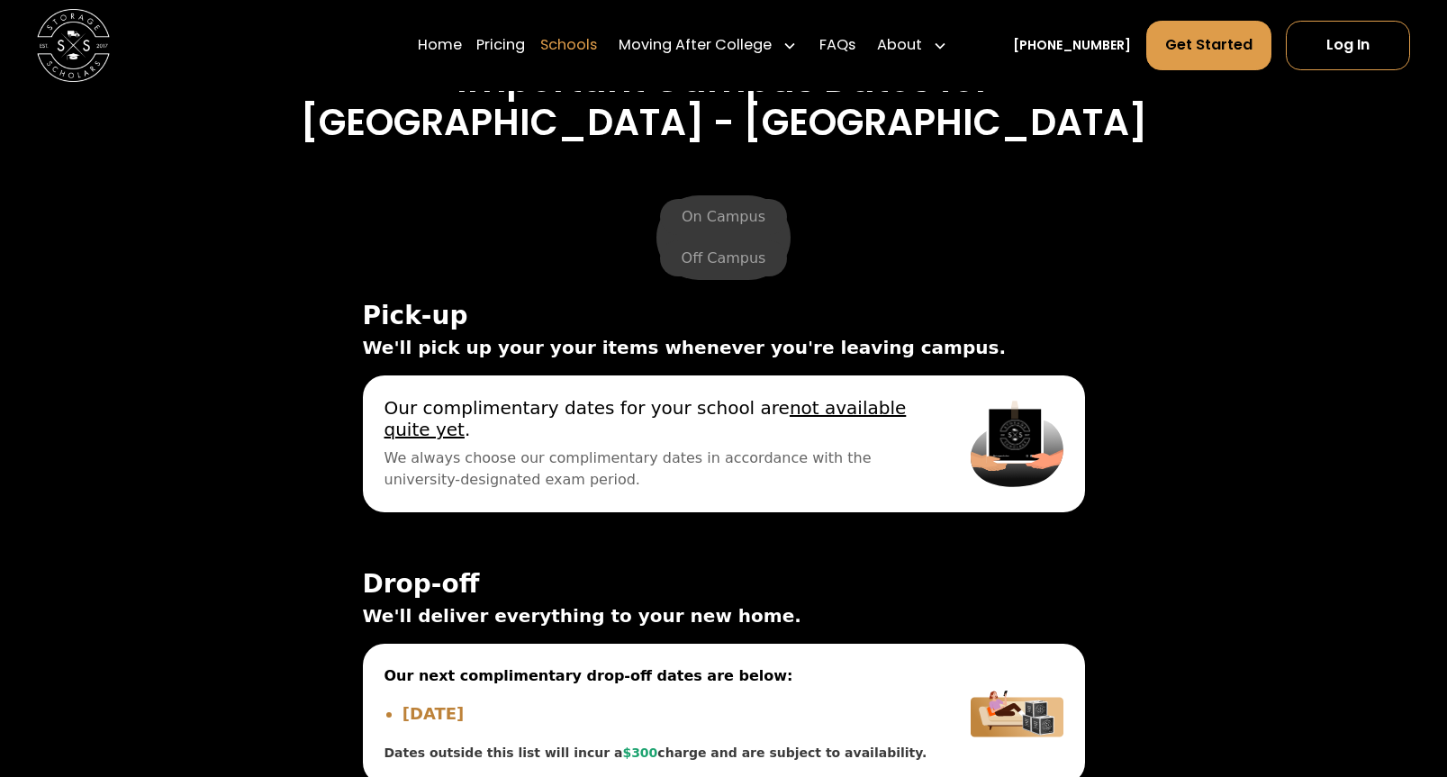
click at [575, 42] on link "Schools" at bounding box center [568, 45] width 57 height 51
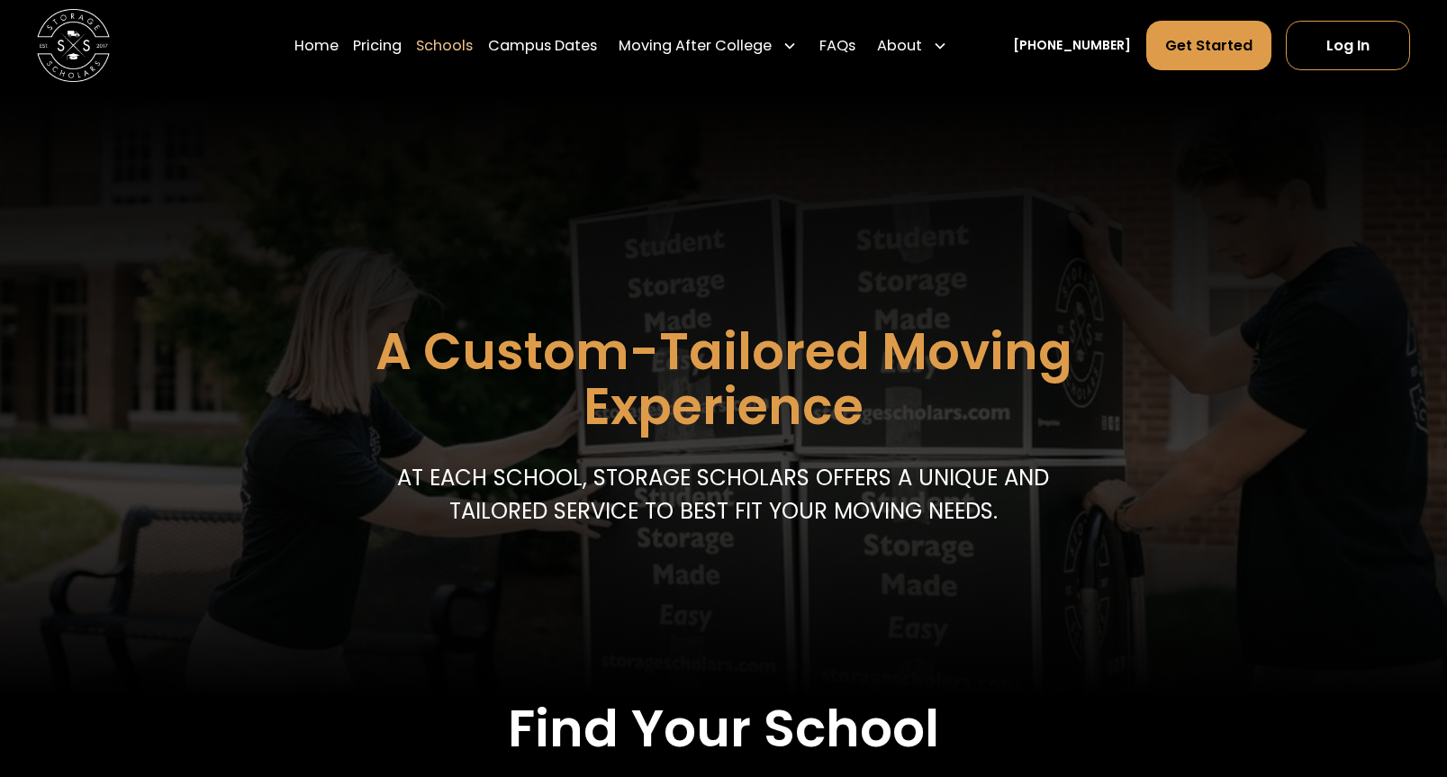
scroll to position [346, 0]
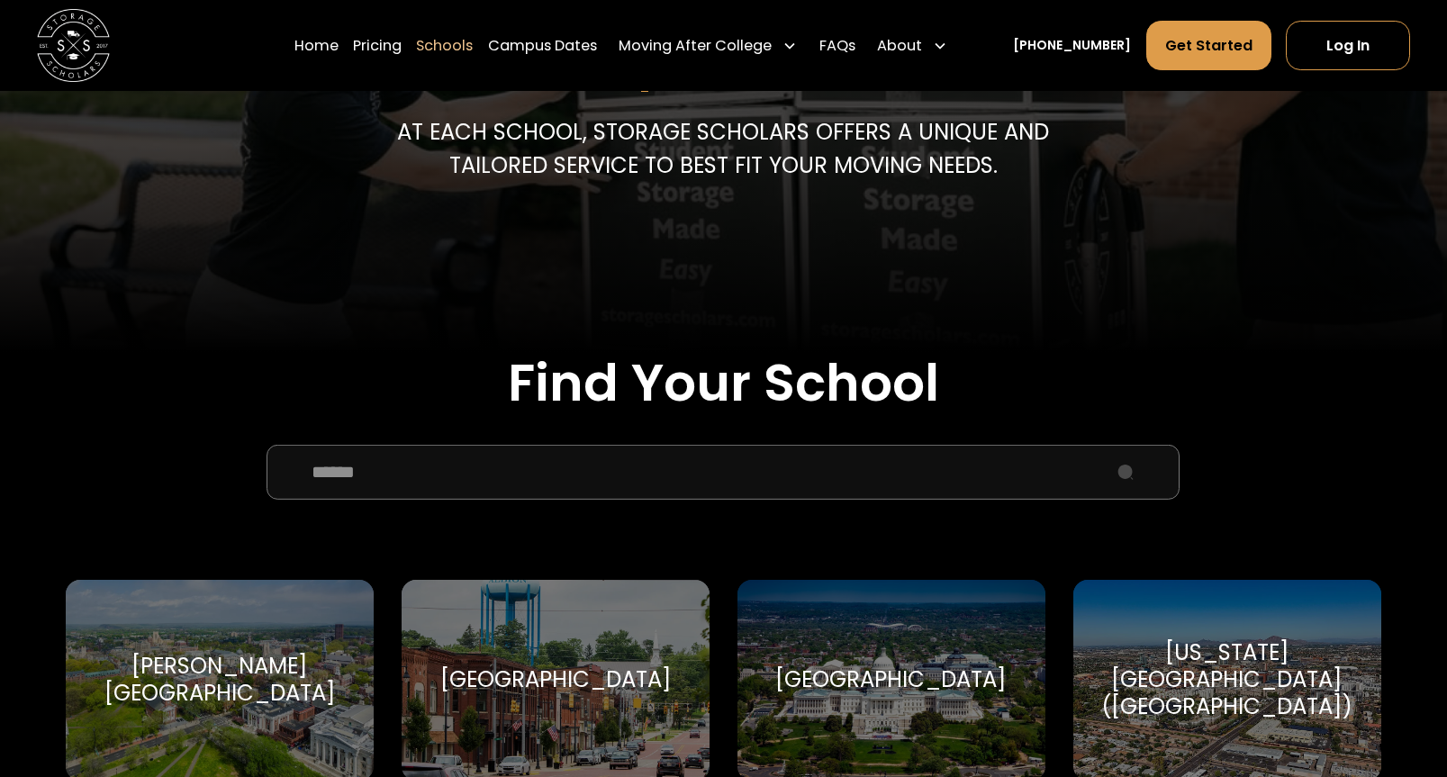
click at [517, 481] on input "School Select Form" at bounding box center [722, 471] width 913 height 55
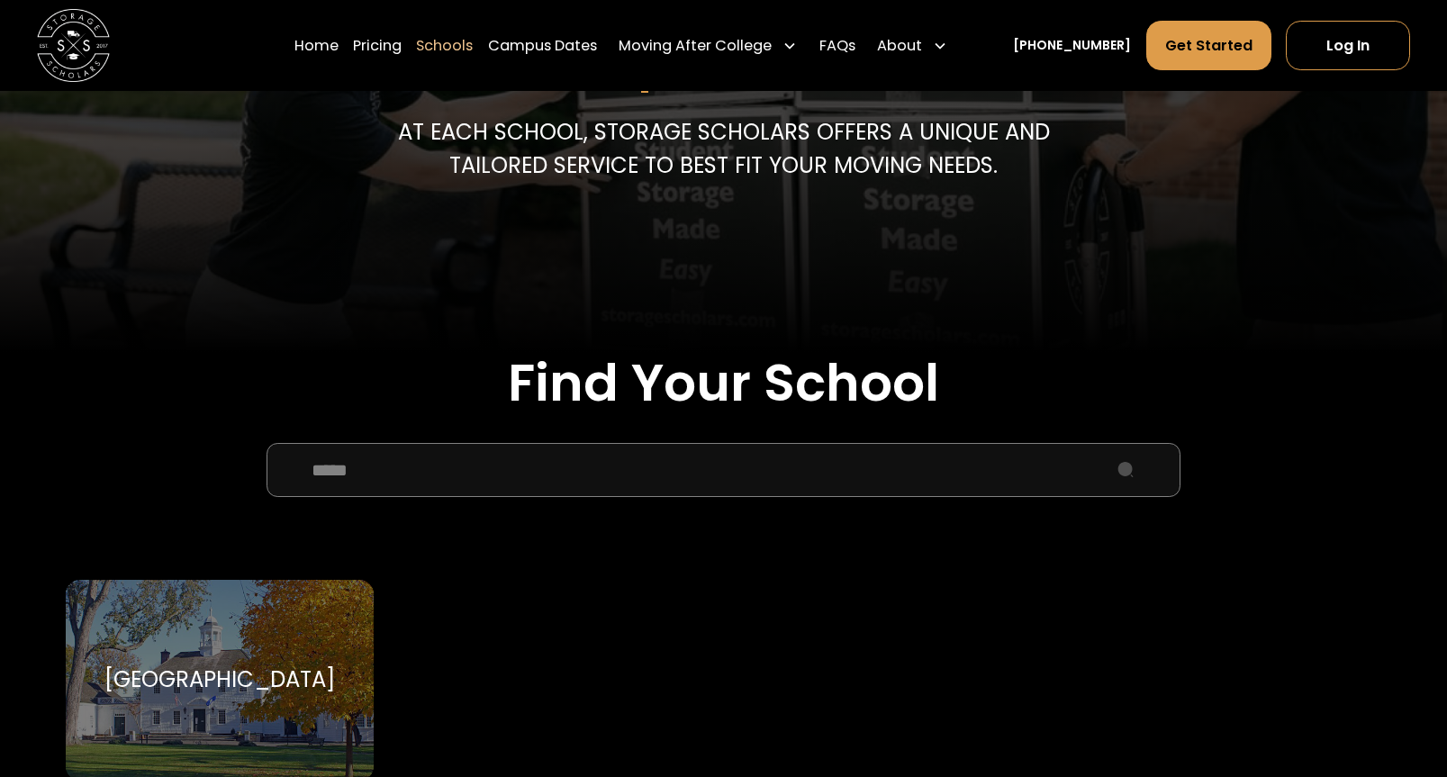
type input "*****"
click at [328, 663] on div "Fairfield University Fairfield University" at bounding box center [220, 680] width 308 height 201
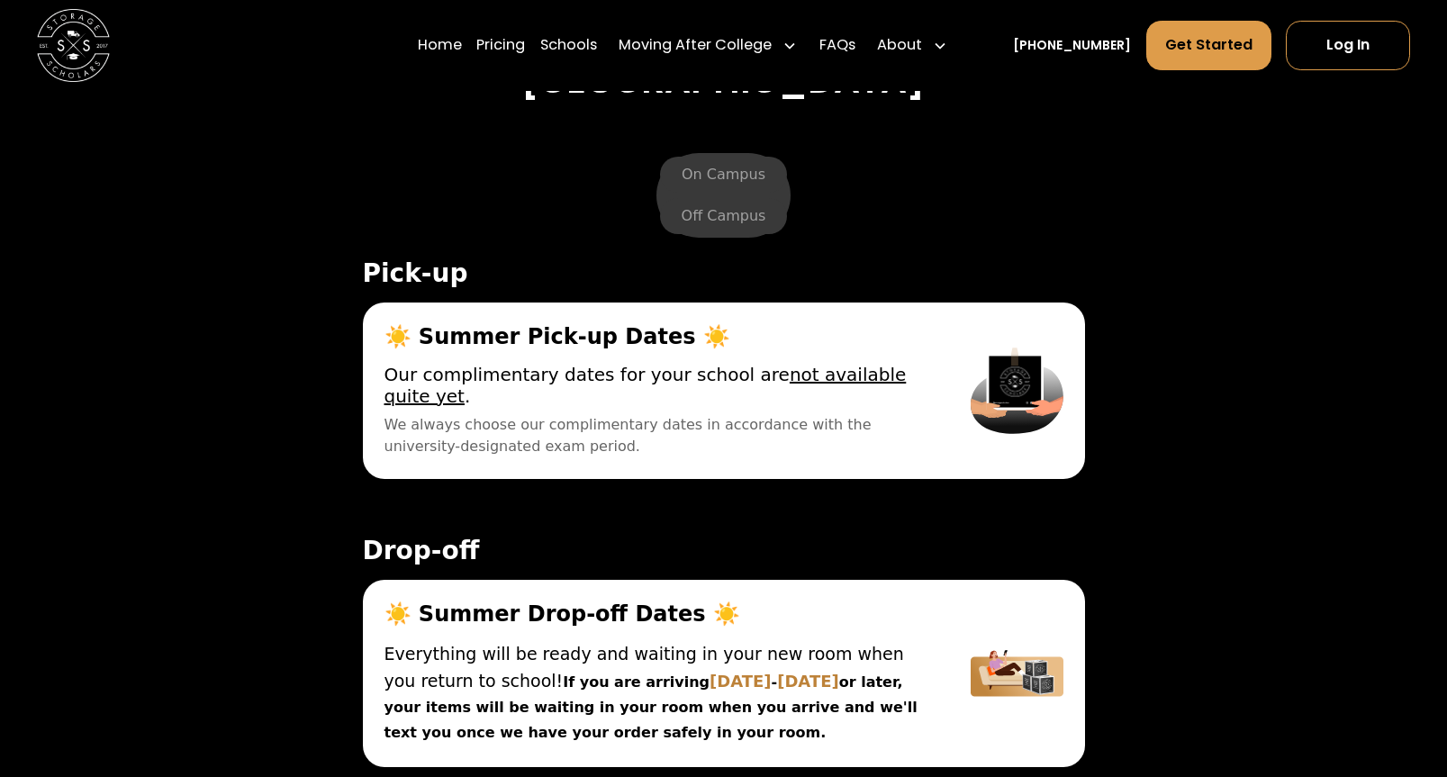
scroll to position [5737, 0]
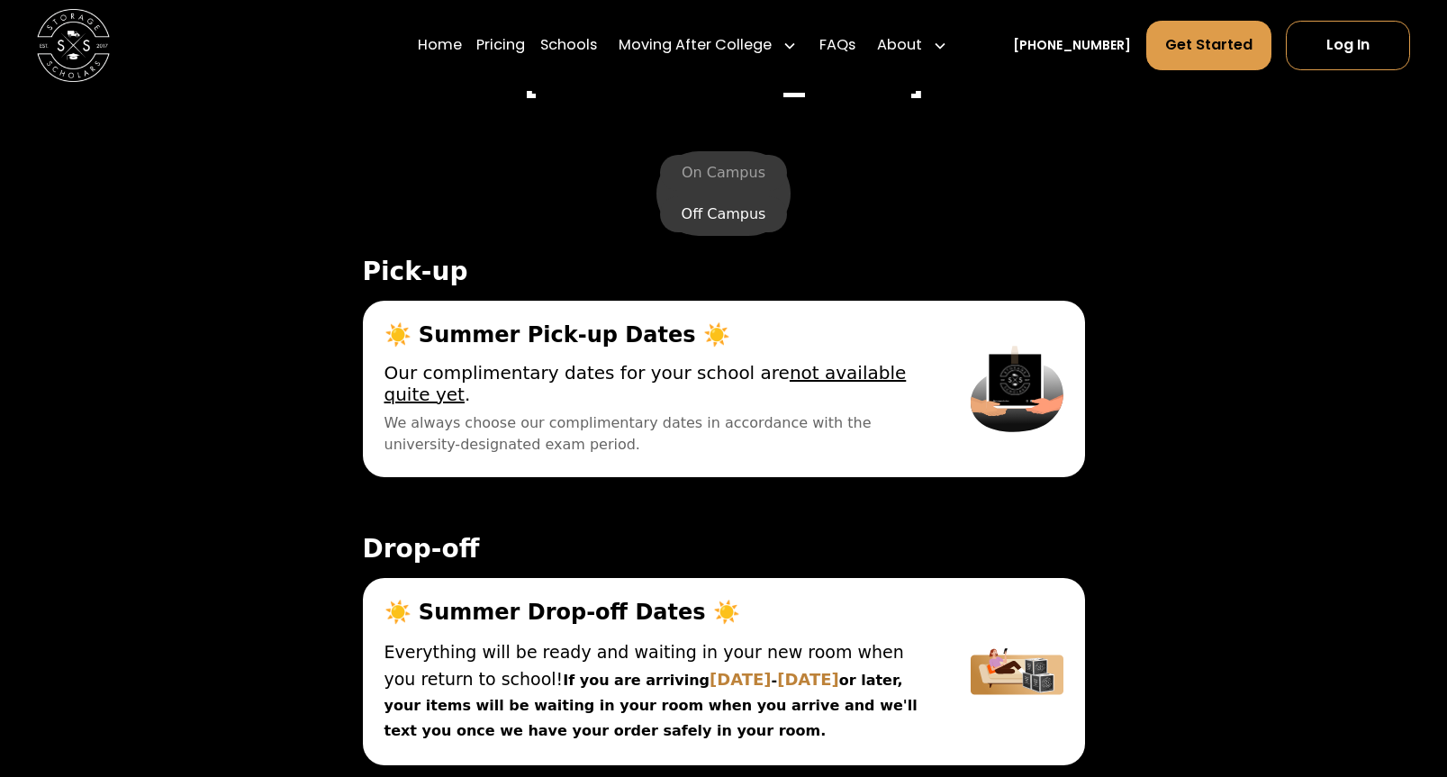
click at [721, 209] on label "Off Campus" at bounding box center [724, 214] width 128 height 36
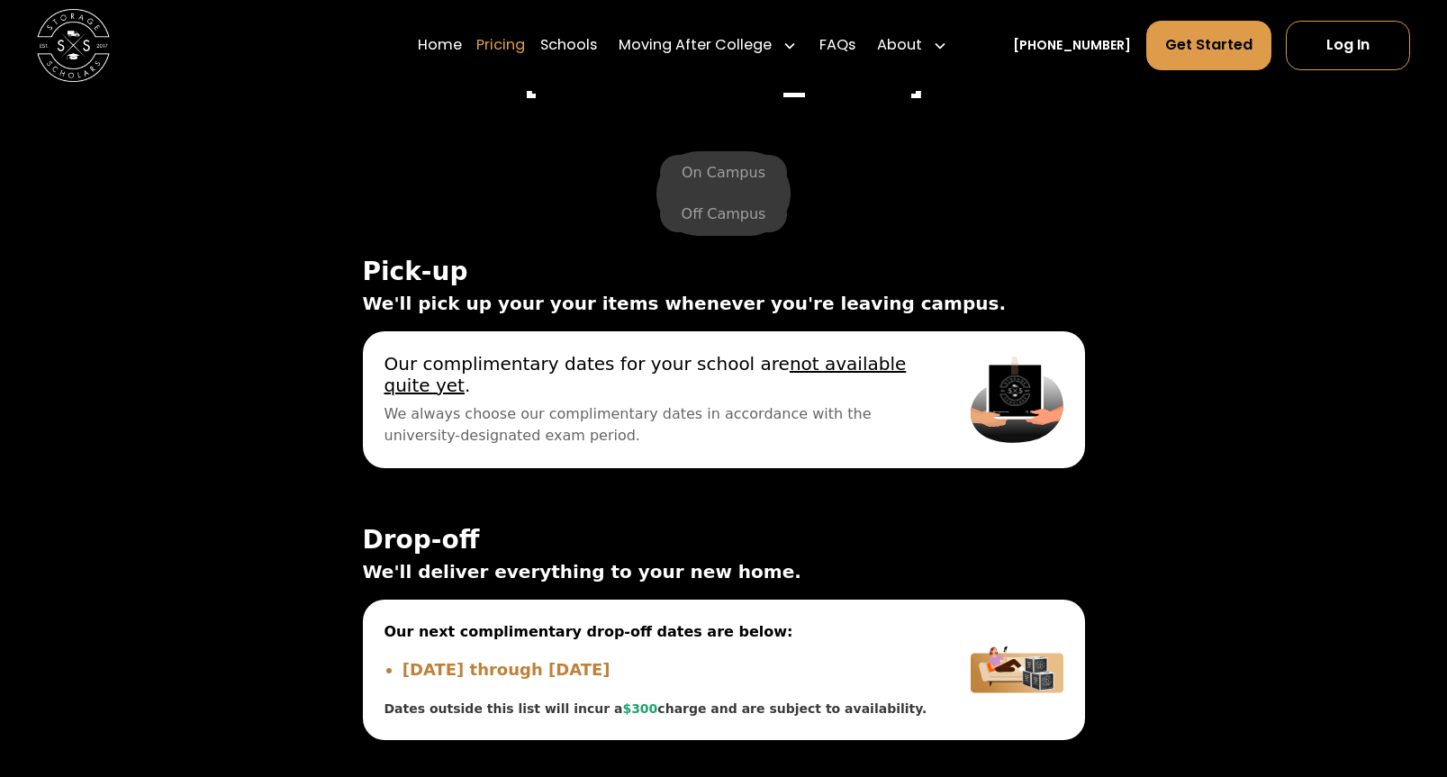
click at [525, 56] on link "Pricing" at bounding box center [500, 45] width 49 height 51
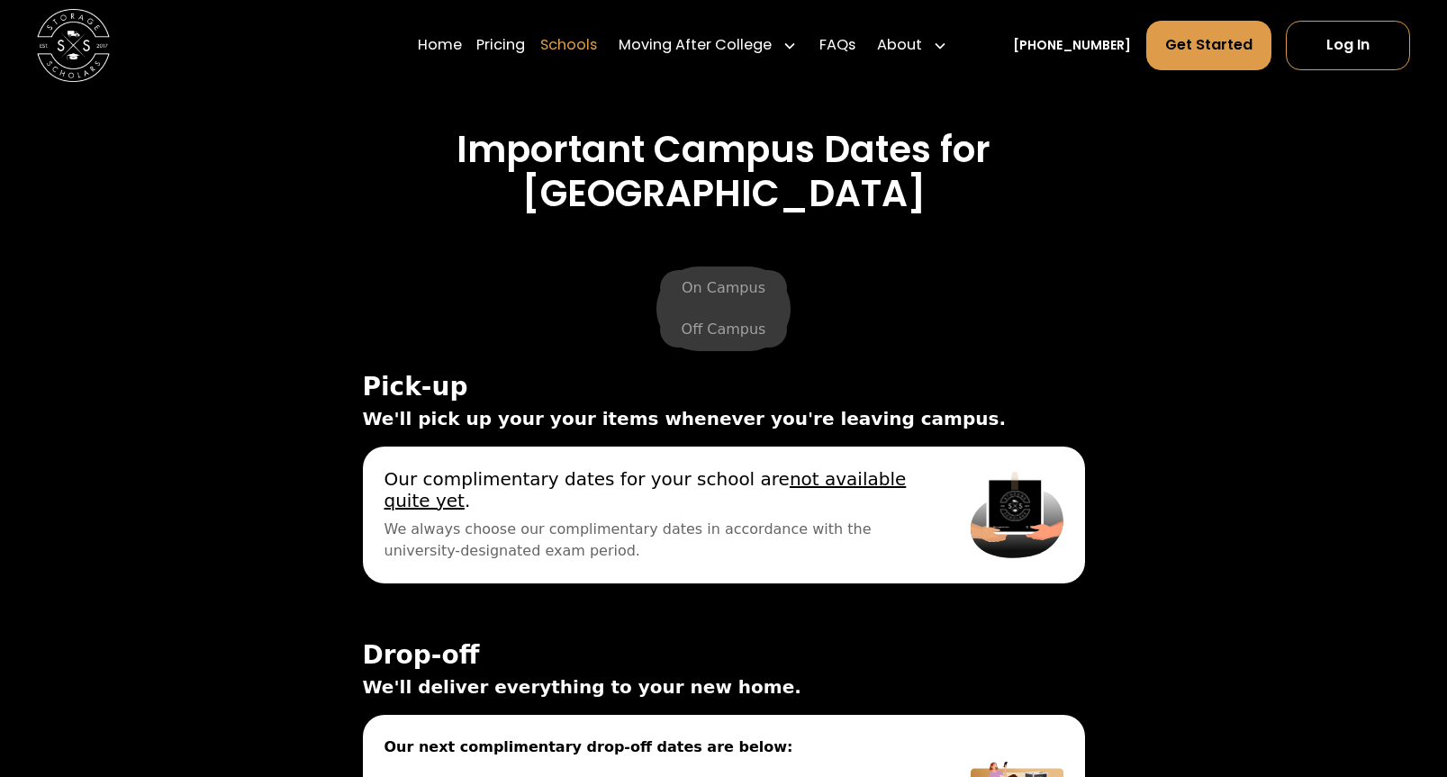
click at [597, 53] on link "Schools" at bounding box center [568, 45] width 57 height 51
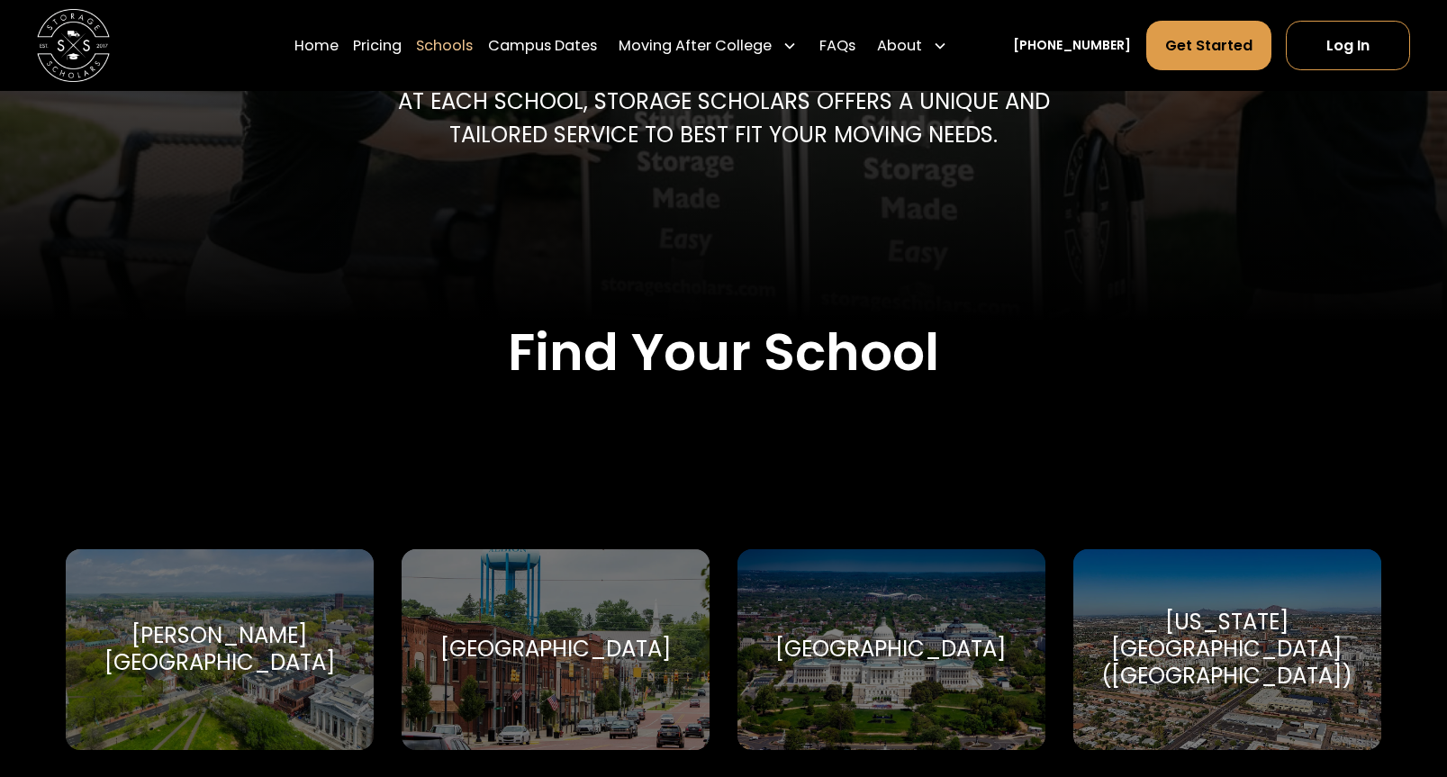
scroll to position [573, 0]
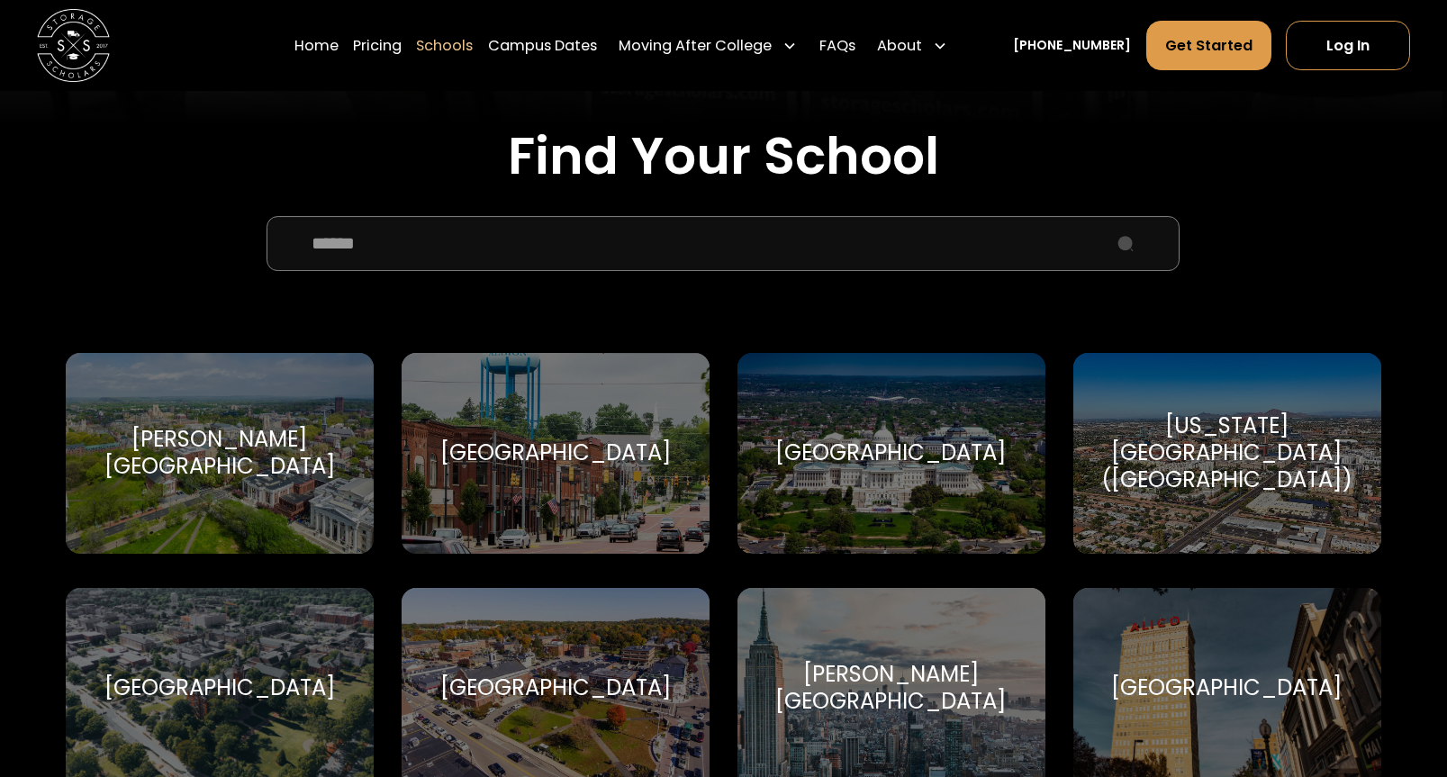
click at [551, 259] on input "School Select Form" at bounding box center [722, 243] width 913 height 55
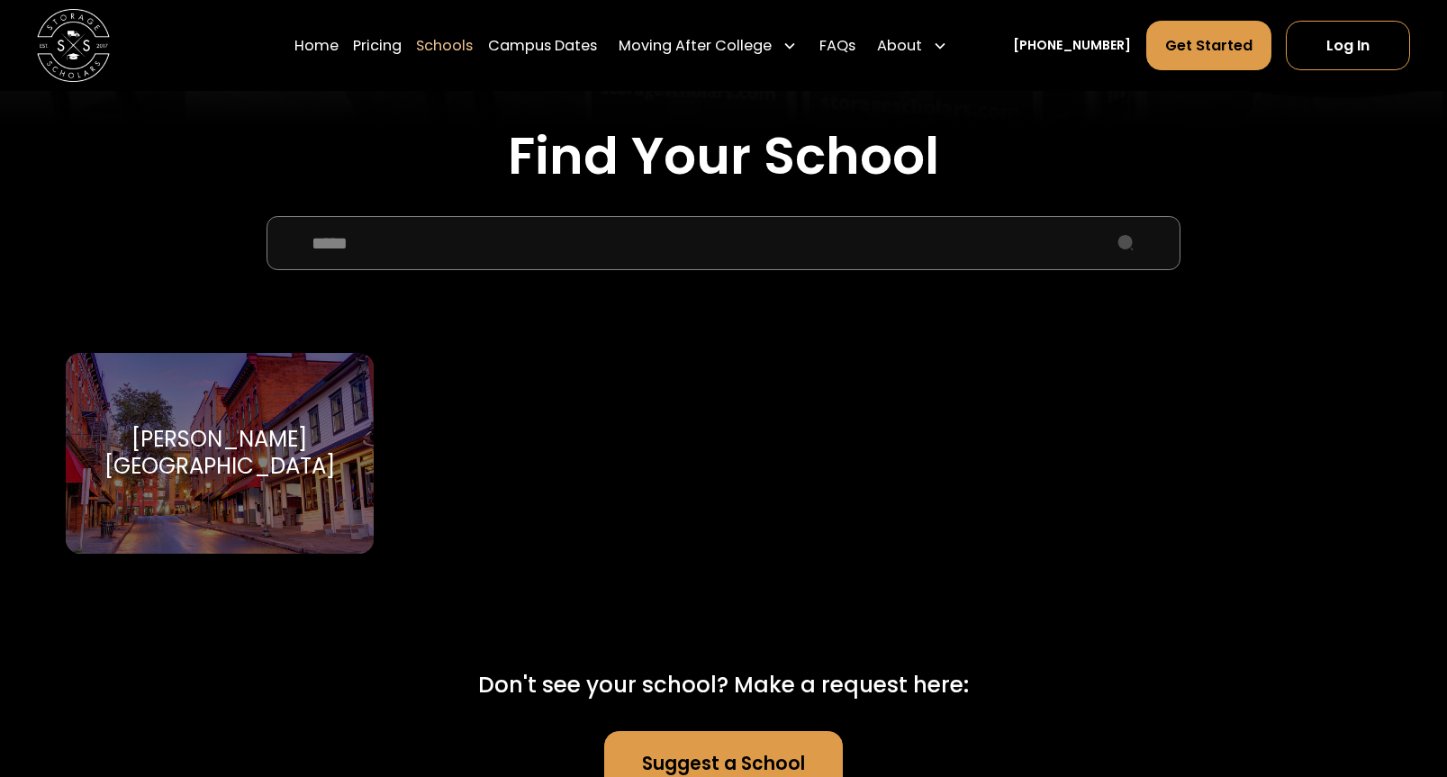
type input "*****"
click at [339, 438] on div "Skidmore College Skidmore College" at bounding box center [220, 453] width 308 height 201
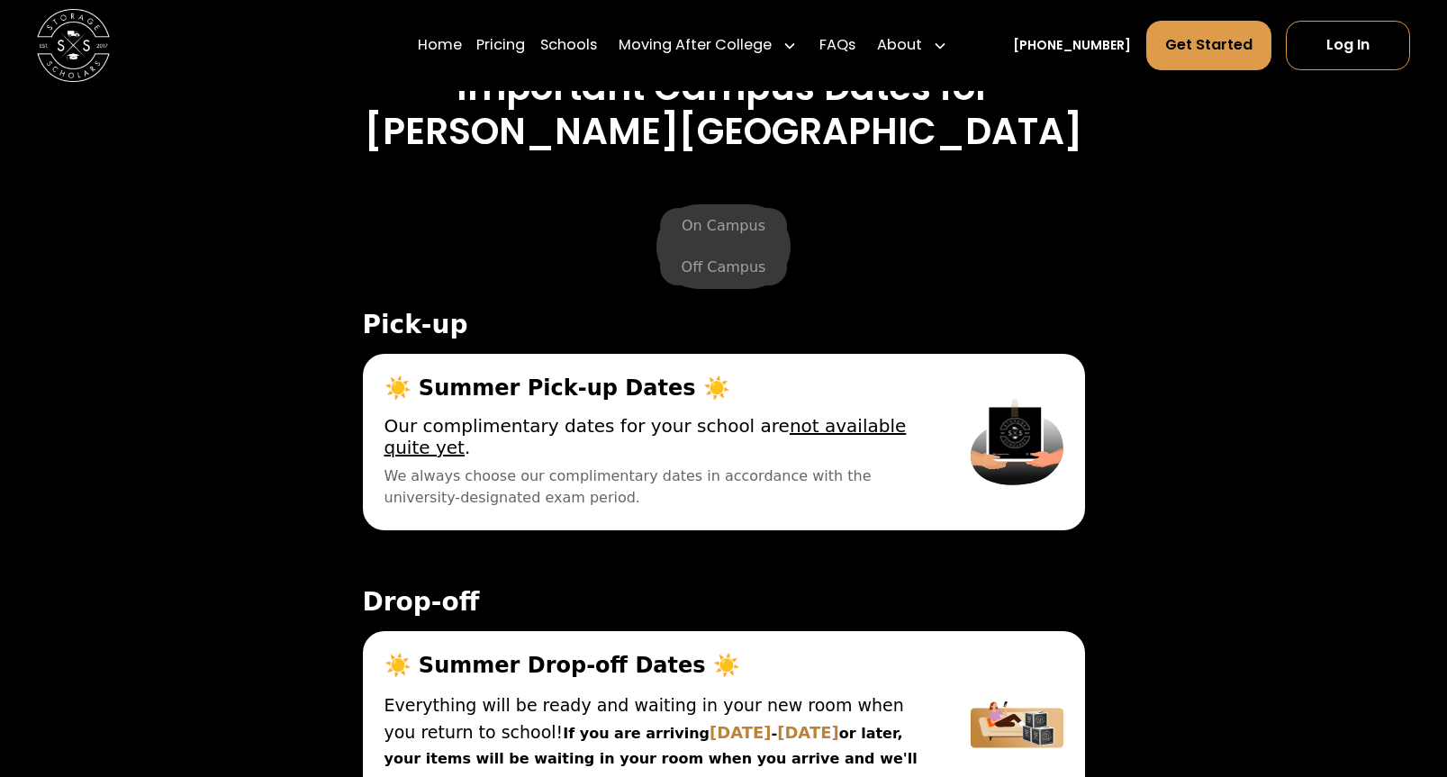
scroll to position [5732, 0]
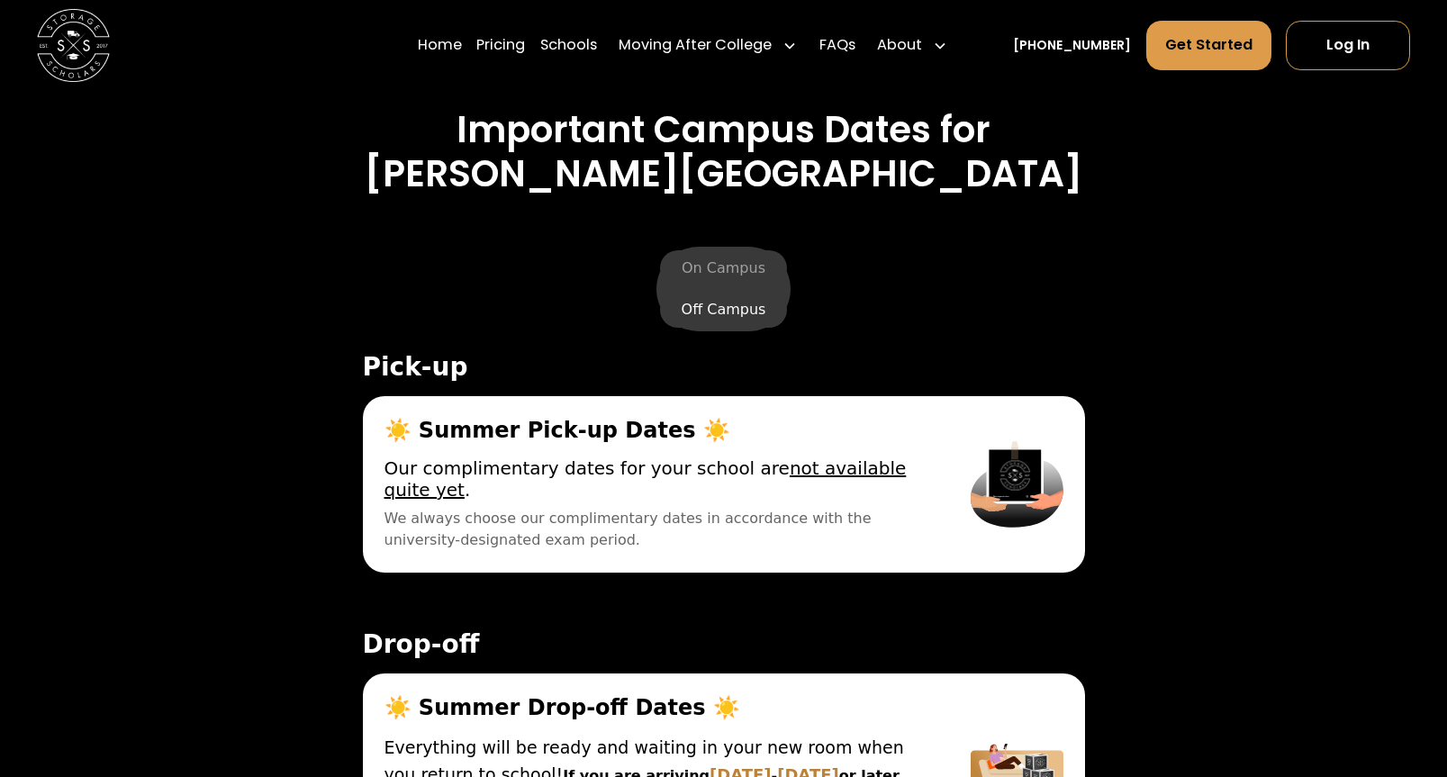
click at [703, 292] on label "Off Campus" at bounding box center [724, 310] width 128 height 36
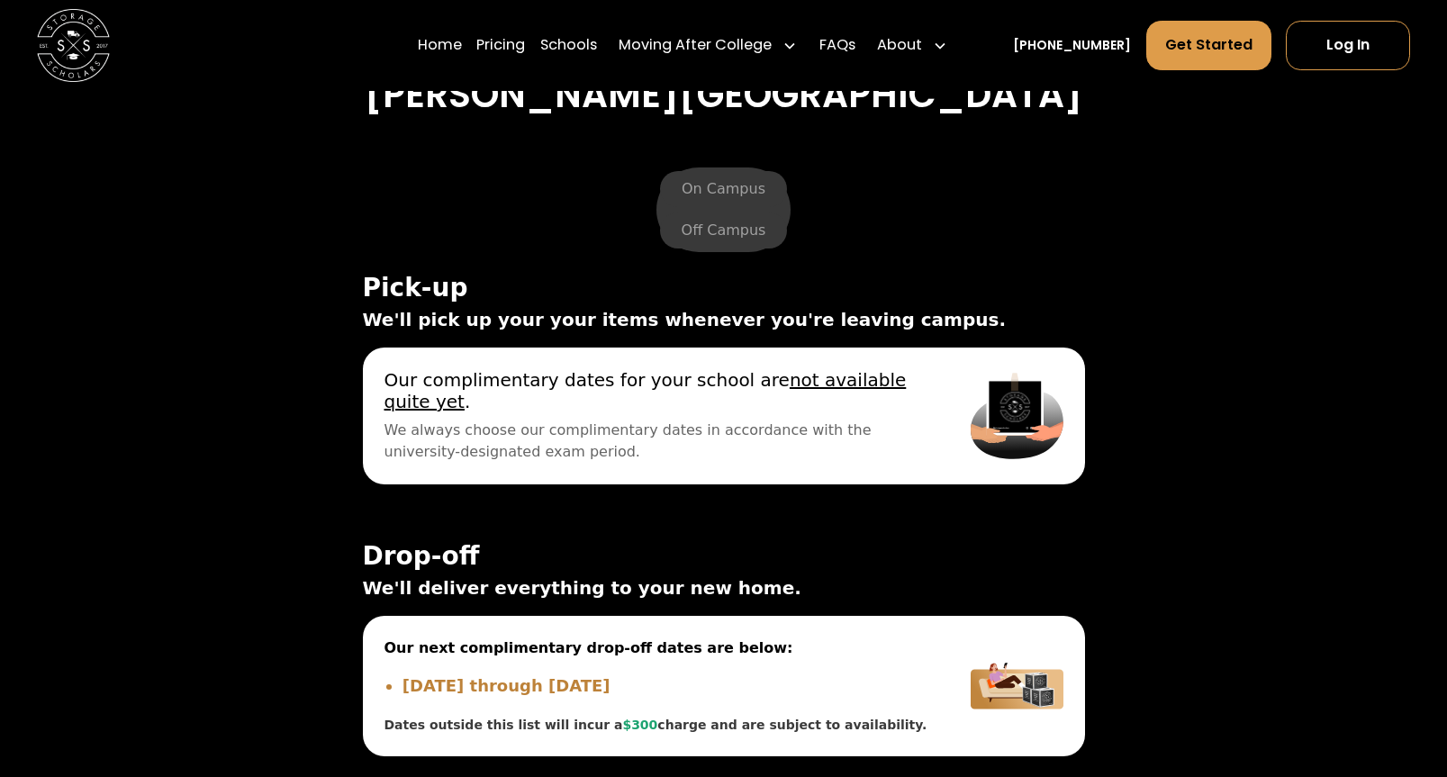
scroll to position [5829, 0]
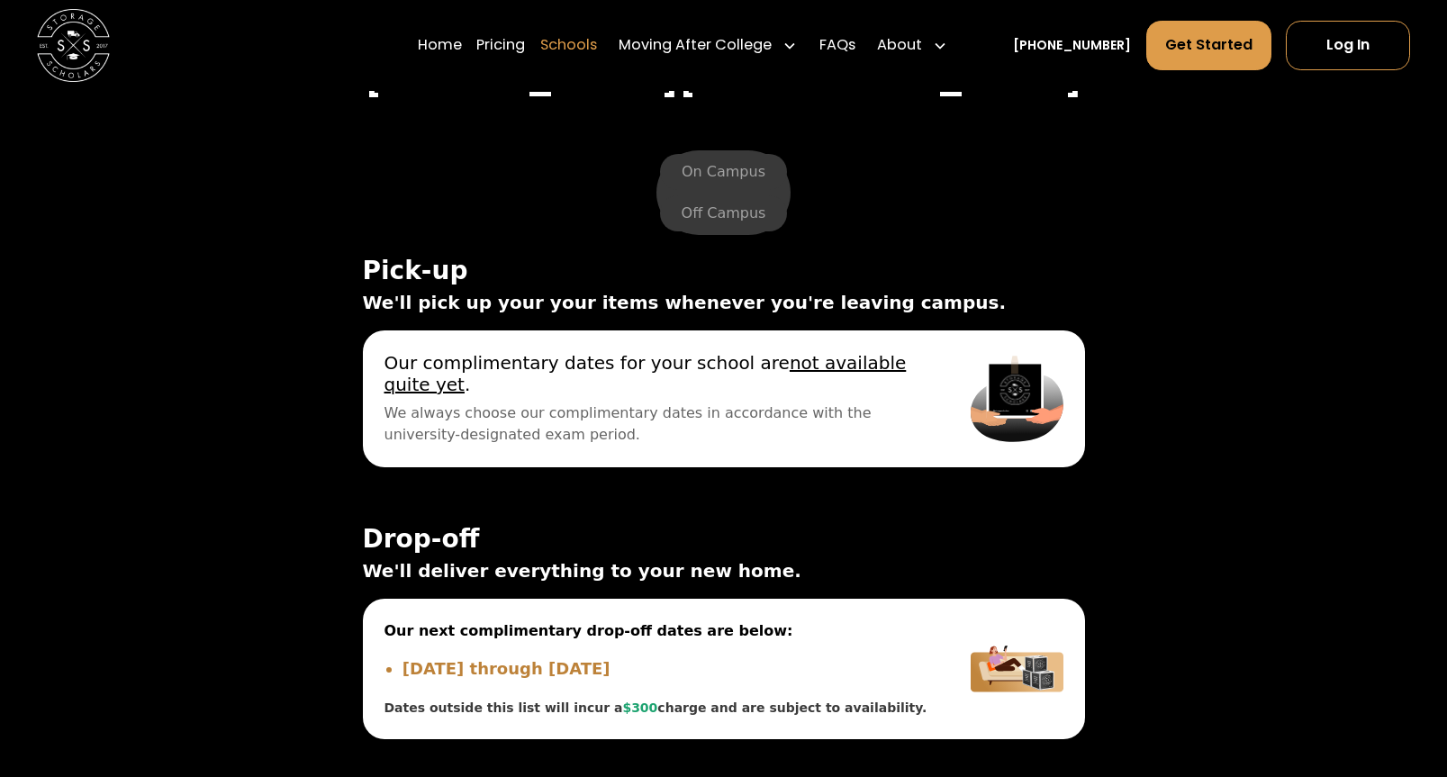
click at [597, 50] on link "Schools" at bounding box center [568, 45] width 57 height 51
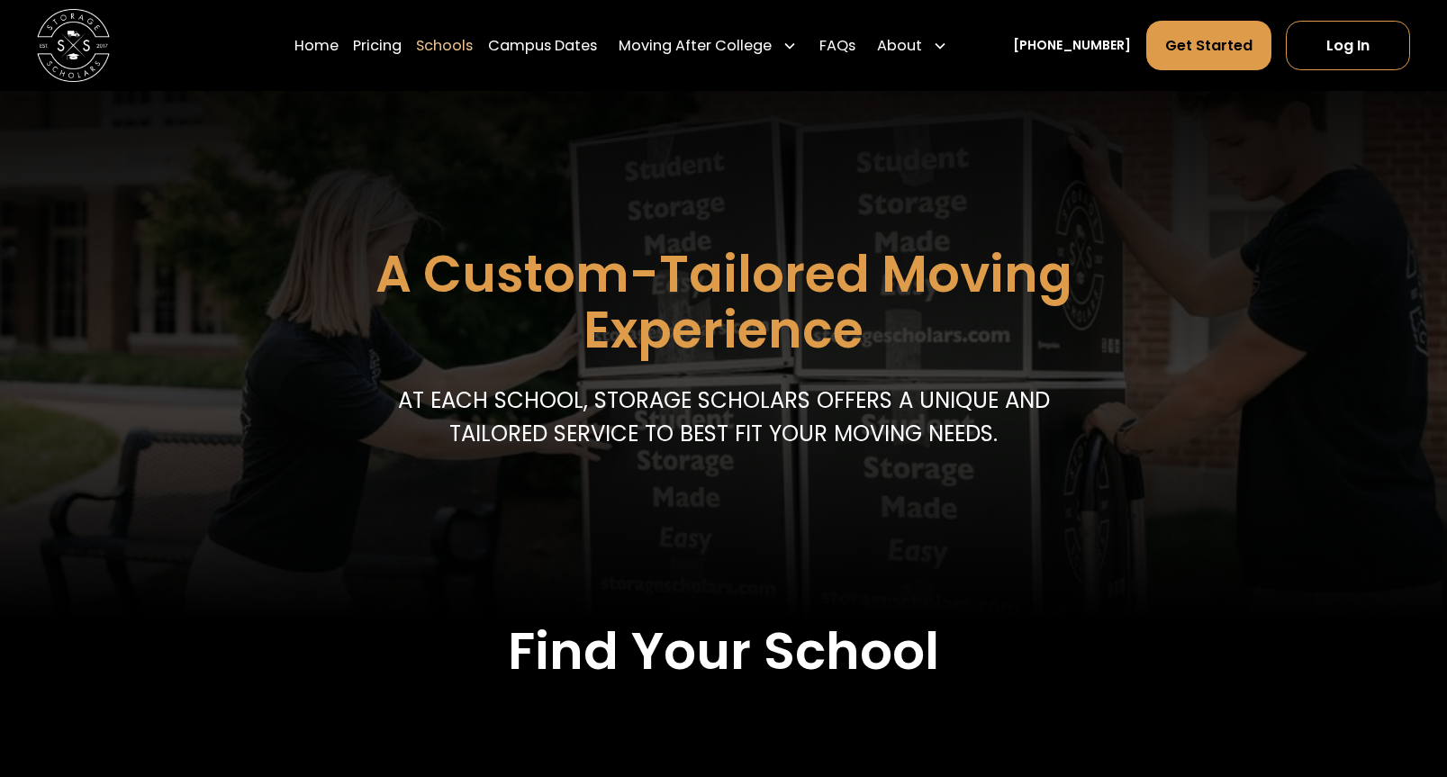
scroll to position [86, 0]
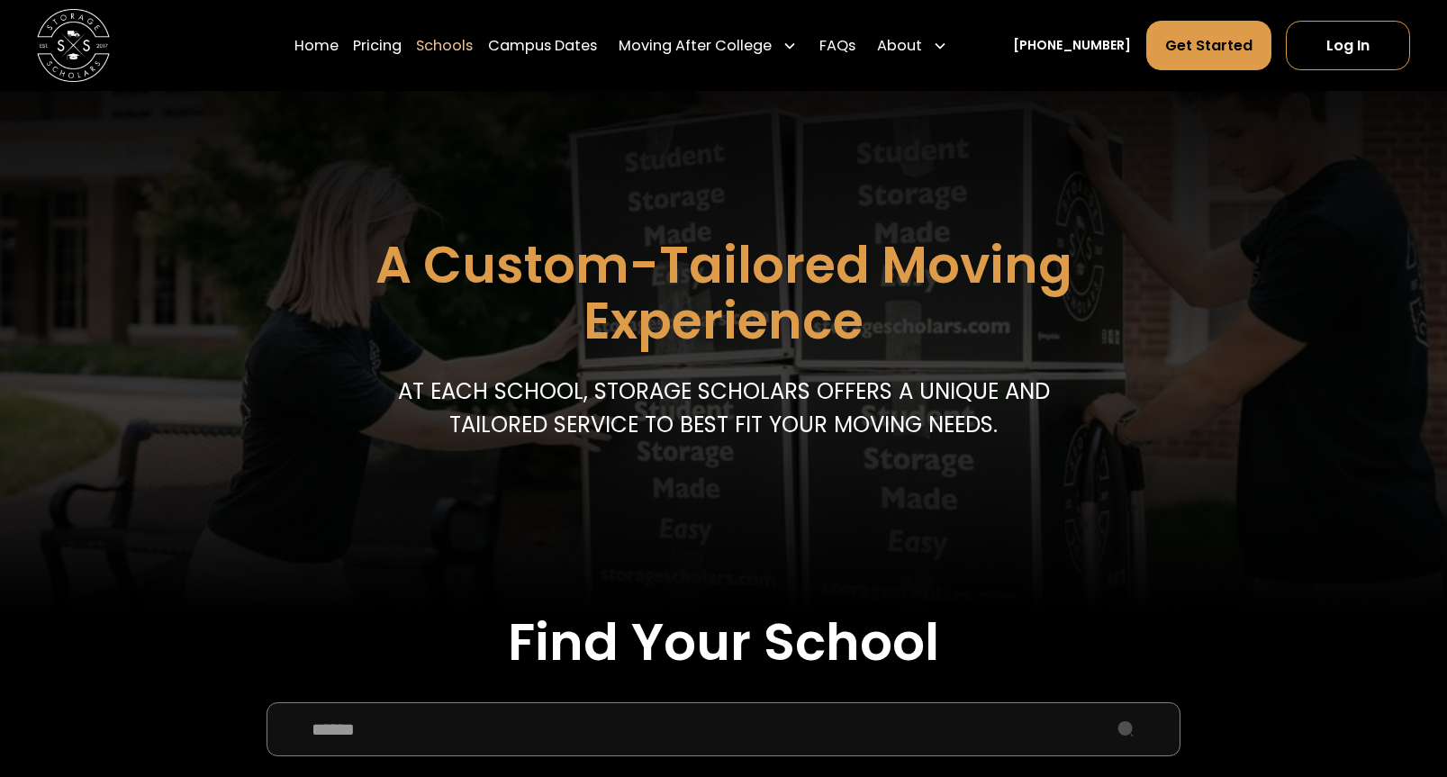
click at [455, 715] on input "School Select Form" at bounding box center [722, 729] width 913 height 55
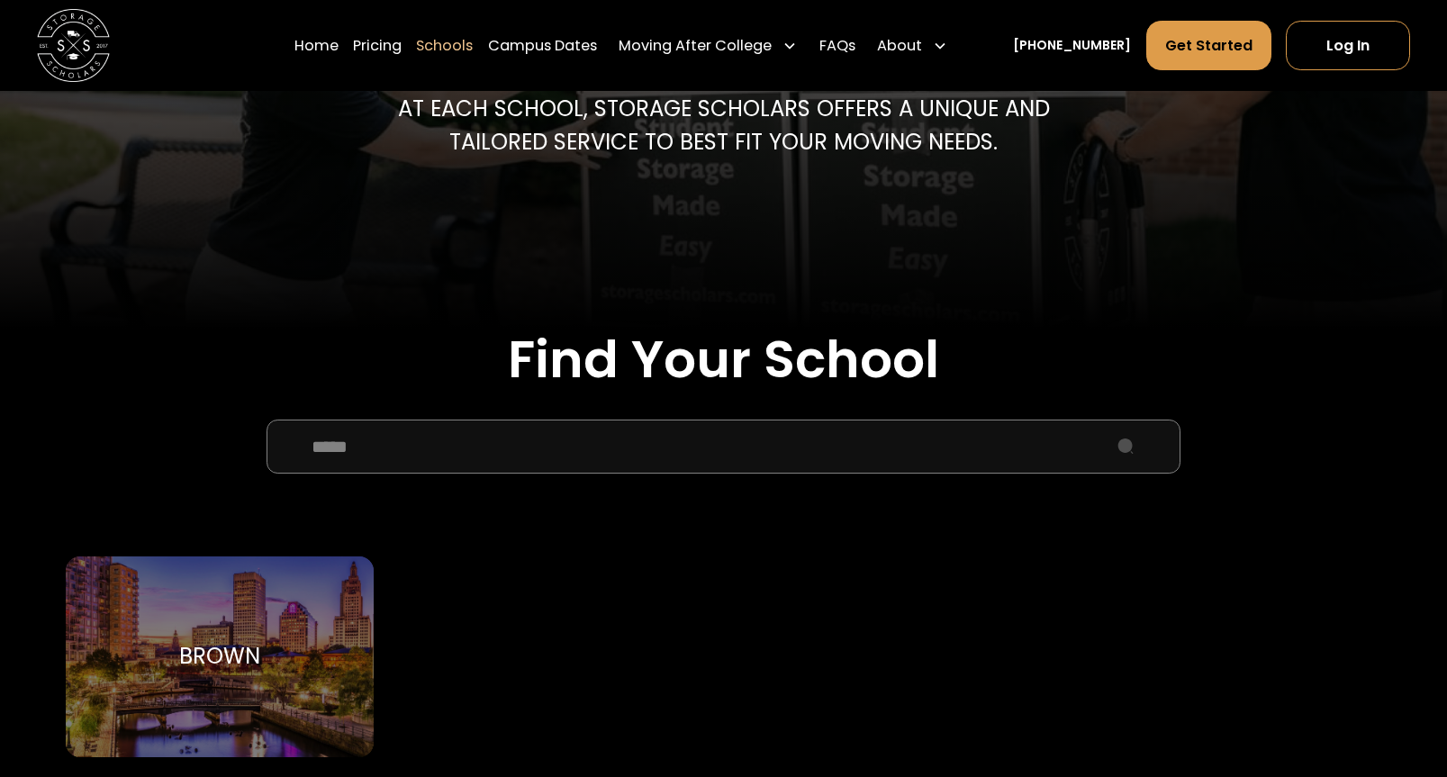
scroll to position [388, 0]
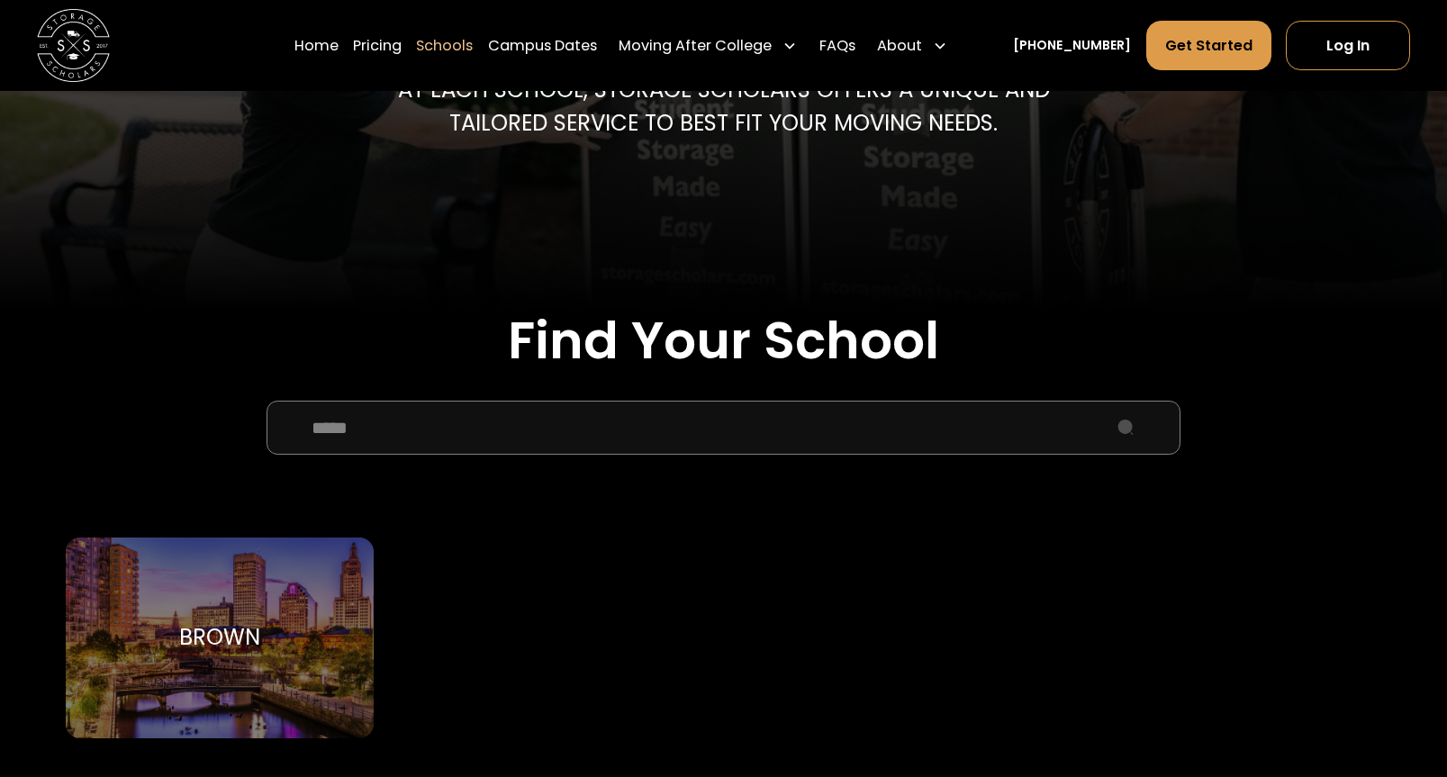
type input "*****"
click at [255, 660] on div "Brown Brown University" at bounding box center [220, 637] width 308 height 201
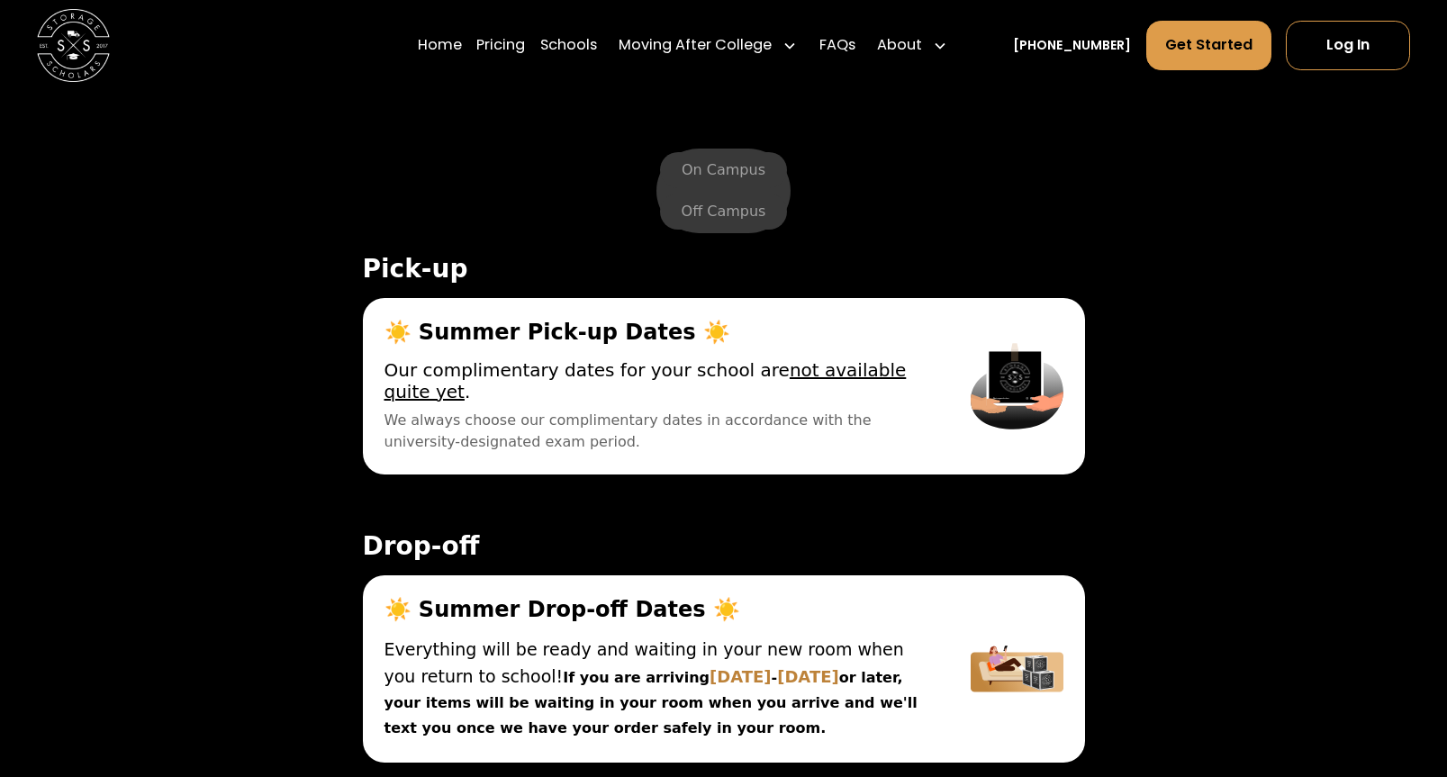
scroll to position [6100, 0]
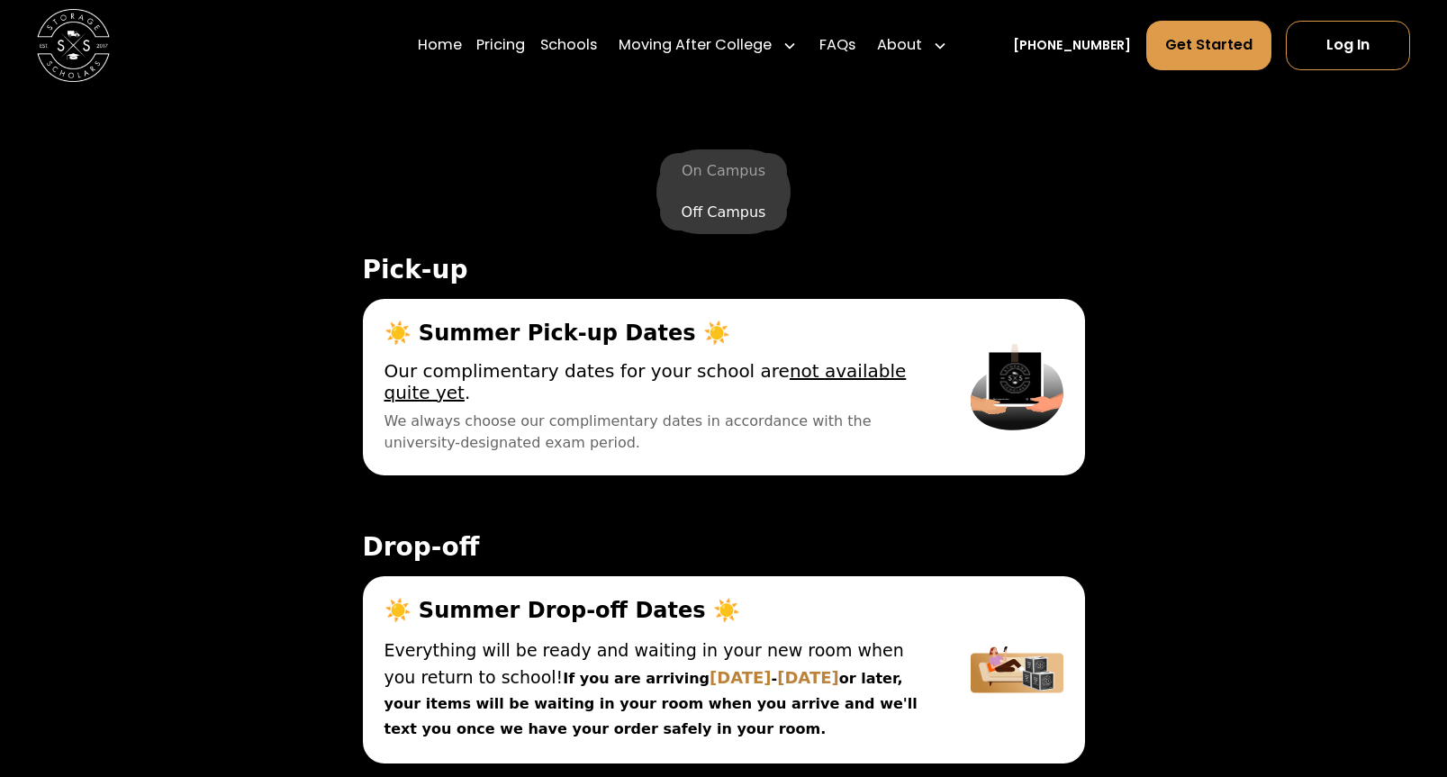
click at [710, 213] on label "Off Campus" at bounding box center [724, 212] width 128 height 36
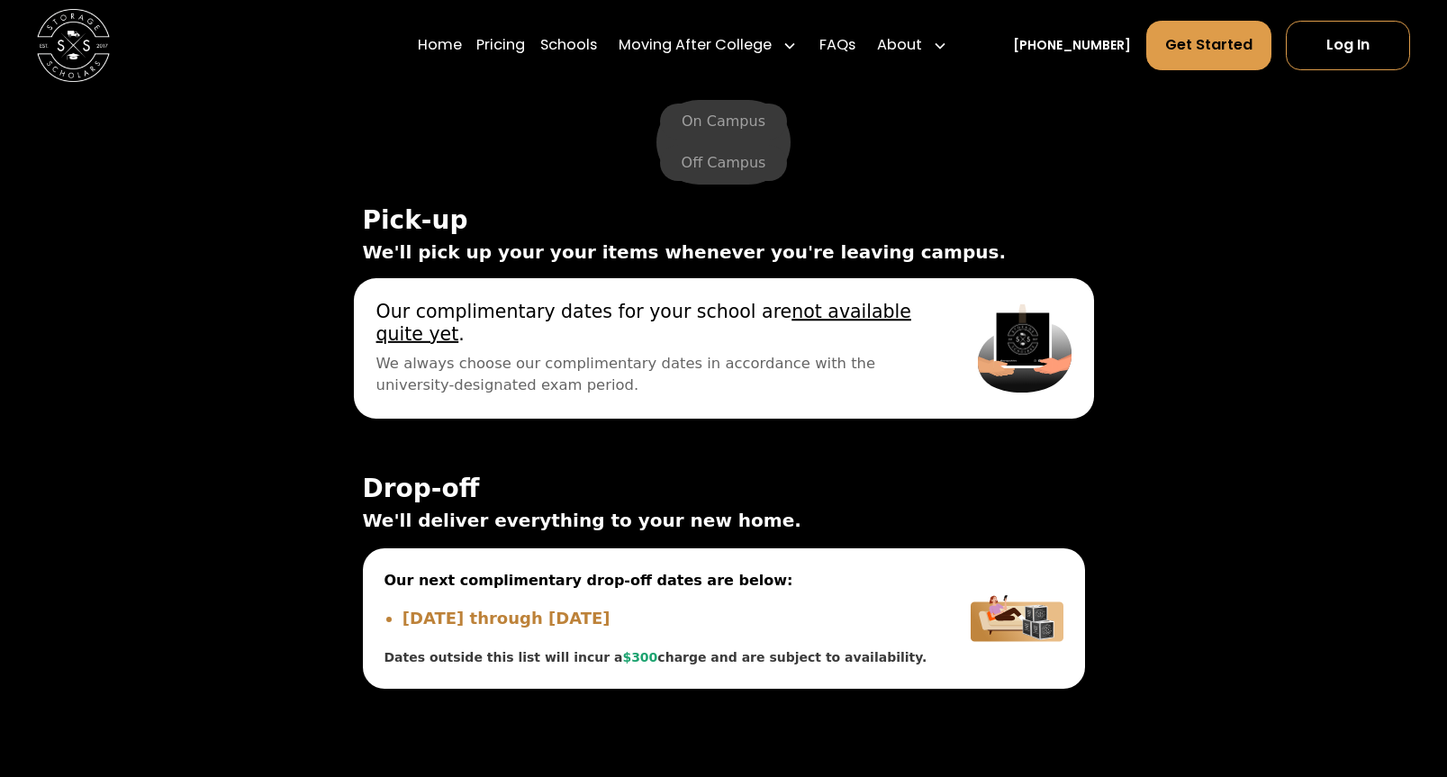
scroll to position [6163, 0]
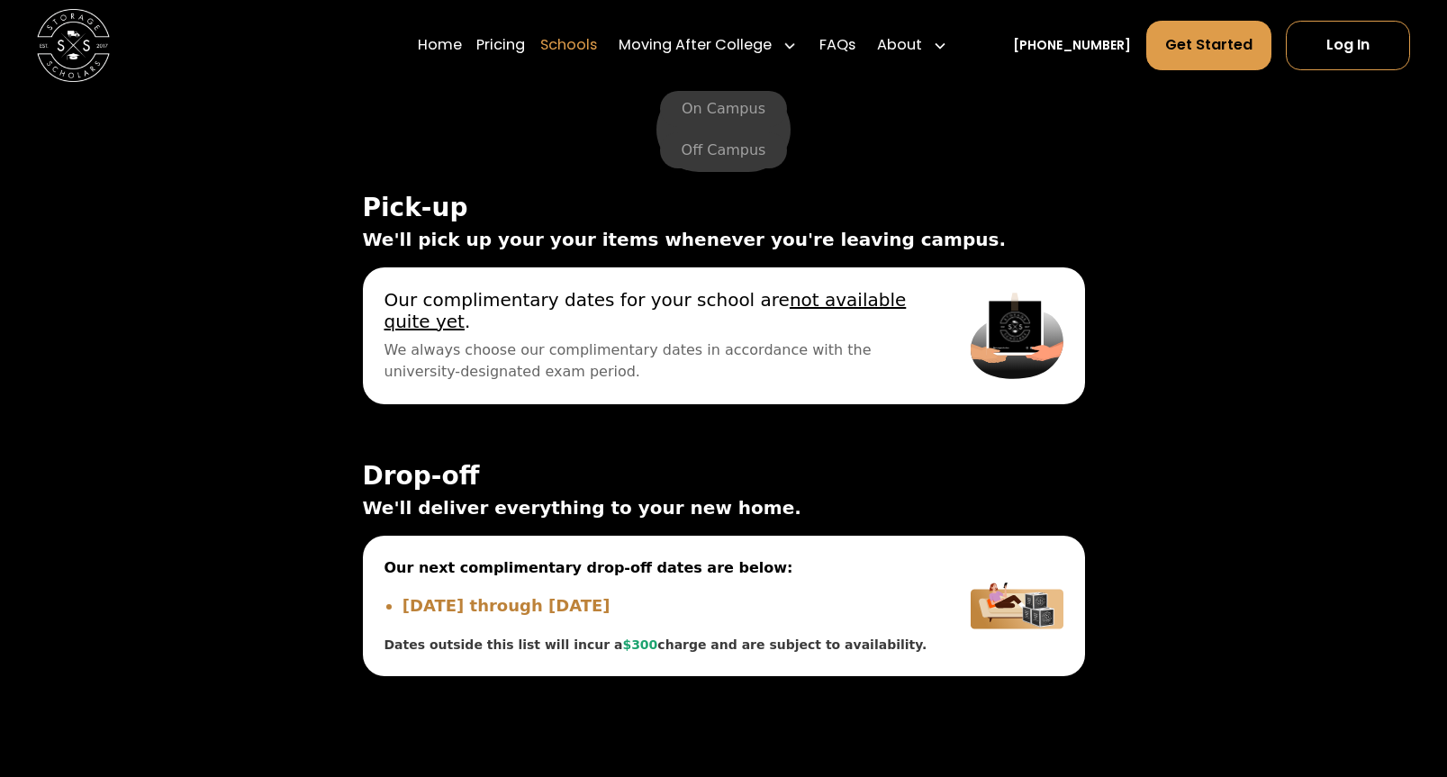
click at [591, 52] on link "Schools" at bounding box center [568, 45] width 57 height 51
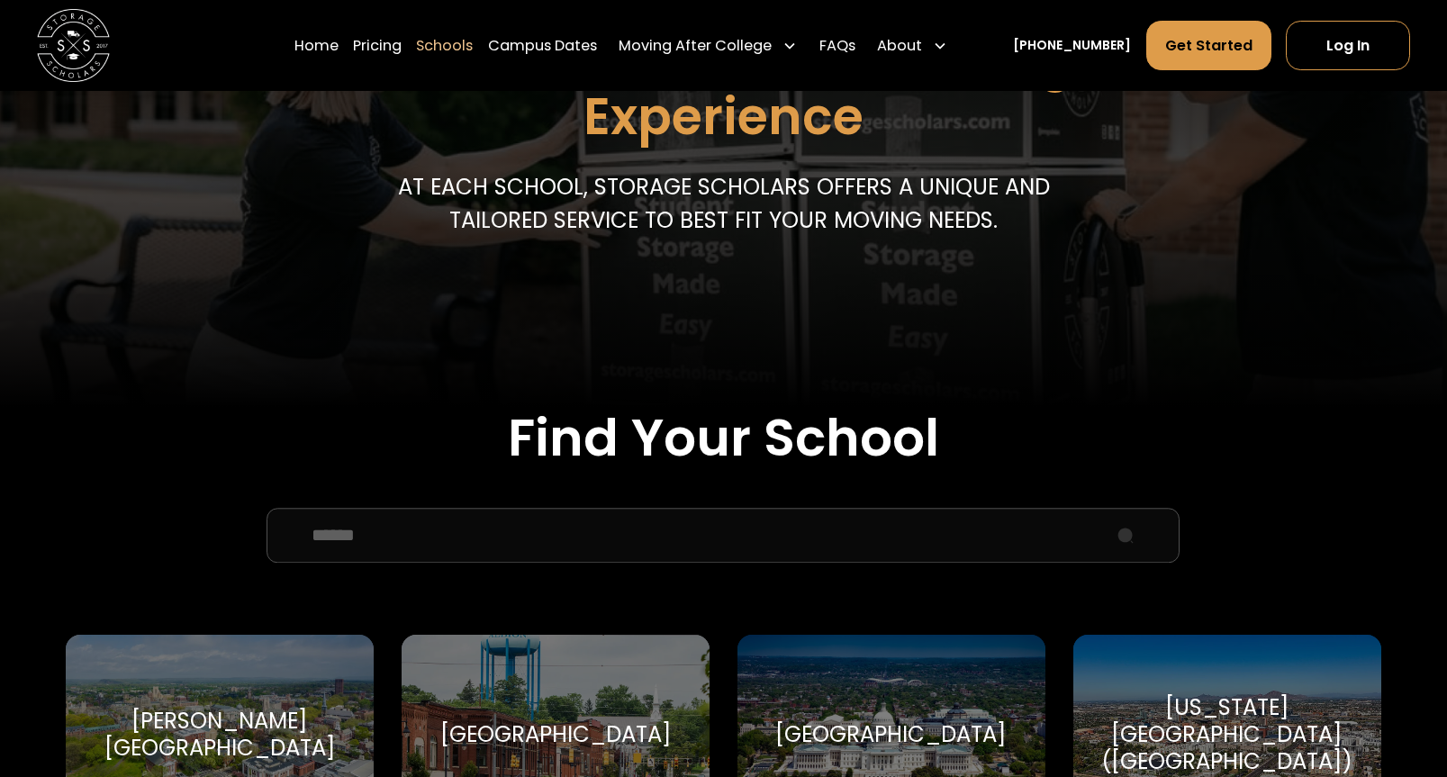
scroll to position [298, 0]
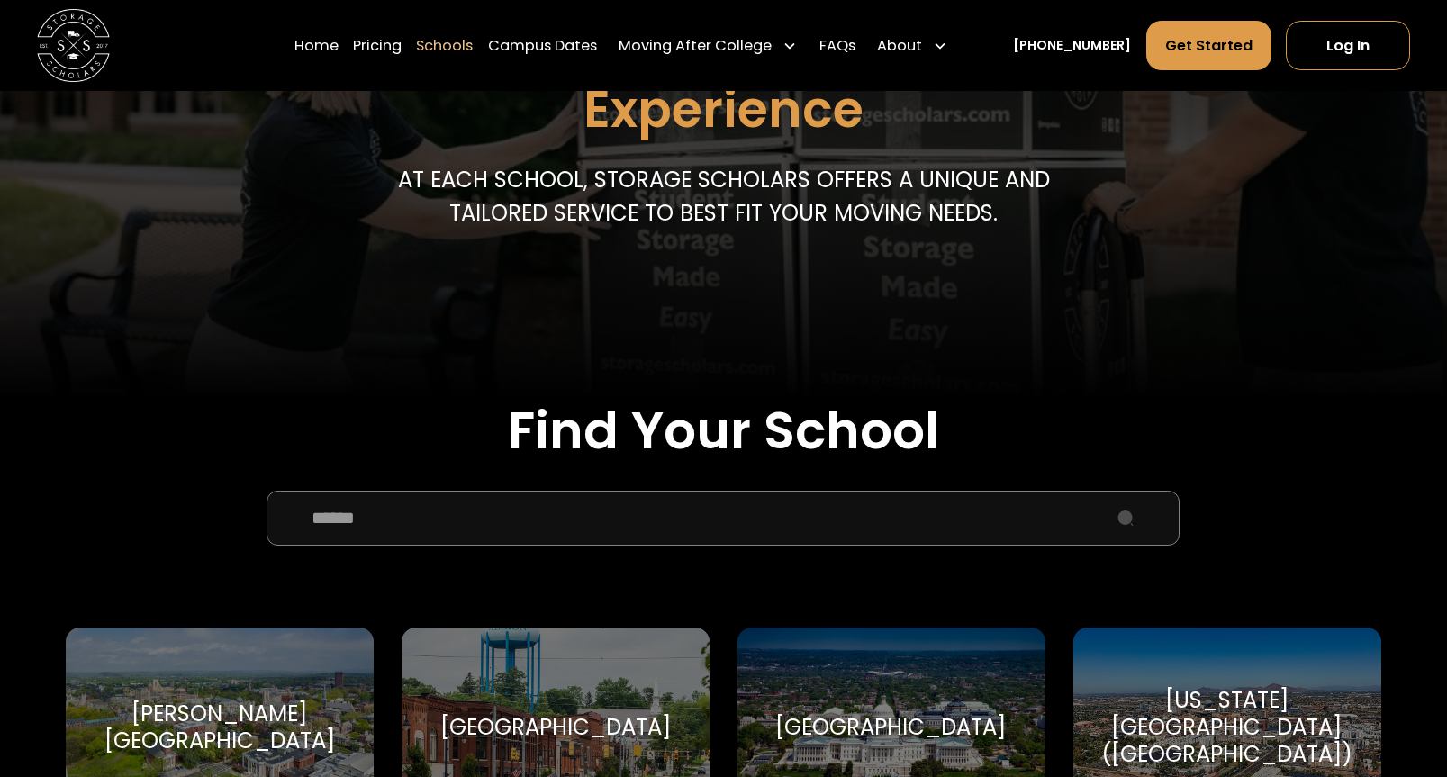
click at [574, 528] on input "School Select Form" at bounding box center [722, 518] width 913 height 55
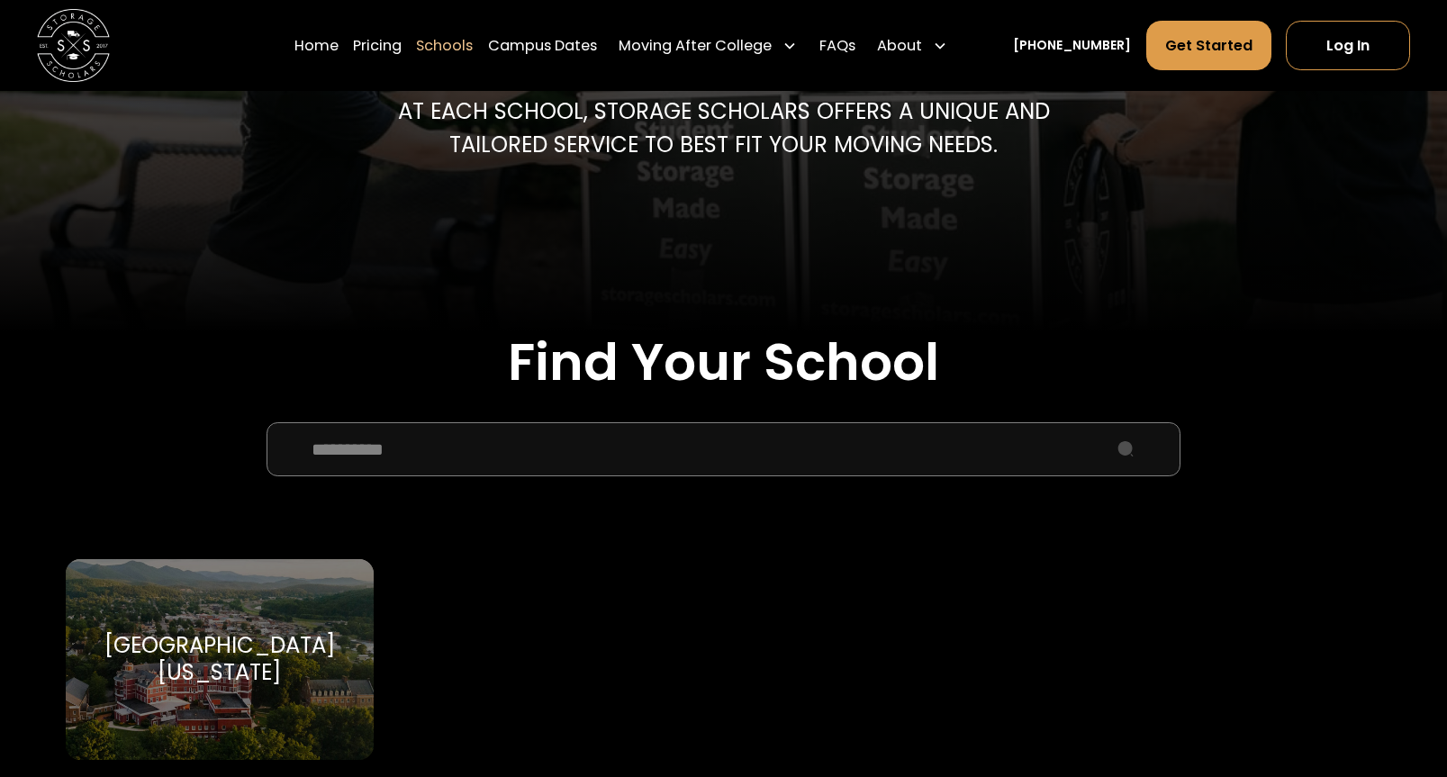
scroll to position [376, 0]
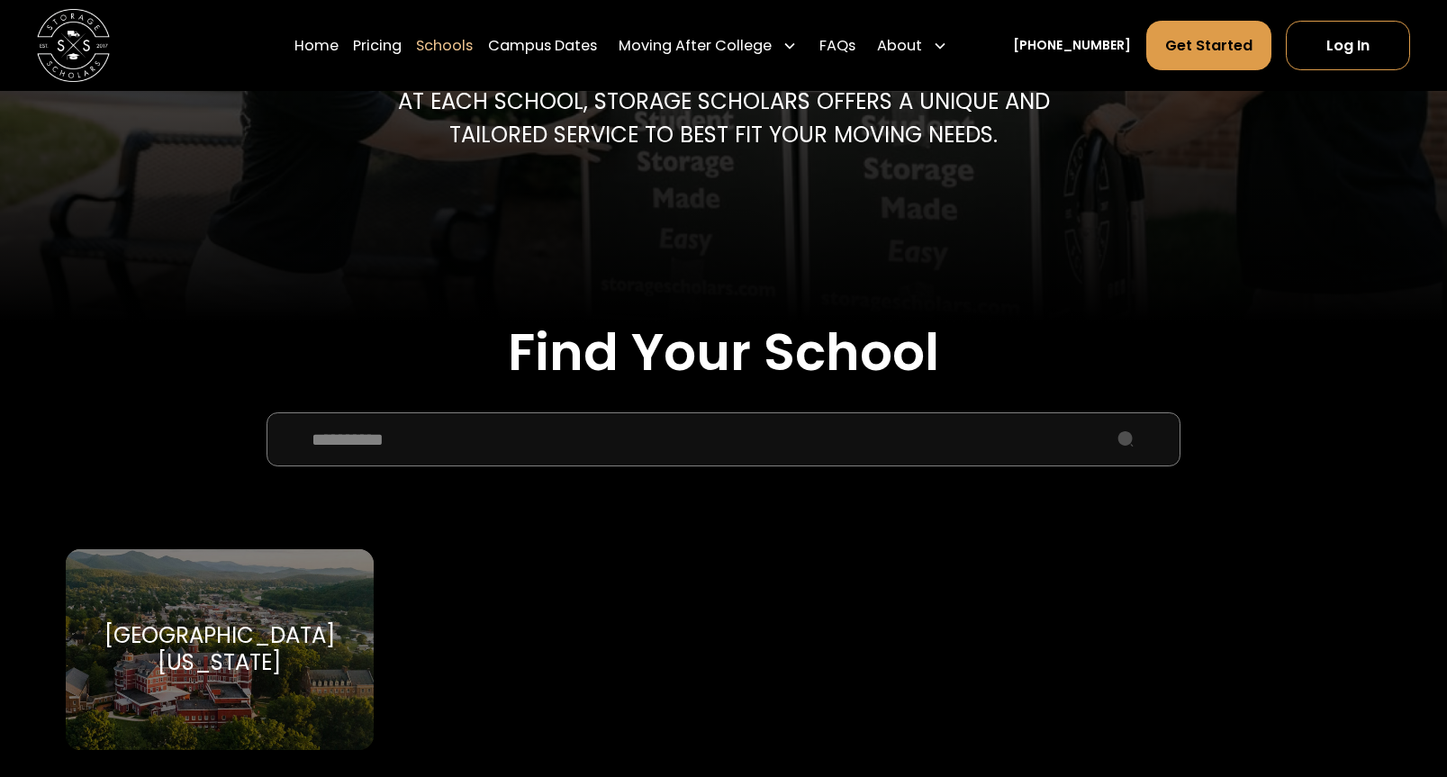
type input "**********"
click at [312, 666] on div "Southern Virginia University" at bounding box center [219, 649] width 265 height 55
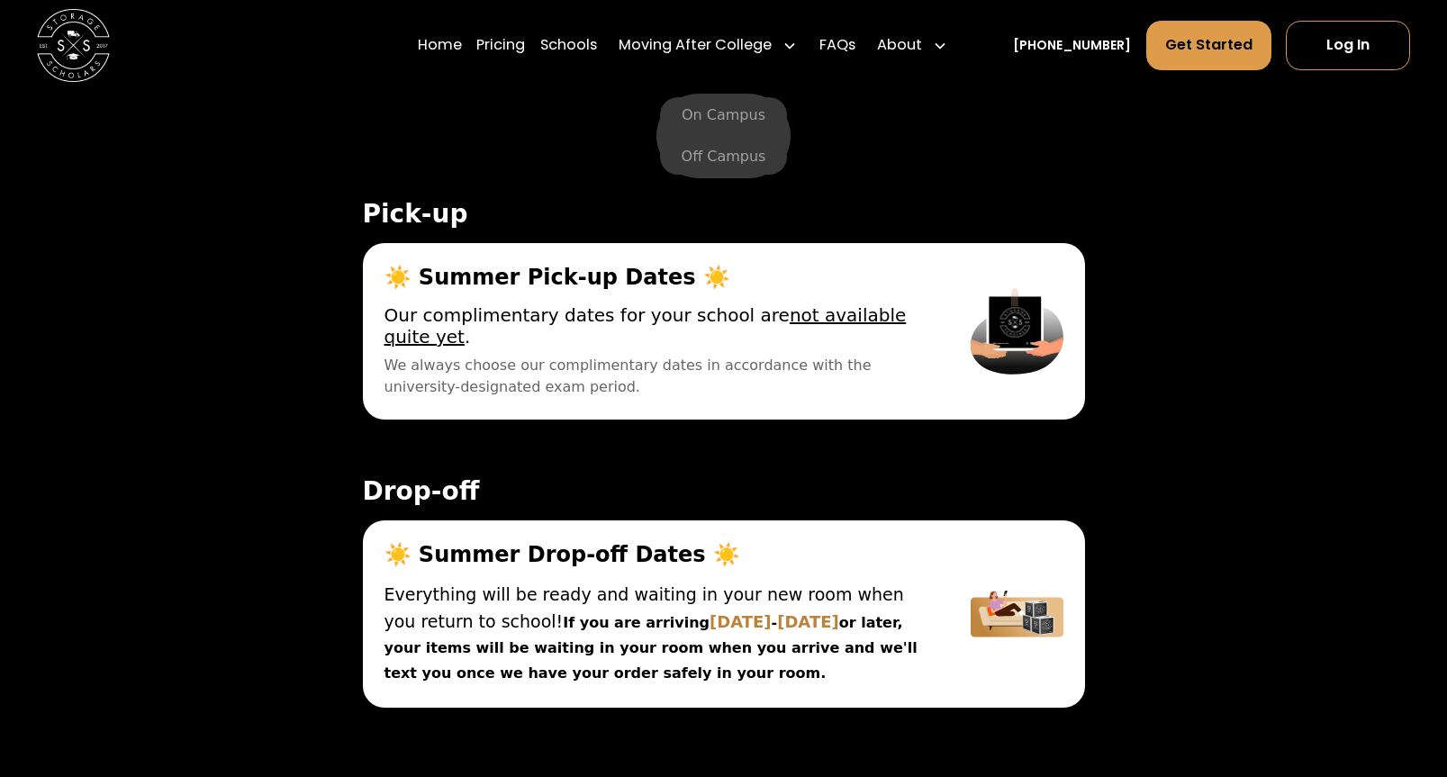
scroll to position [6078, 0]
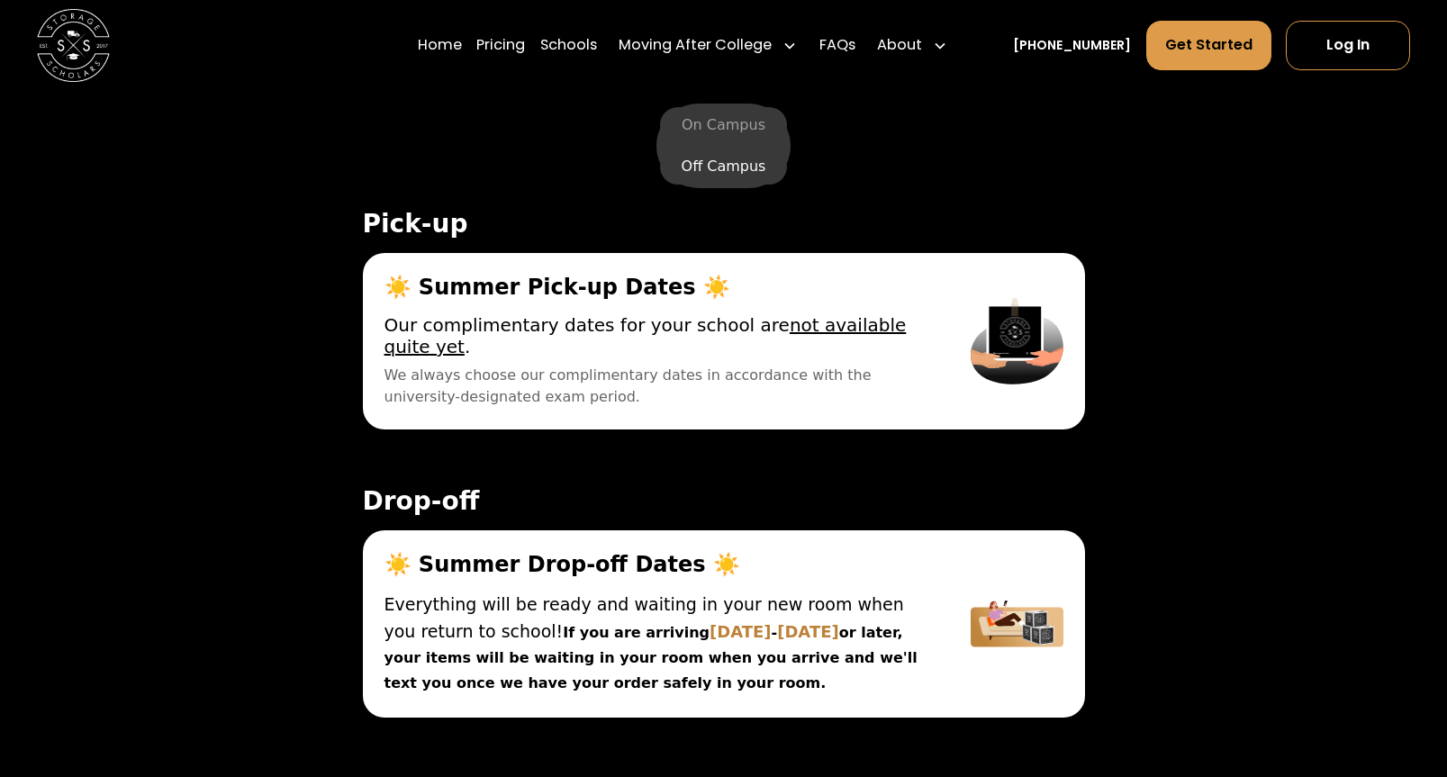
click at [702, 177] on label "Off Campus" at bounding box center [724, 167] width 128 height 36
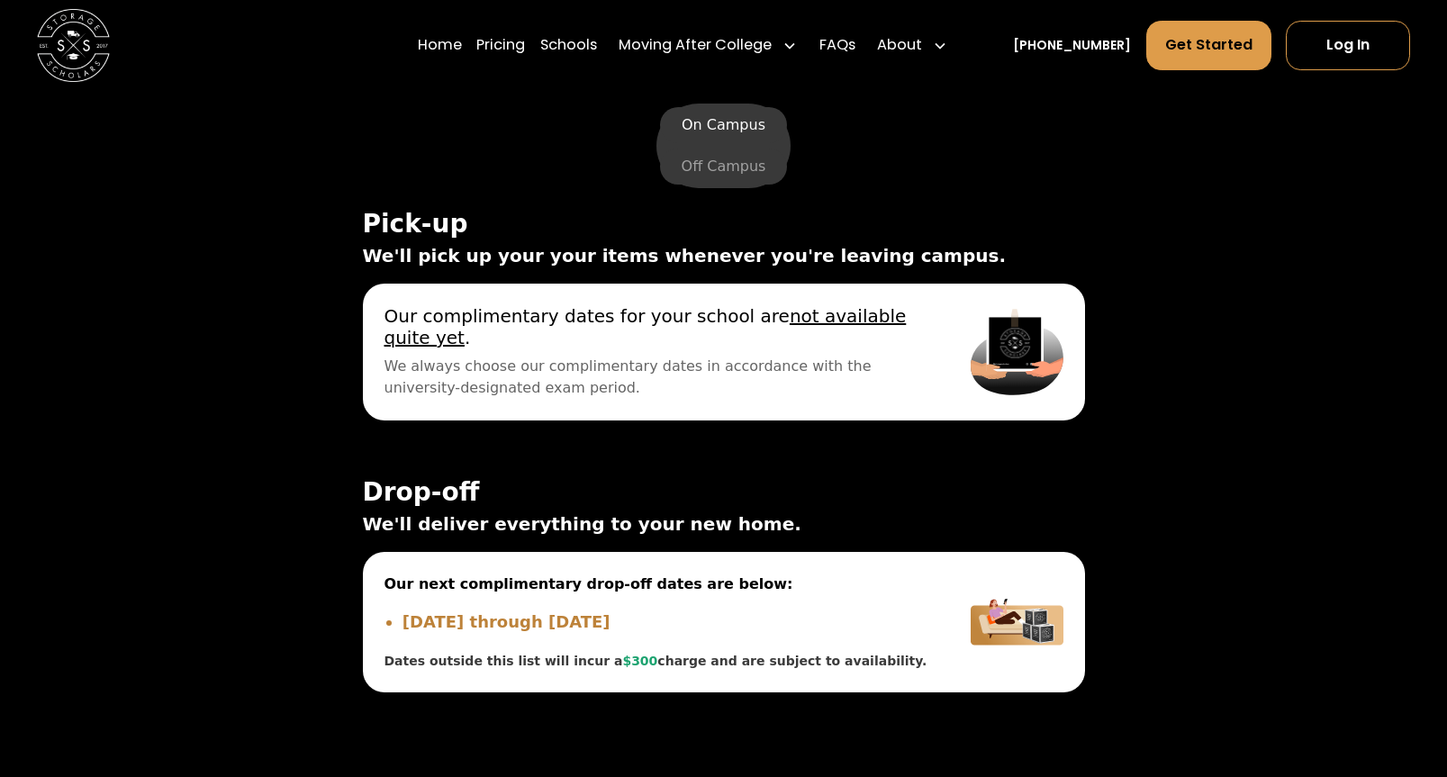
click at [735, 116] on label "On Campus" at bounding box center [723, 125] width 127 height 36
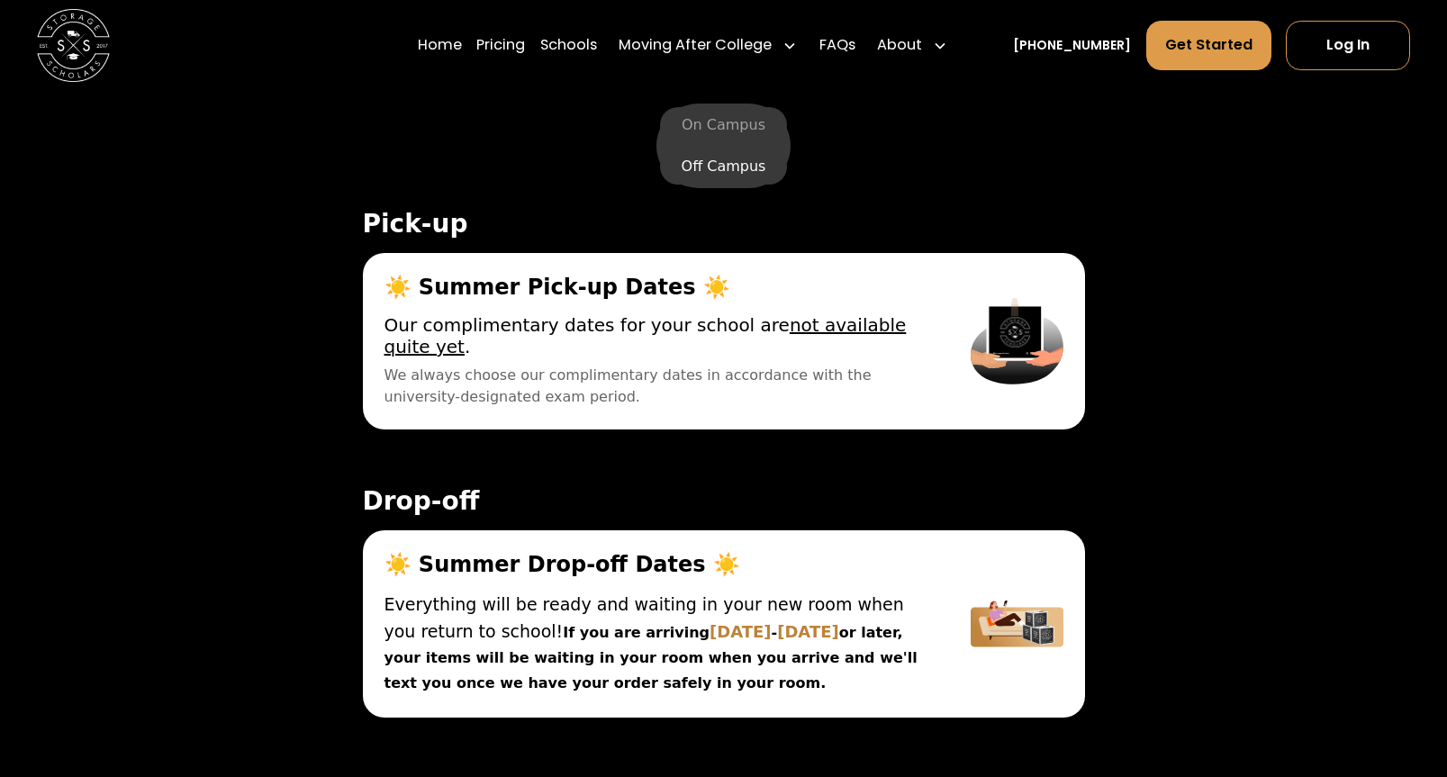
click at [699, 177] on label "Off Campus" at bounding box center [724, 167] width 128 height 36
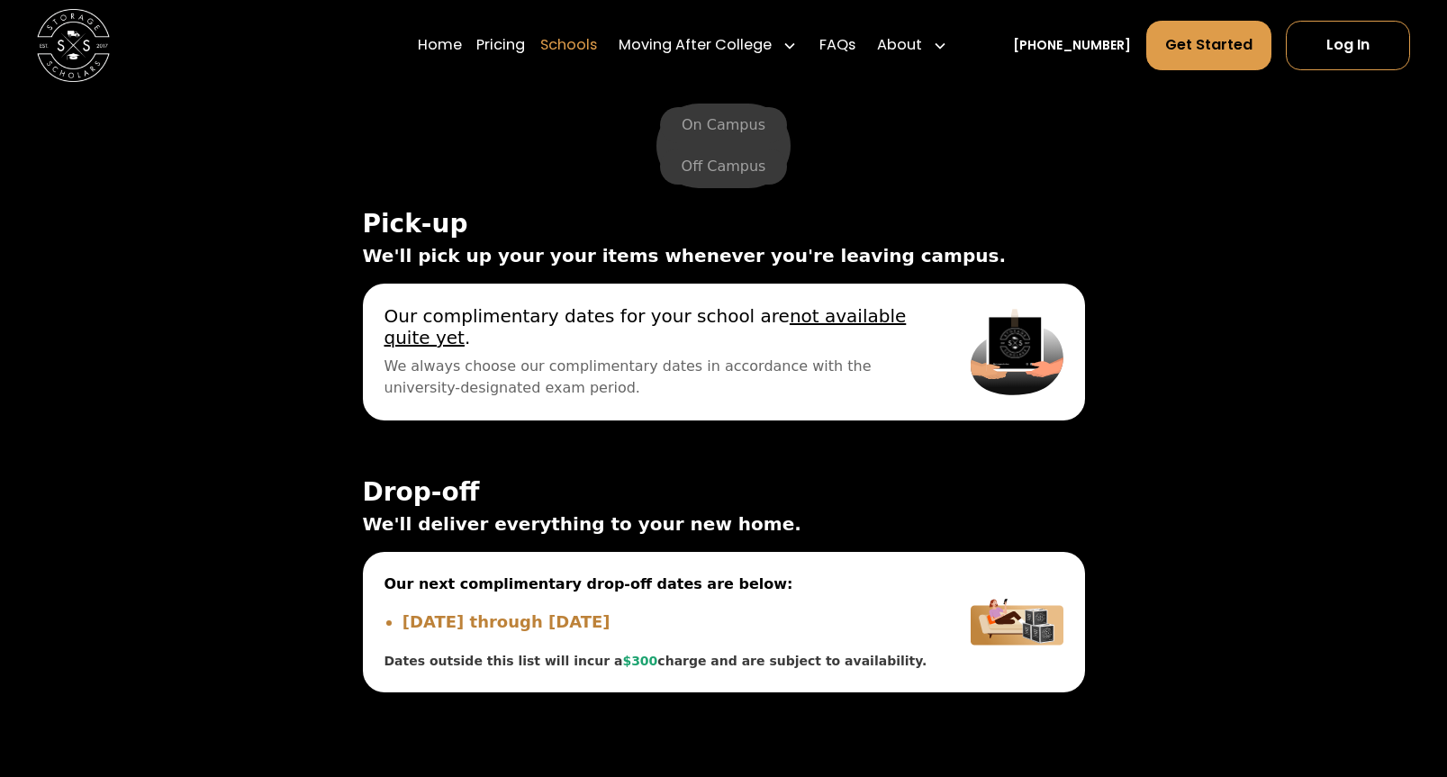
click at [597, 44] on link "Schools" at bounding box center [568, 45] width 57 height 51
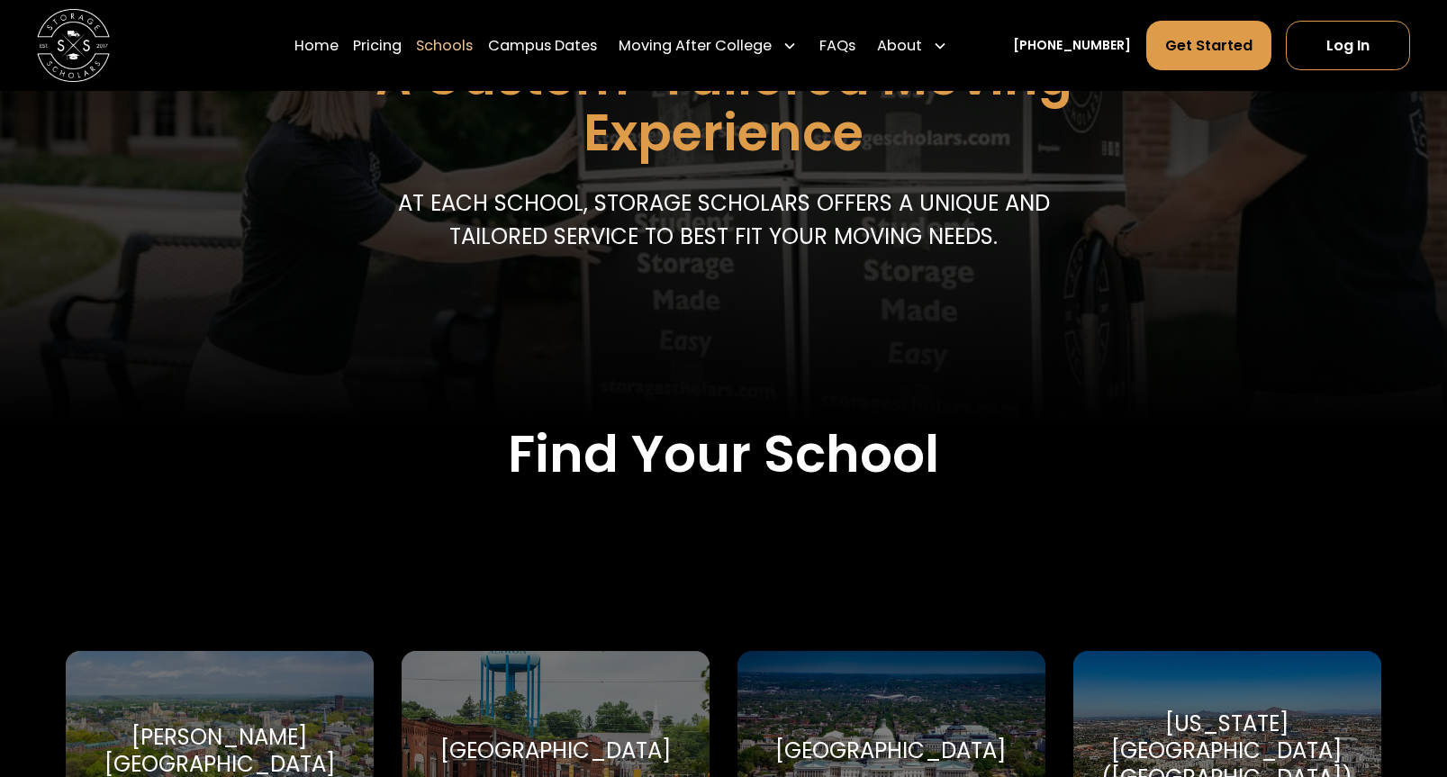
scroll to position [284, 0]
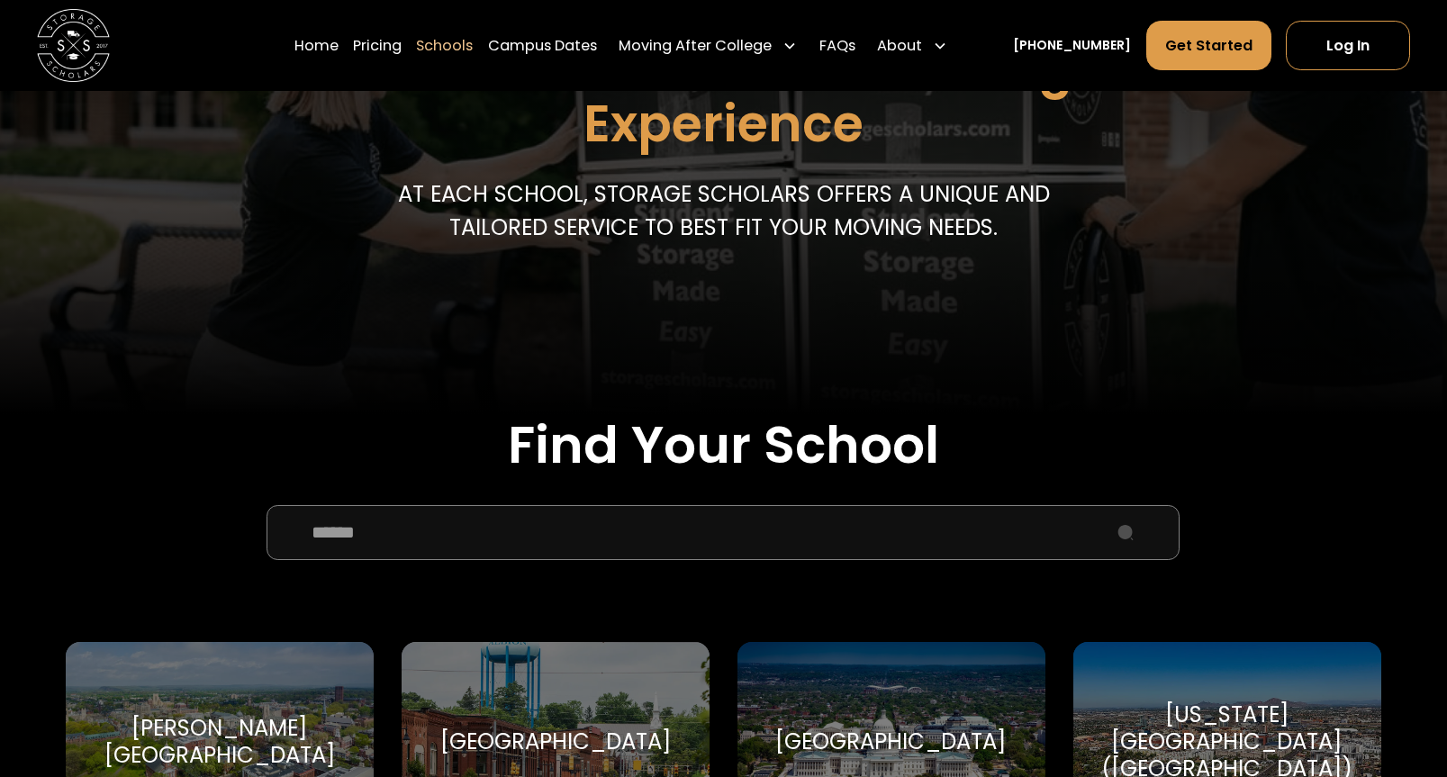
click at [540, 529] on input "School Select Form" at bounding box center [722, 532] width 913 height 55
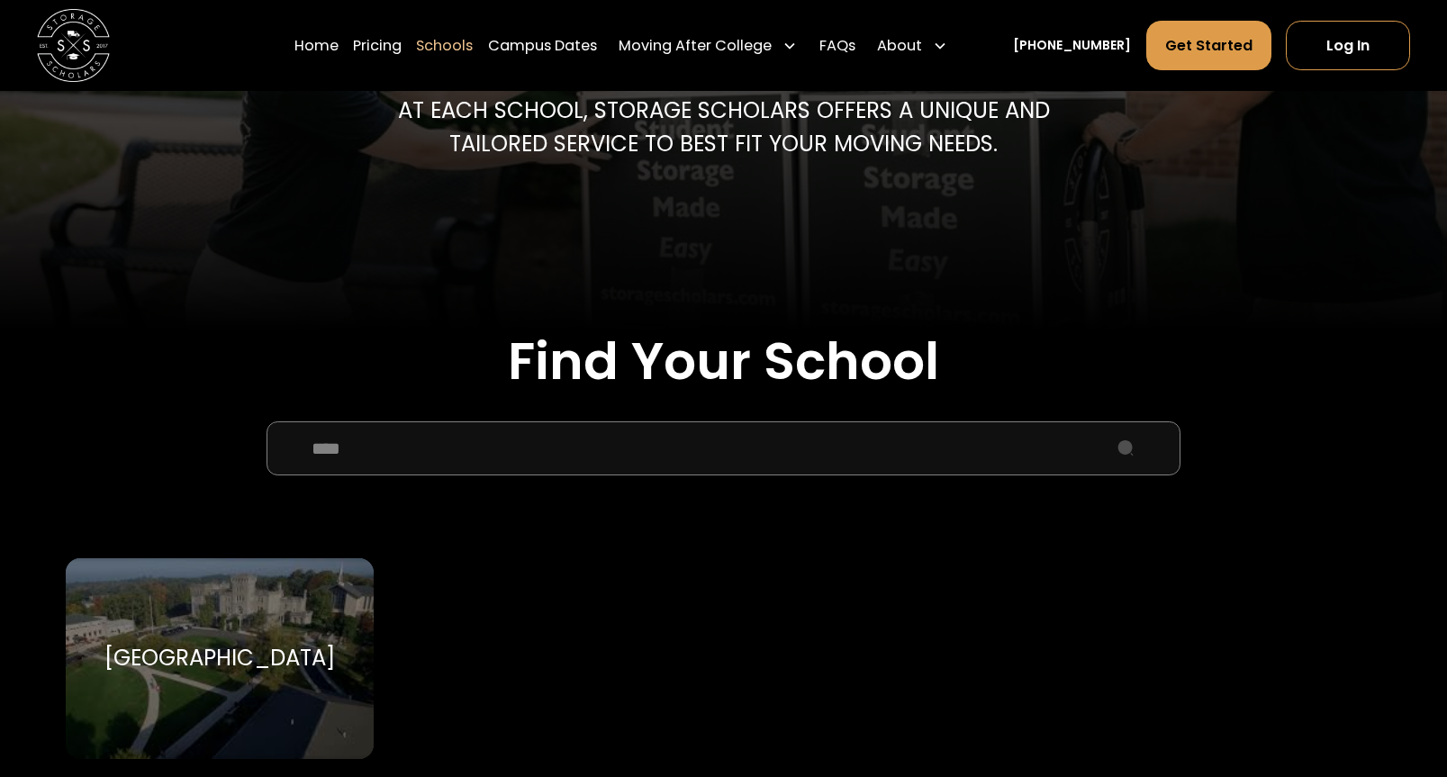
scroll to position [389, 0]
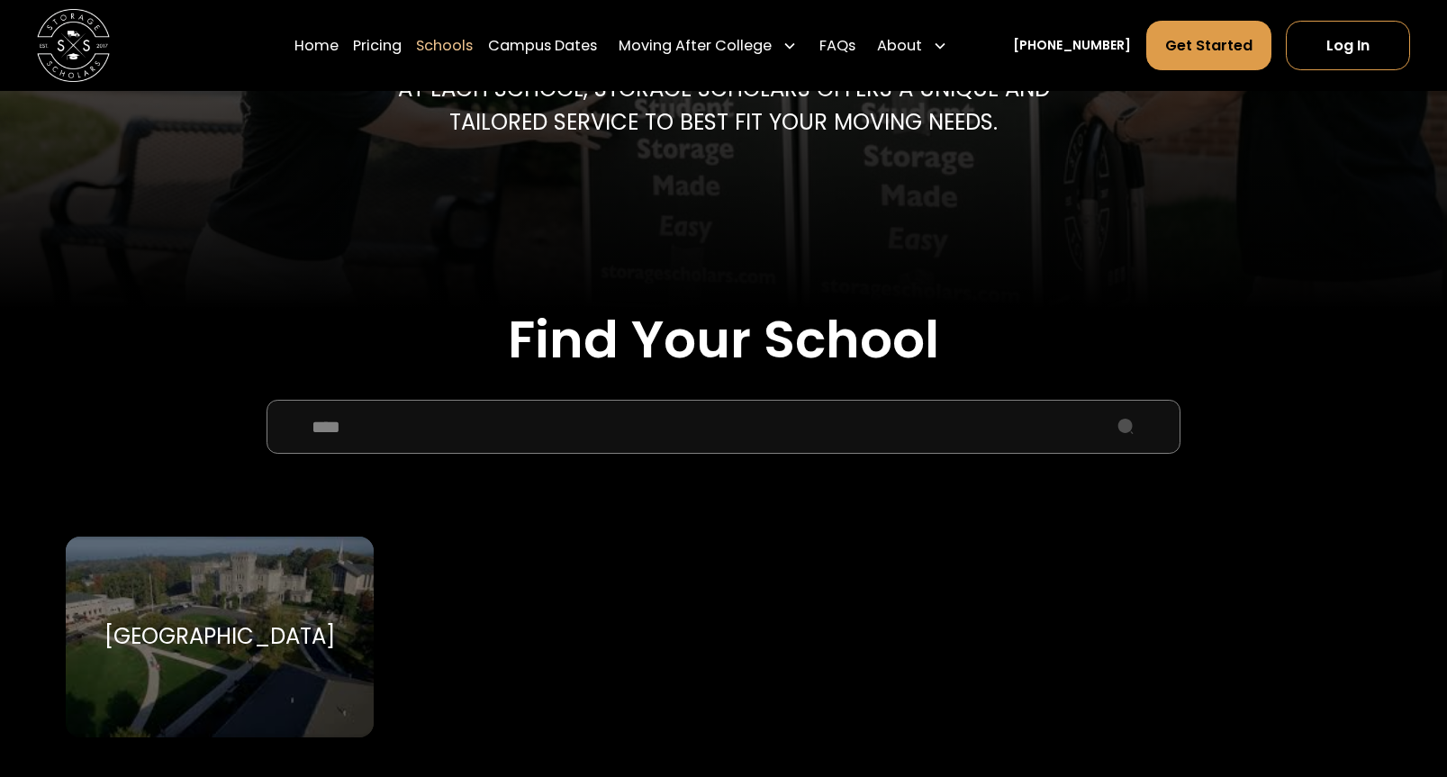
type input "****"
click at [262, 623] on div "[GEOGRAPHIC_DATA]" at bounding box center [219, 636] width 231 height 27
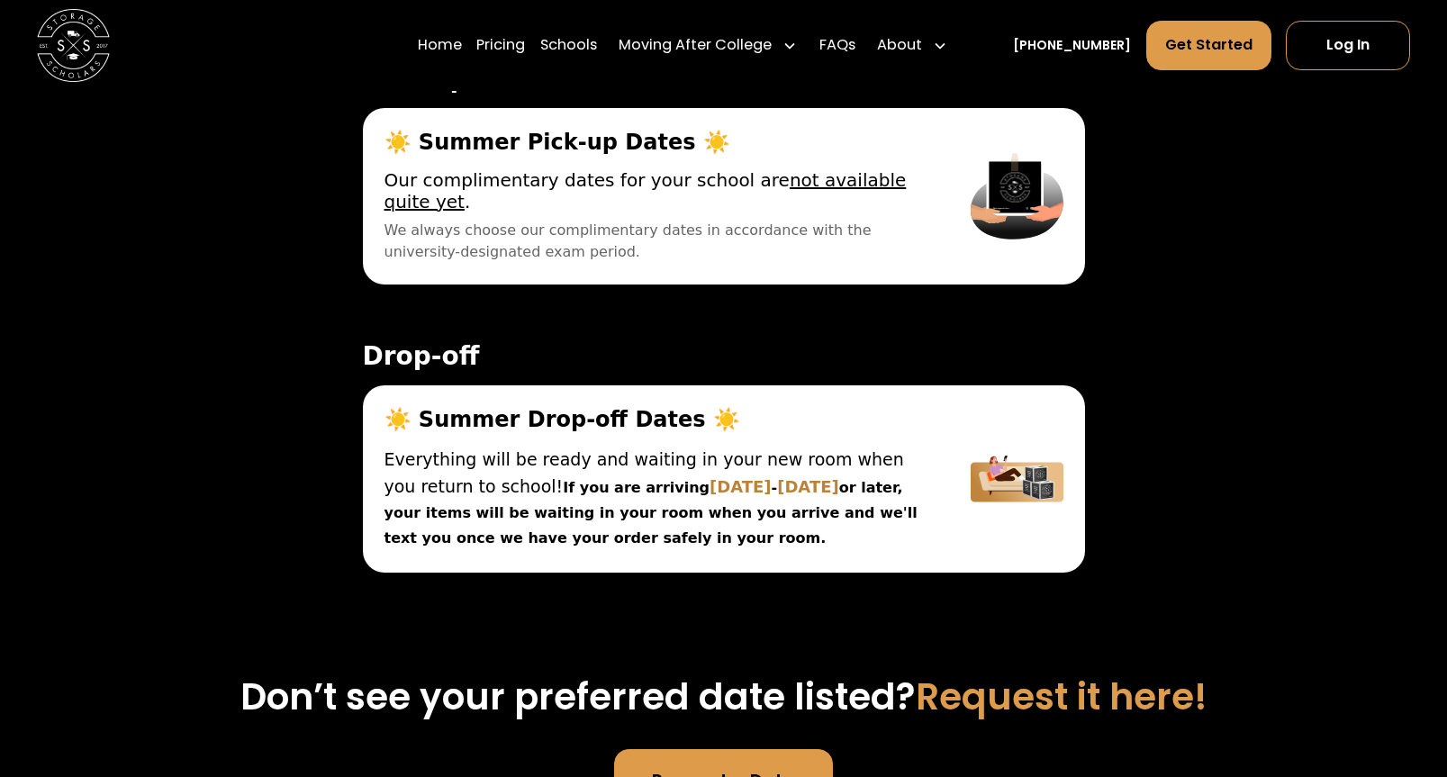
scroll to position [6123, 0]
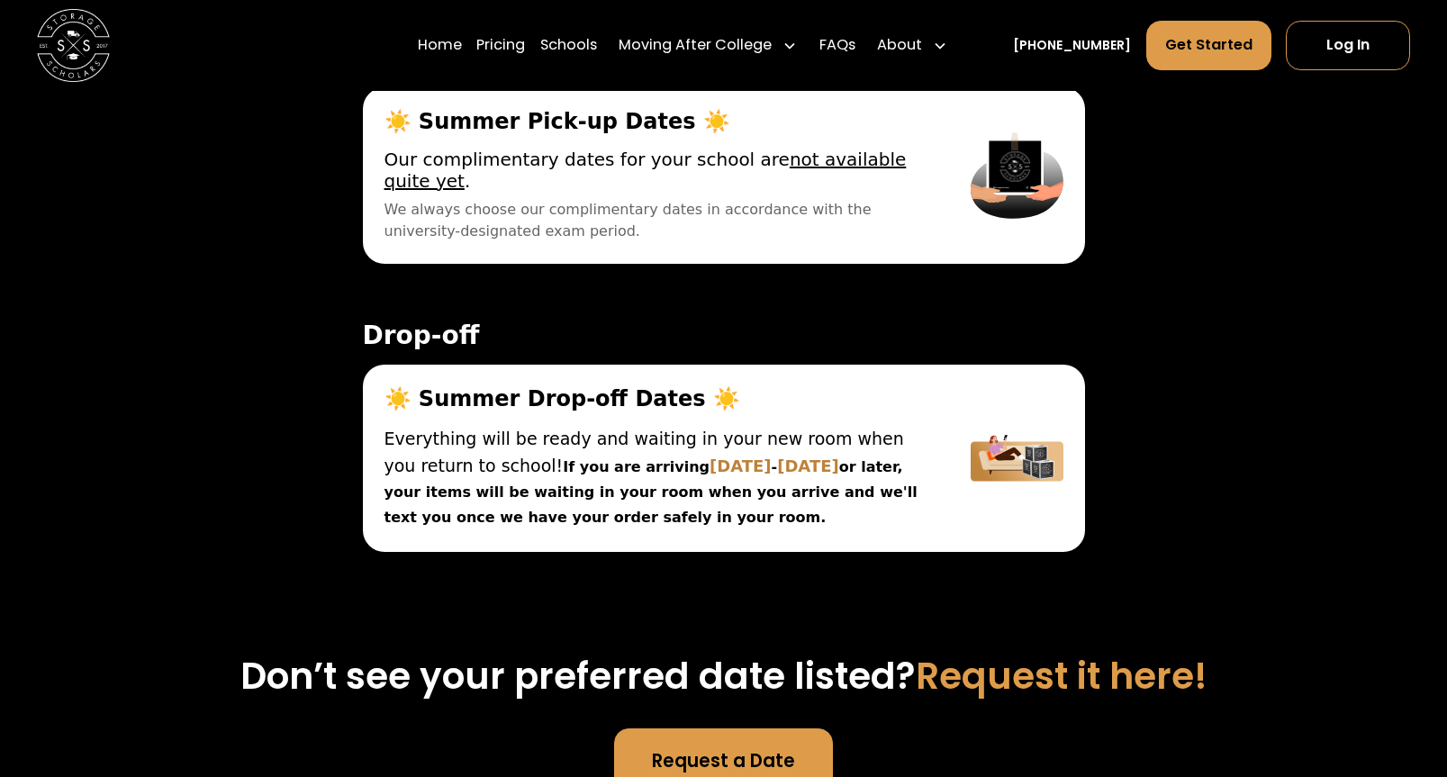
click at [698, 19] on label "Off Campus" at bounding box center [724, 1] width 128 height 36
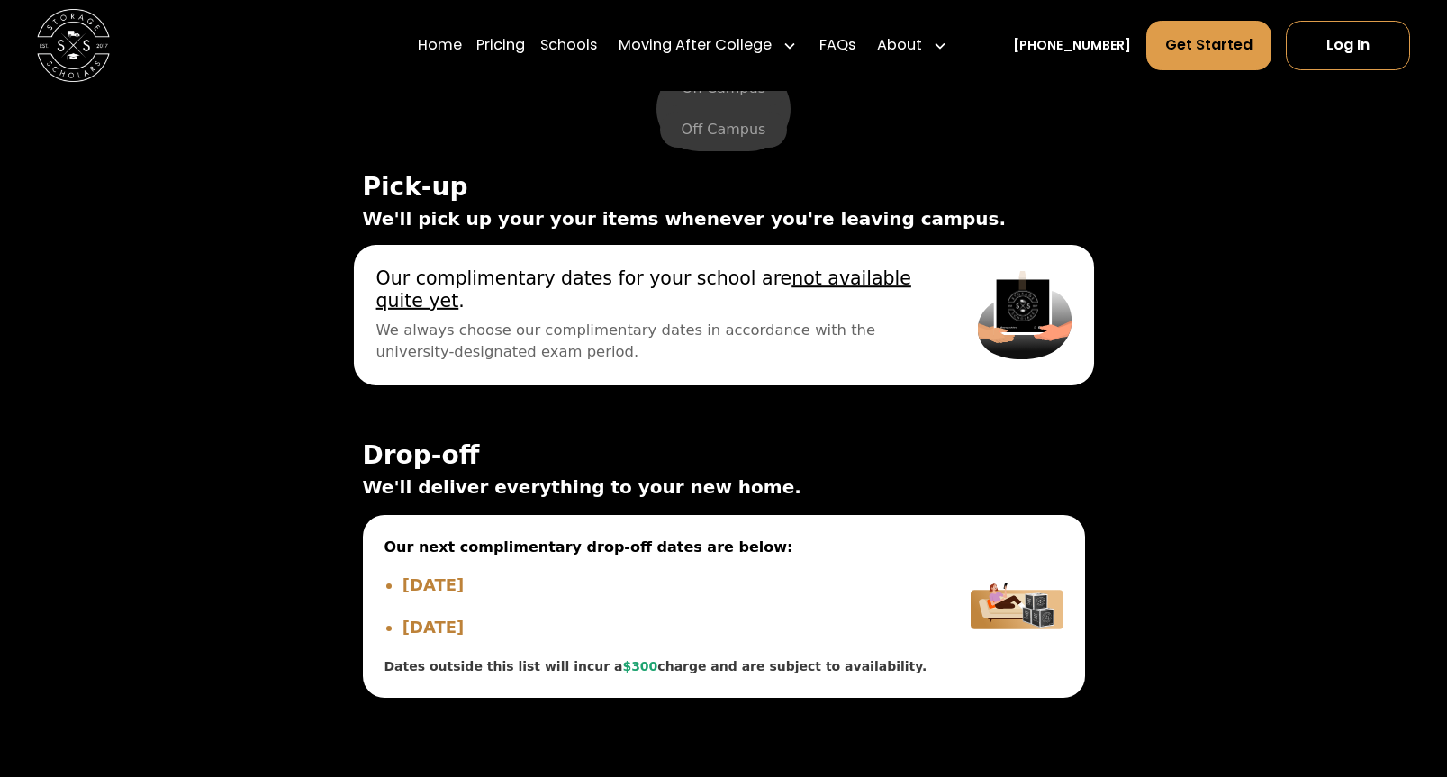
scroll to position [5993, 0]
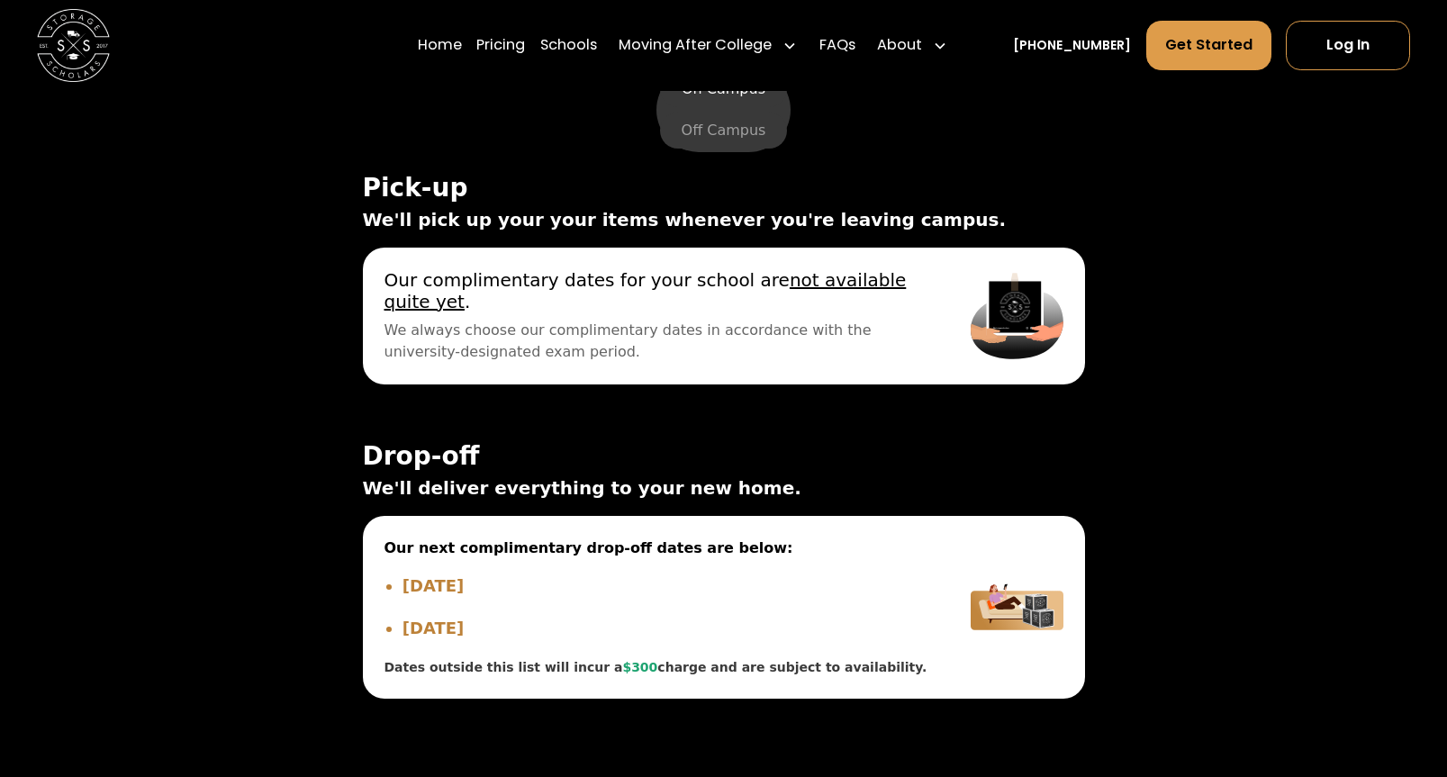
click at [708, 107] on label "On Campus" at bounding box center [723, 89] width 127 height 36
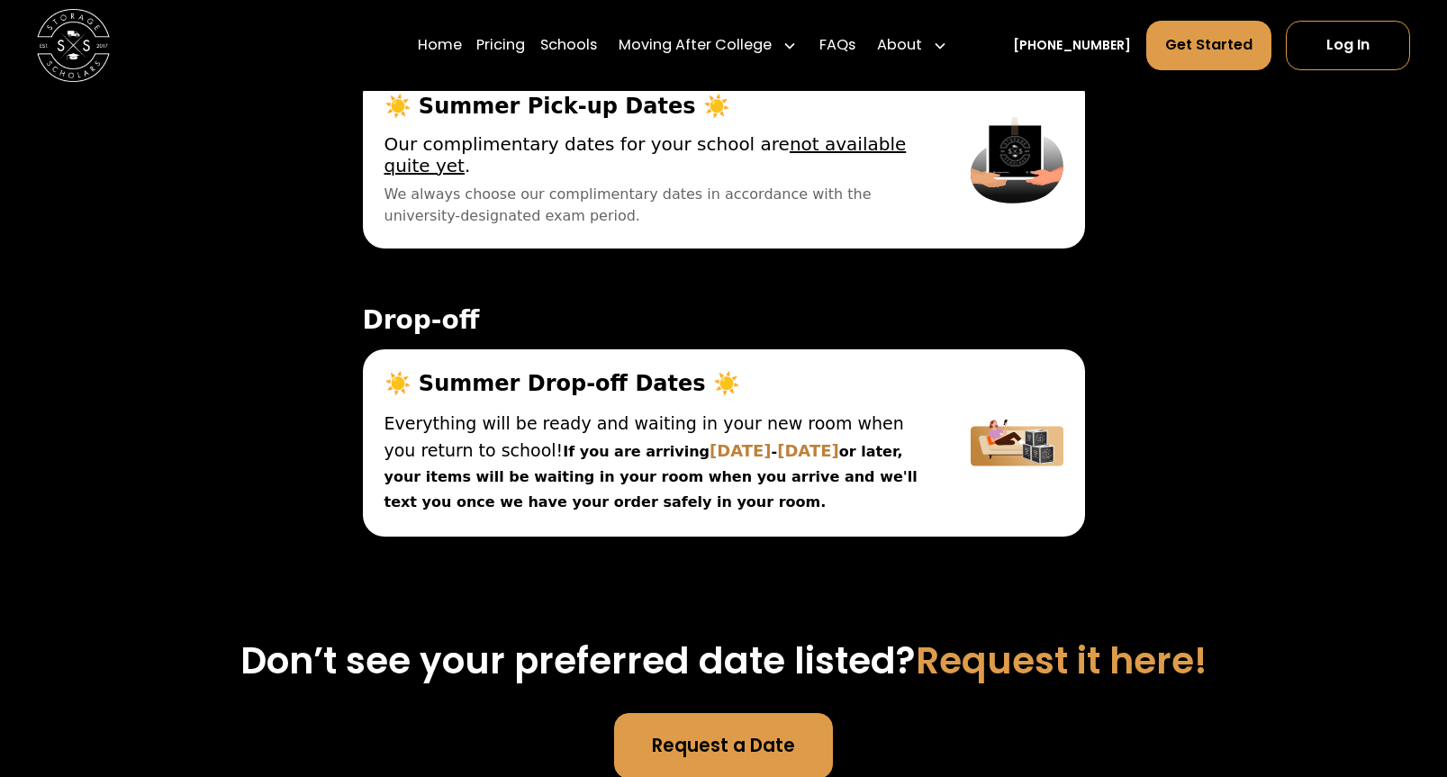
scroll to position [6229, 0]
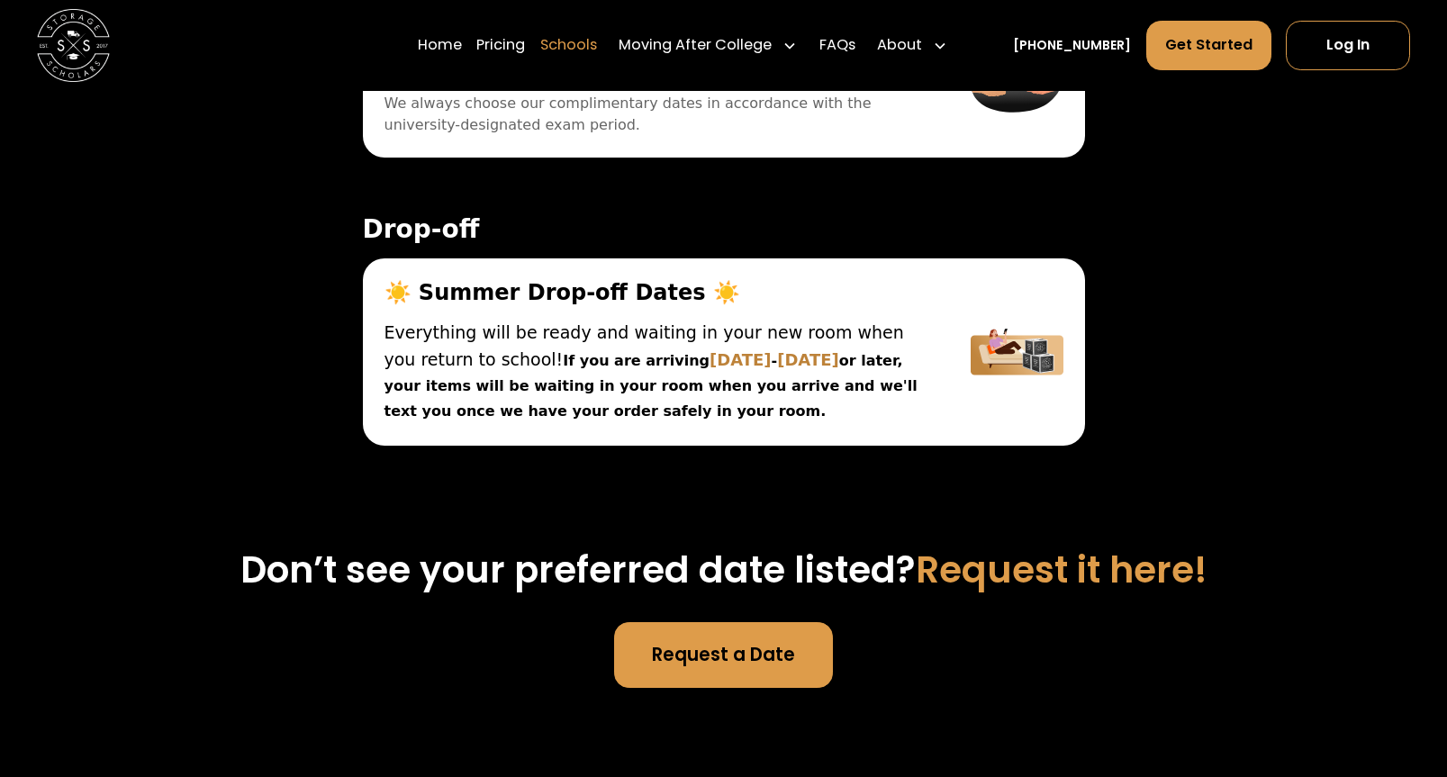
click at [597, 48] on link "Schools" at bounding box center [568, 45] width 57 height 51
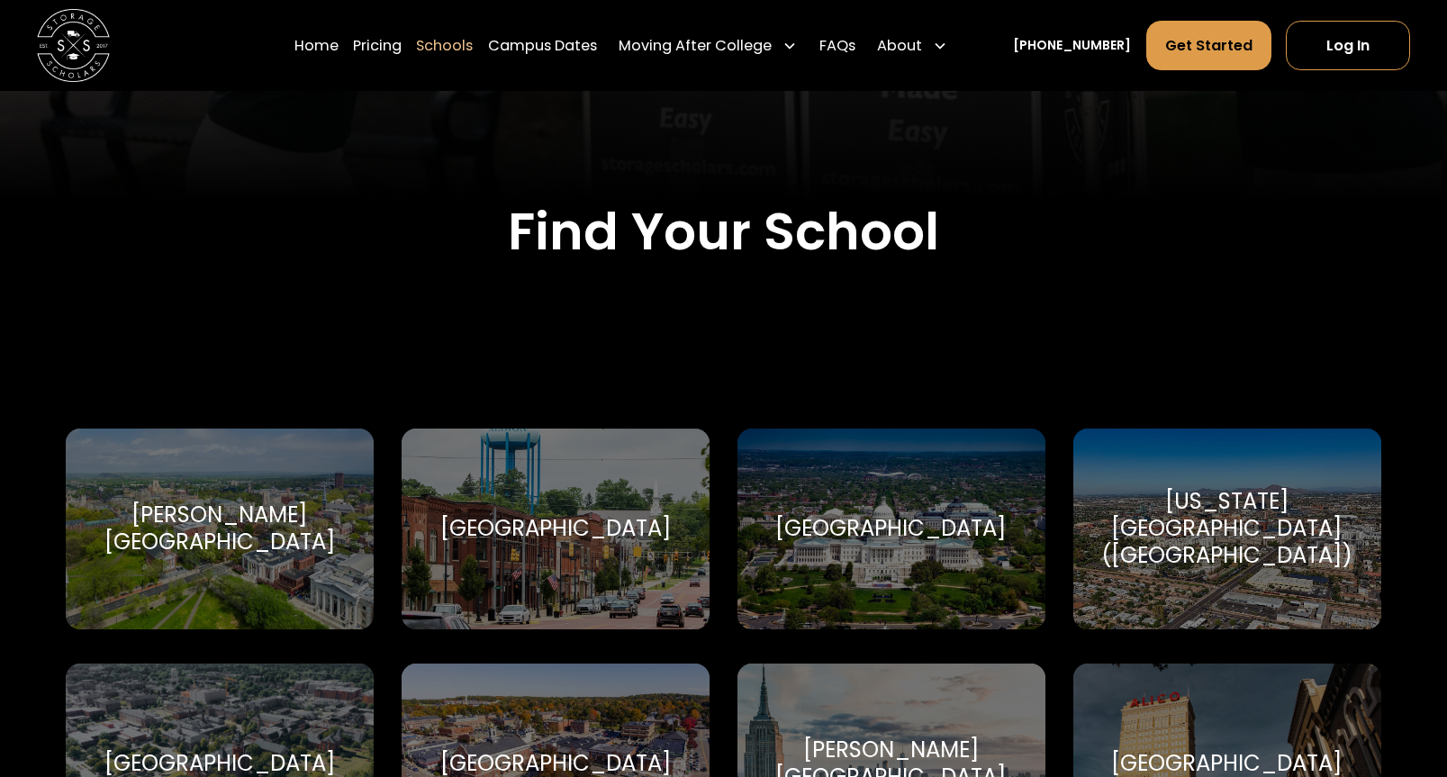
scroll to position [549, 0]
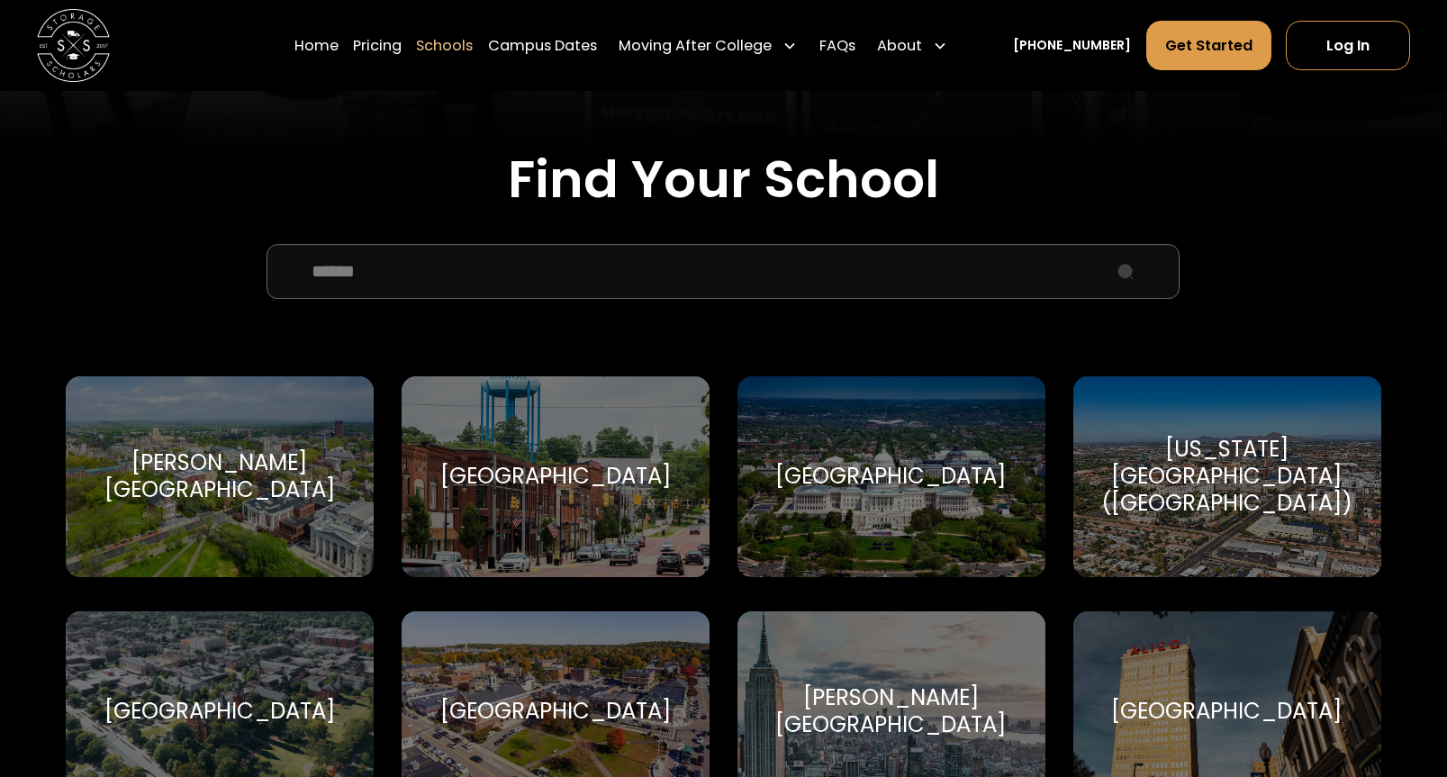
click at [506, 286] on input "School Select Form" at bounding box center [722, 266] width 913 height 55
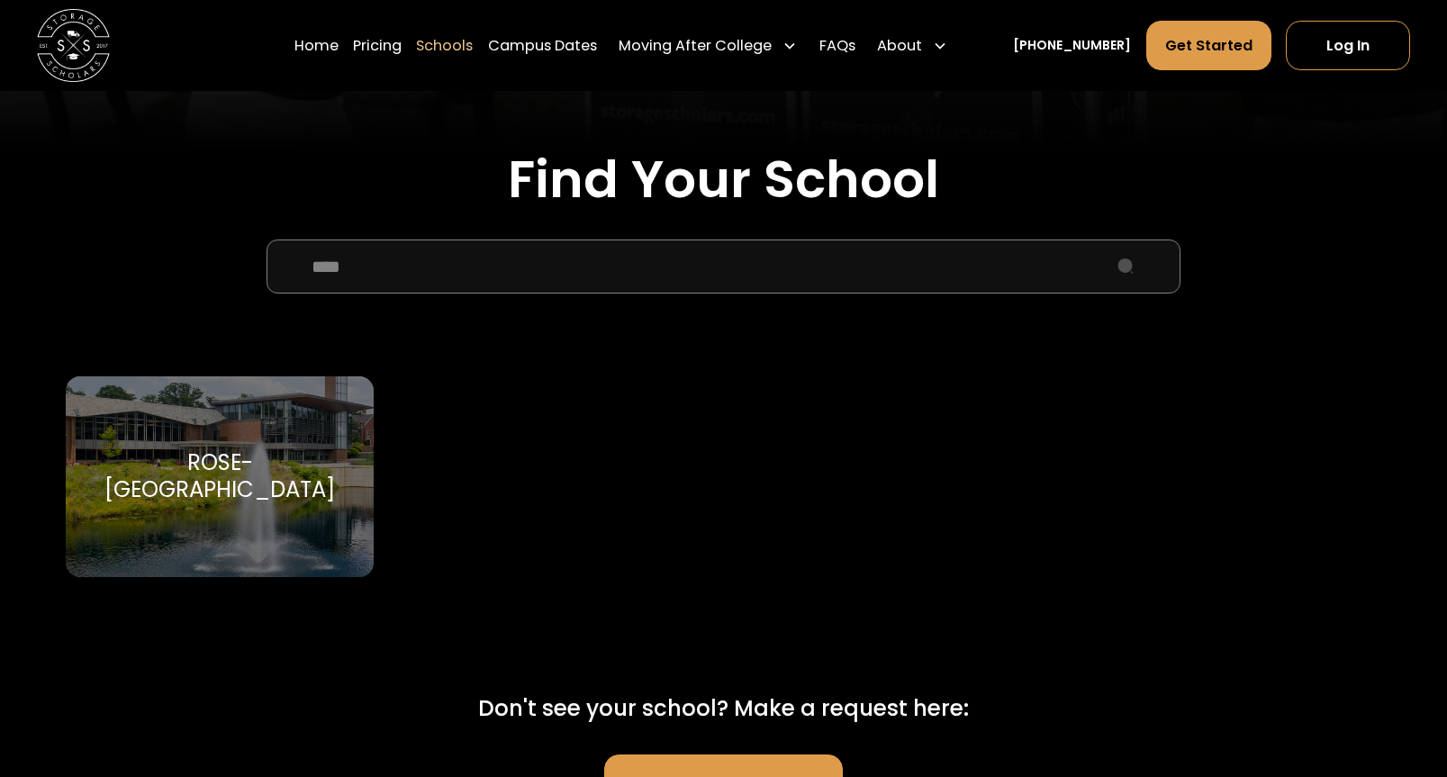
type input "****"
click at [262, 457] on div "Rose-[GEOGRAPHIC_DATA]" at bounding box center [219, 476] width 265 height 55
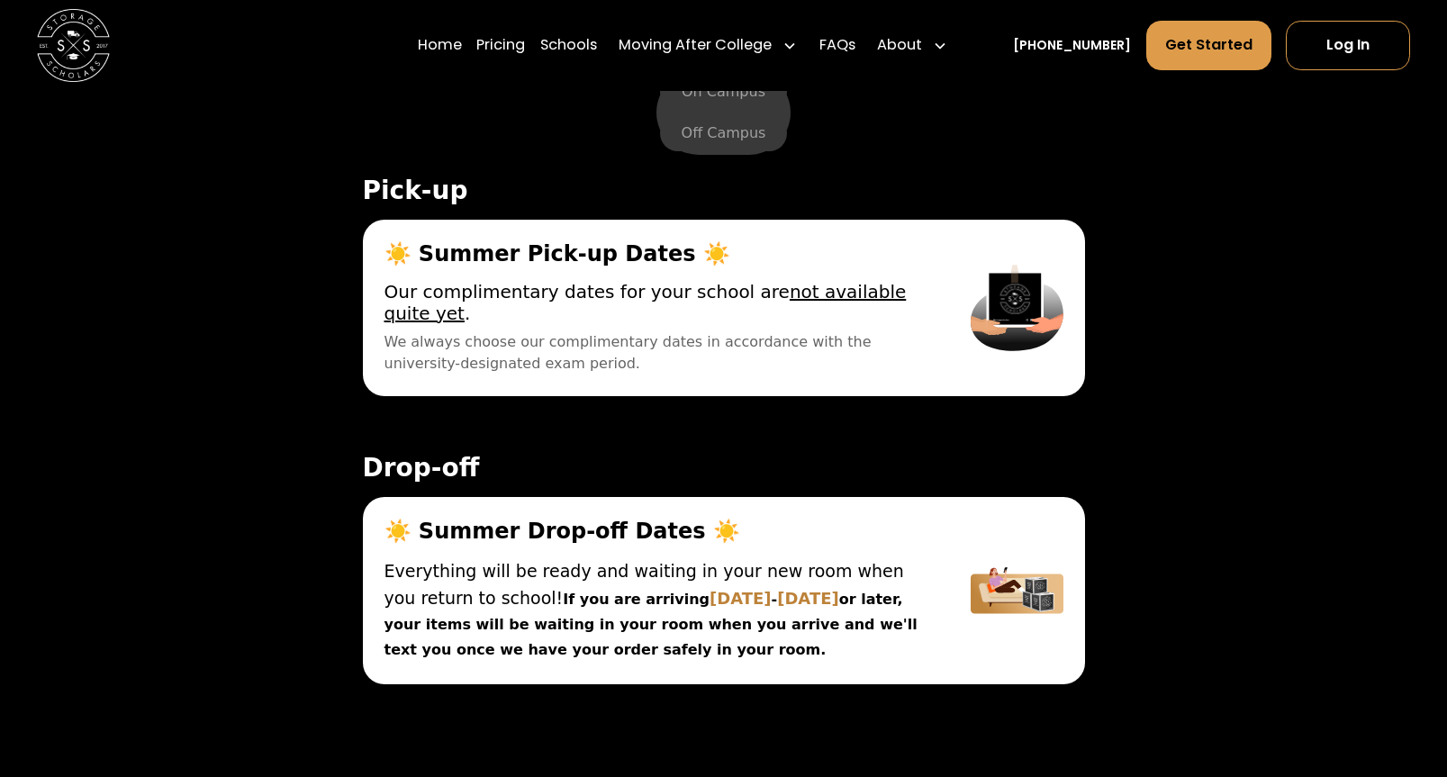
scroll to position [5983, 0]
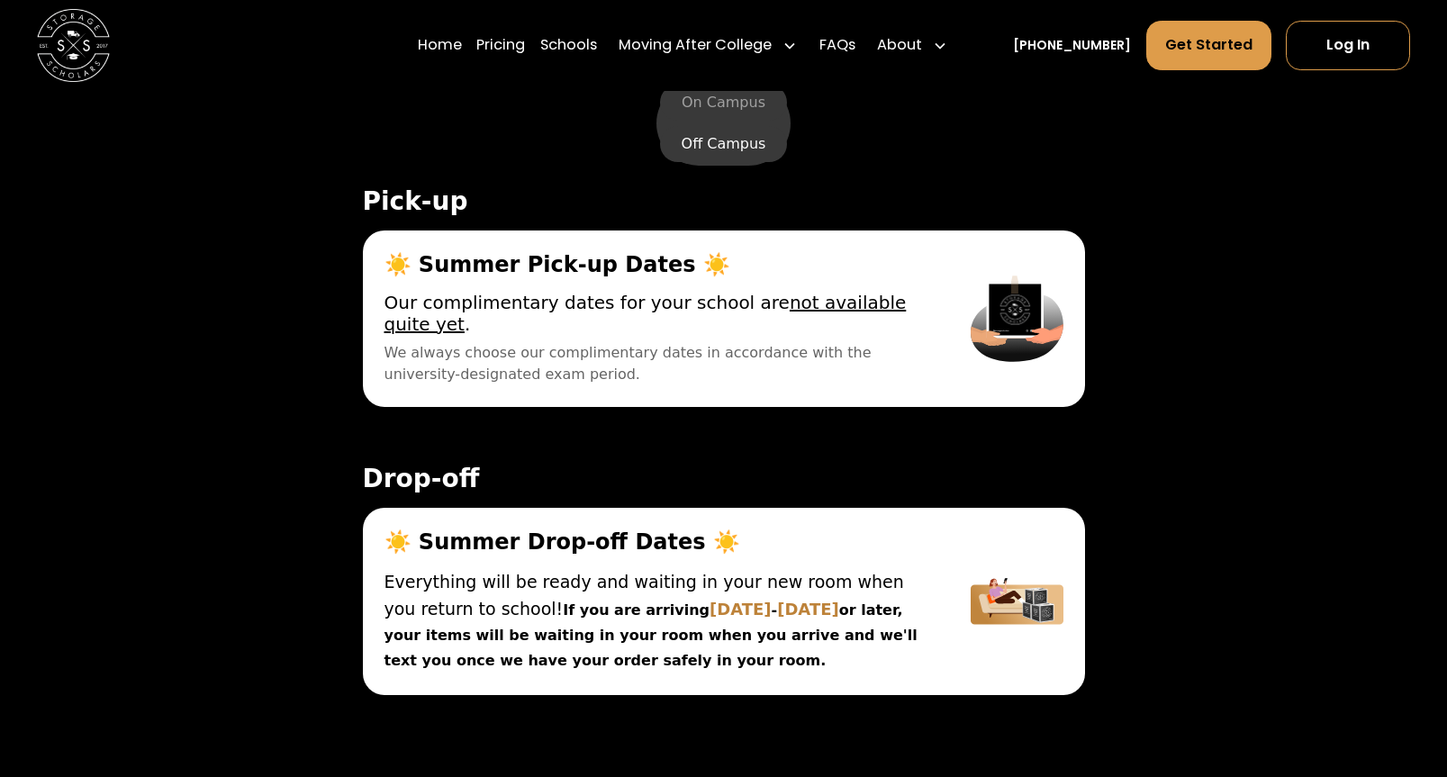
click at [753, 162] on label "Off Campus" at bounding box center [724, 144] width 128 height 36
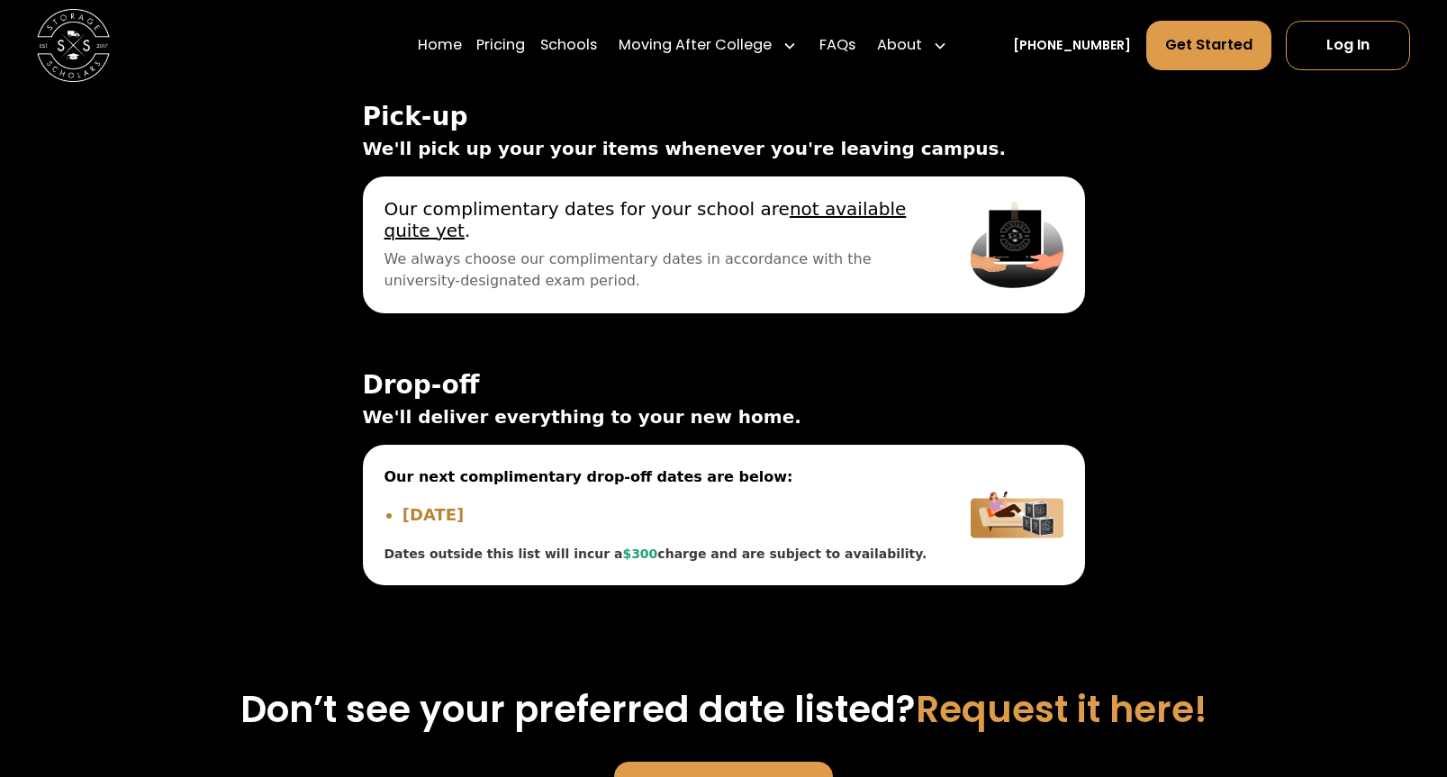
scroll to position [6077, 0]
